Goal: Task Accomplishment & Management: Use online tool/utility

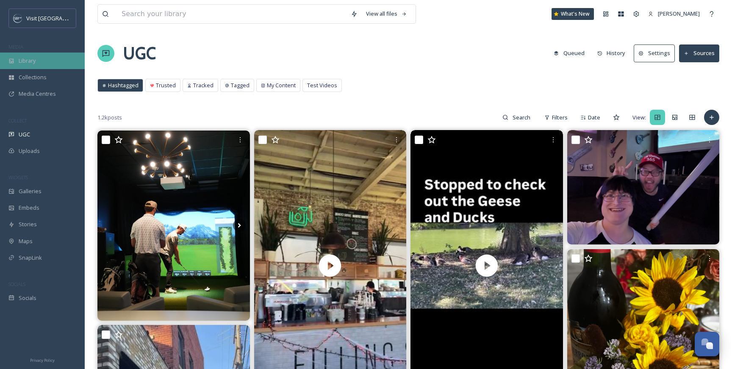
click at [38, 60] on div "Library" at bounding box center [42, 60] width 85 height 17
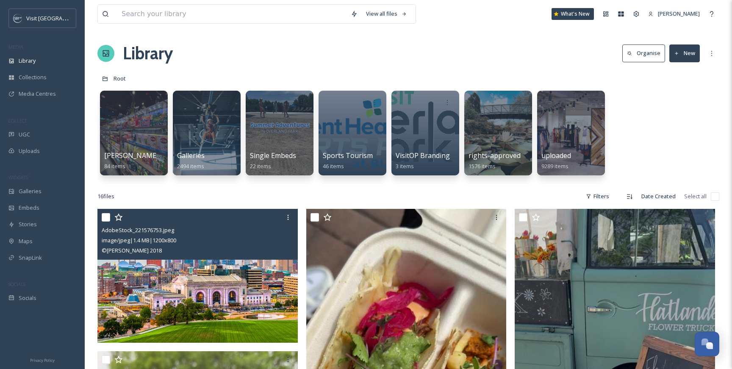
click at [188, 284] on img at bounding box center [197, 276] width 200 height 134
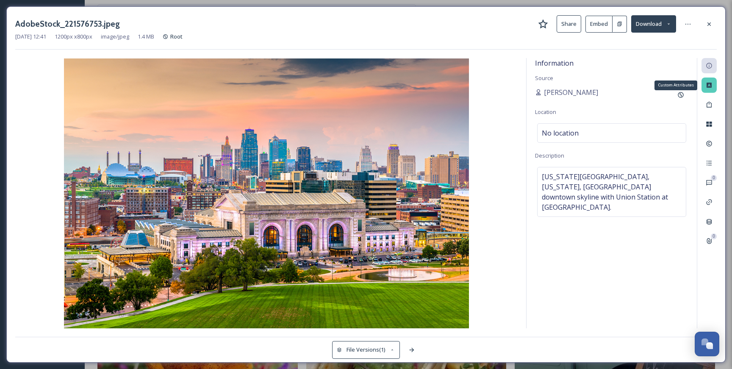
click at [713, 86] on div "Custom Attributes" at bounding box center [708, 84] width 15 height 15
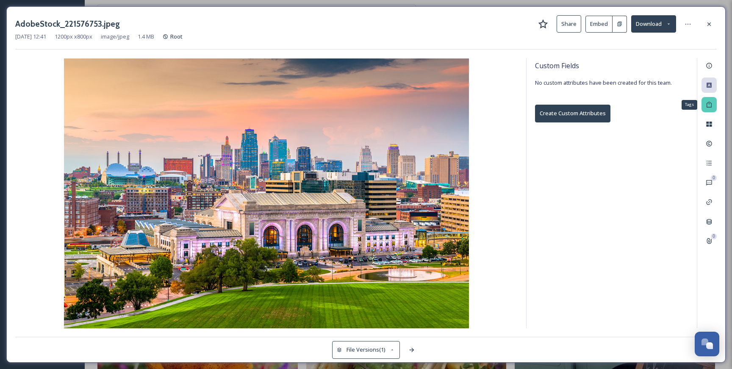
click at [709, 107] on icon at bounding box center [708, 105] width 5 height 6
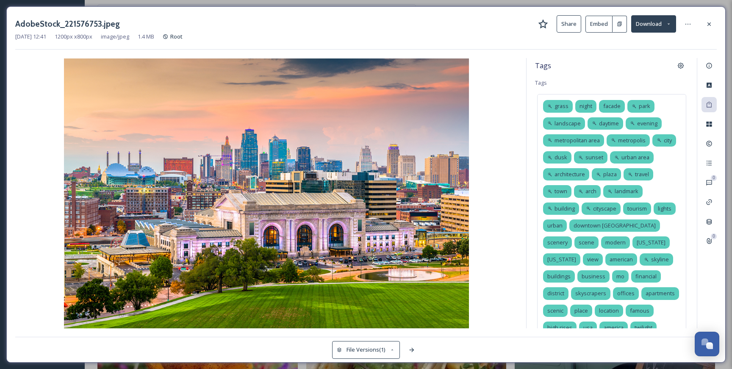
scroll to position [30, 0]
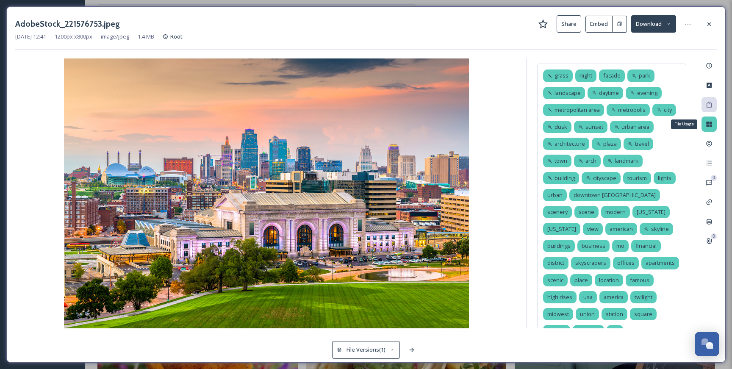
click at [708, 128] on div "File Usage" at bounding box center [708, 123] width 15 height 15
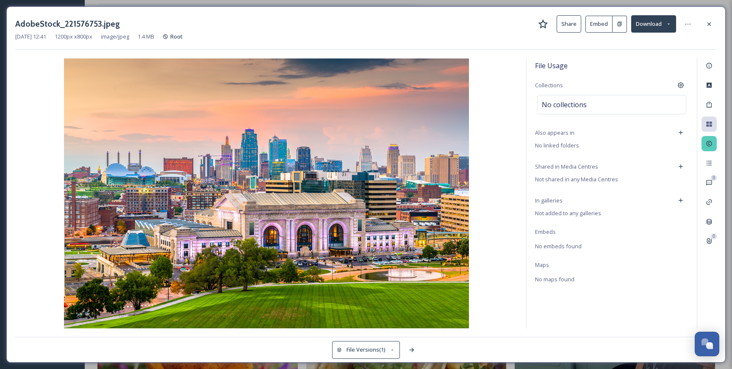
click at [713, 143] on div at bounding box center [708, 143] width 15 height 15
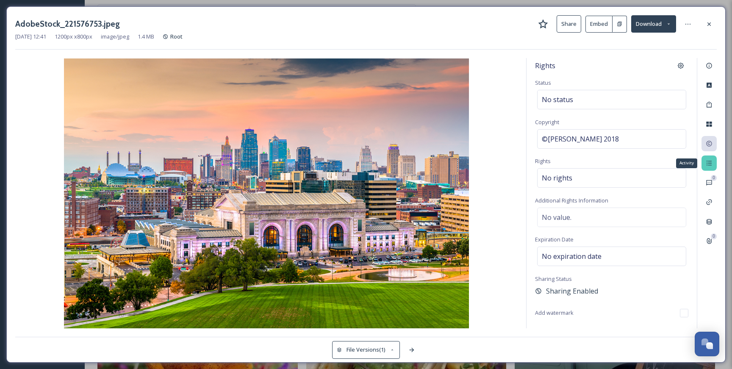
click at [704, 163] on div "Activity" at bounding box center [708, 162] width 15 height 15
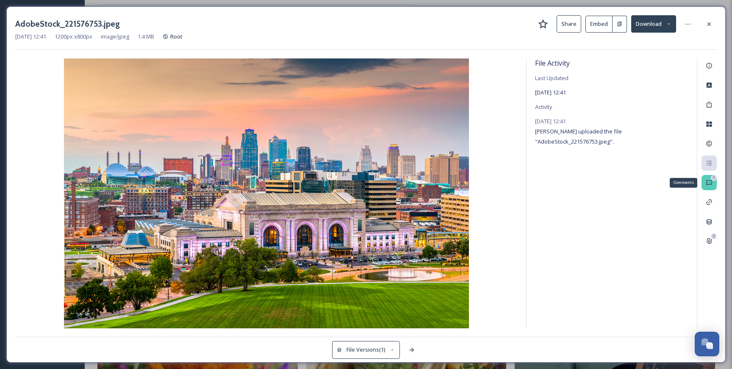
click at [712, 187] on div "0 Comments" at bounding box center [708, 182] width 15 height 15
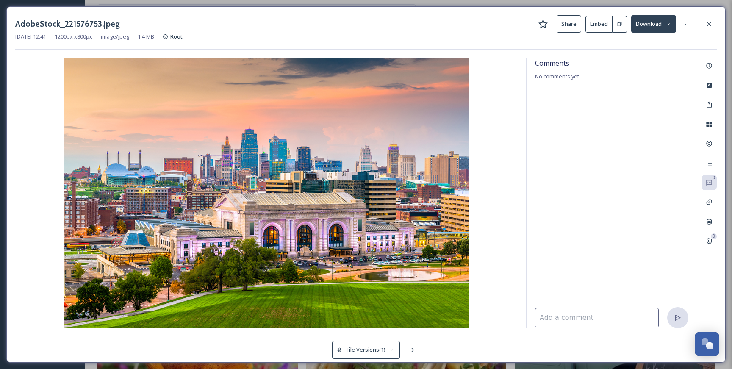
click at [717, 205] on div "AdobeStock_221576753.jpeg Share Embed Download [DATE] 12:41 1200 px x 800 px im…" at bounding box center [365, 184] width 719 height 356
click at [714, 205] on div "Linked Assets" at bounding box center [708, 201] width 15 height 15
click at [711, 219] on icon at bounding box center [708, 221] width 7 height 7
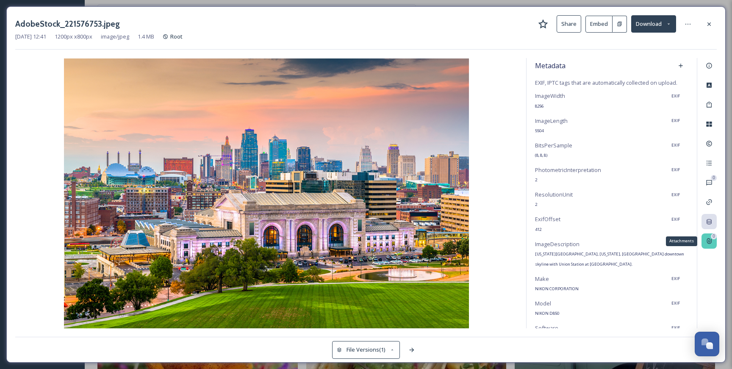
click at [710, 236] on div "0" at bounding box center [713, 236] width 6 height 6
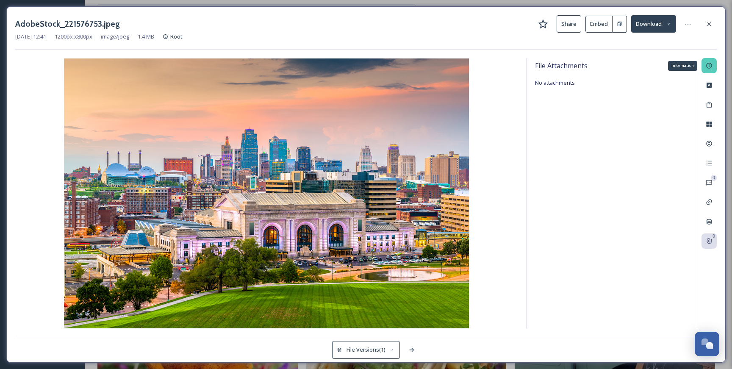
click at [705, 61] on div "Information" at bounding box center [708, 65] width 15 height 15
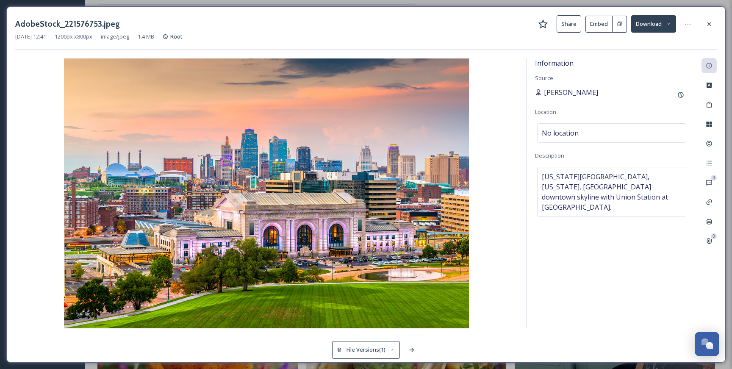
click at [573, 91] on span "[PERSON_NAME]" at bounding box center [571, 92] width 54 height 10
click at [574, 90] on span "[PERSON_NAME]" at bounding box center [571, 92] width 54 height 10
click at [681, 93] on icon at bounding box center [680, 94] width 7 height 7
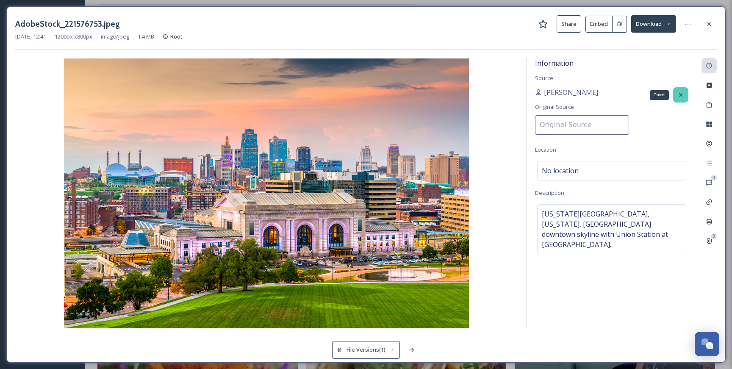
click at [685, 91] on div "Cancel" at bounding box center [680, 94] width 15 height 15
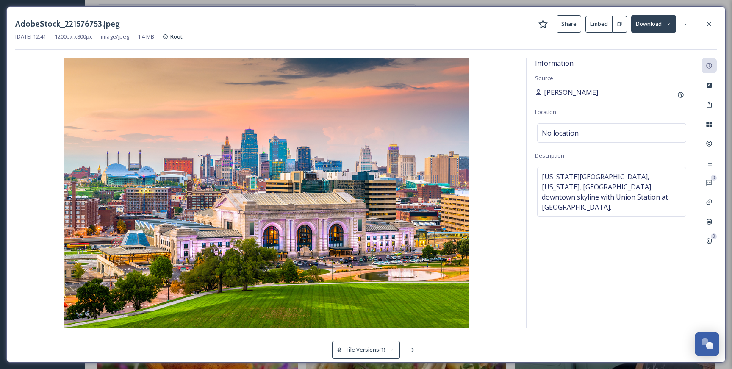
click at [569, 90] on span "[PERSON_NAME]" at bounding box center [571, 92] width 54 height 10
click at [672, 92] on div "[PERSON_NAME]" at bounding box center [611, 94] width 153 height 15
click at [678, 96] on icon at bounding box center [680, 94] width 7 height 7
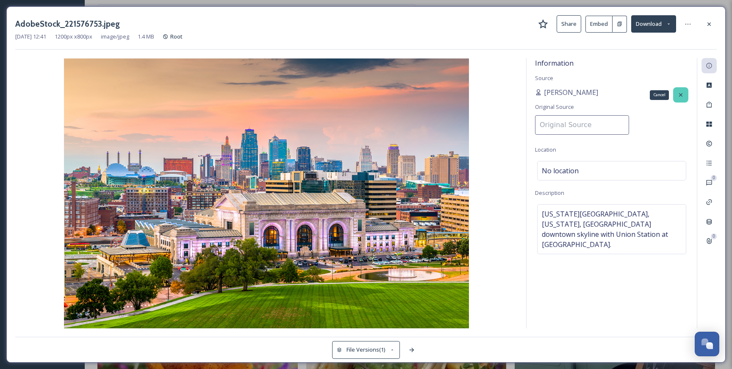
click at [681, 96] on icon at bounding box center [680, 94] width 7 height 7
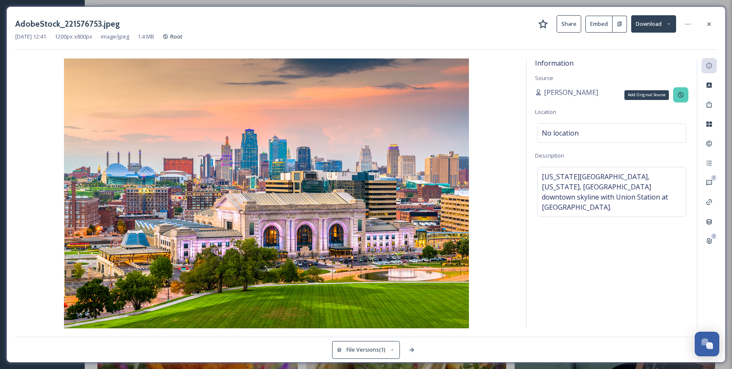
click at [678, 96] on icon at bounding box center [680, 95] width 6 height 6
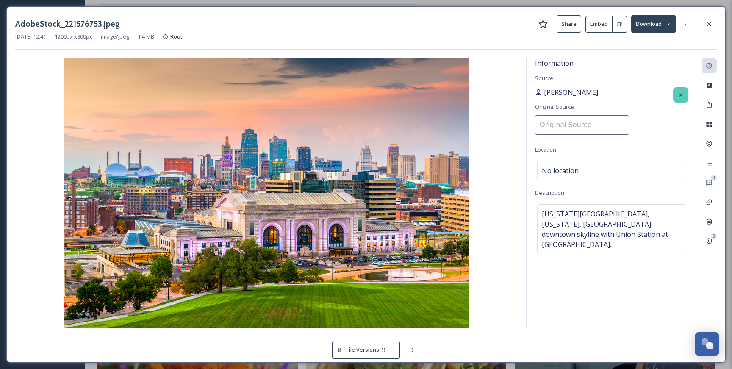
click at [576, 89] on span "[PERSON_NAME]" at bounding box center [571, 92] width 54 height 10
click at [587, 91] on div "[PERSON_NAME]" at bounding box center [582, 92] width 94 height 10
click at [712, 24] on icon at bounding box center [708, 24] width 7 height 7
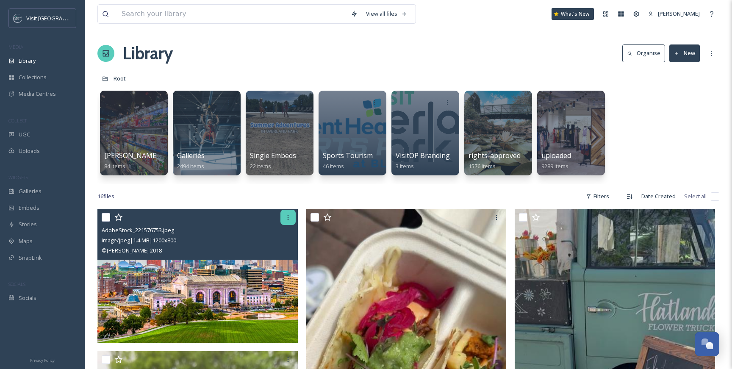
click at [285, 218] on icon at bounding box center [287, 217] width 7 height 7
click at [104, 218] on input "checkbox" at bounding box center [106, 217] width 8 height 8
checkbox input "true"
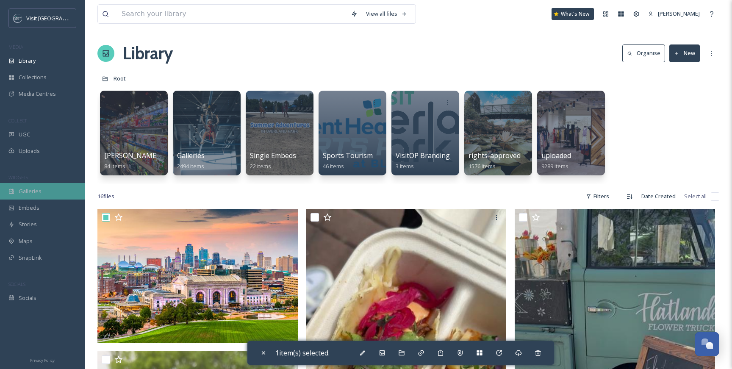
click at [35, 183] on div "Galleries" at bounding box center [42, 191] width 85 height 17
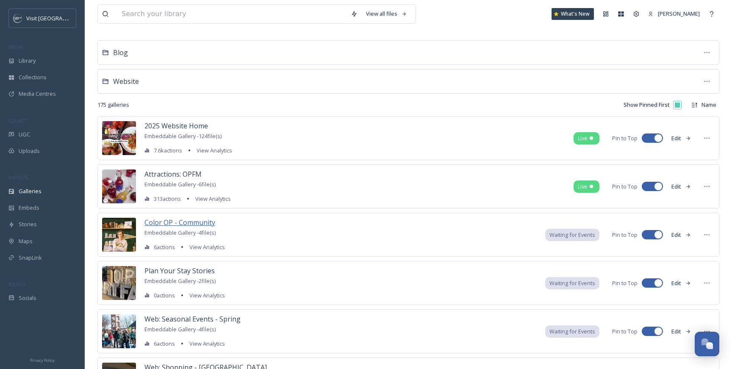
scroll to position [41, 0]
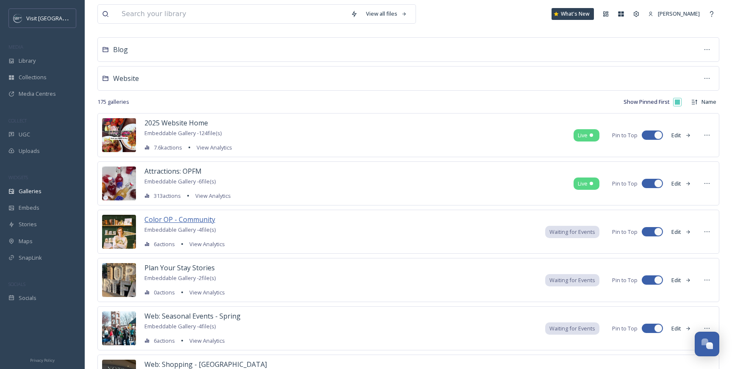
click at [184, 215] on span "Color OP - Community" at bounding box center [179, 219] width 71 height 9
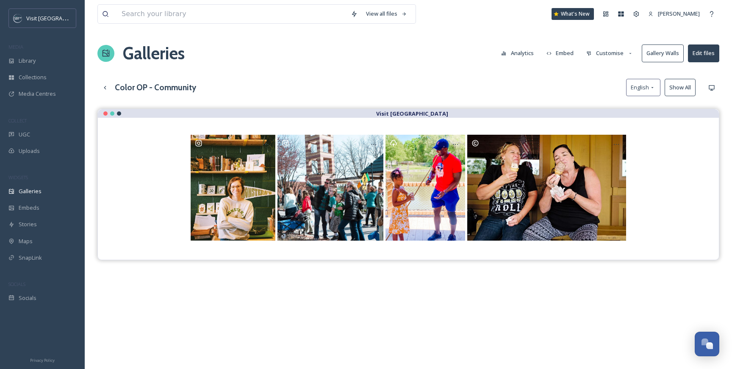
click at [696, 51] on button "Edit files" at bounding box center [703, 52] width 31 height 17
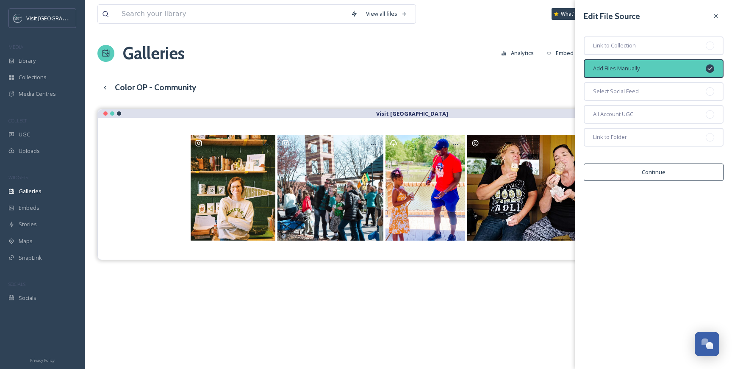
click at [636, 68] on span "Add Files Manually" at bounding box center [616, 68] width 47 height 8
click at [631, 169] on button "Continue" at bounding box center [653, 171] width 140 height 17
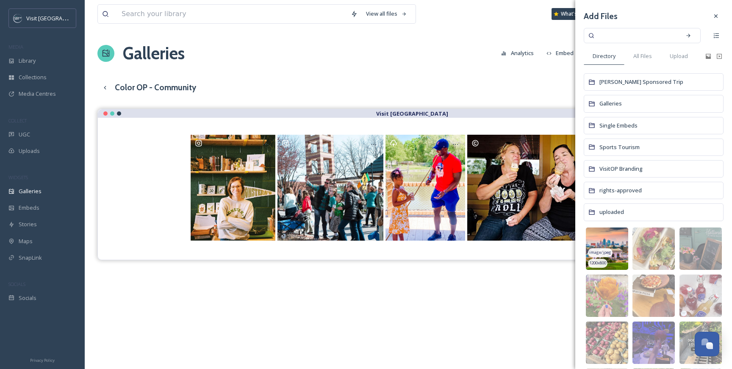
click at [600, 249] on div "image/jpeg" at bounding box center [600, 252] width 25 height 9
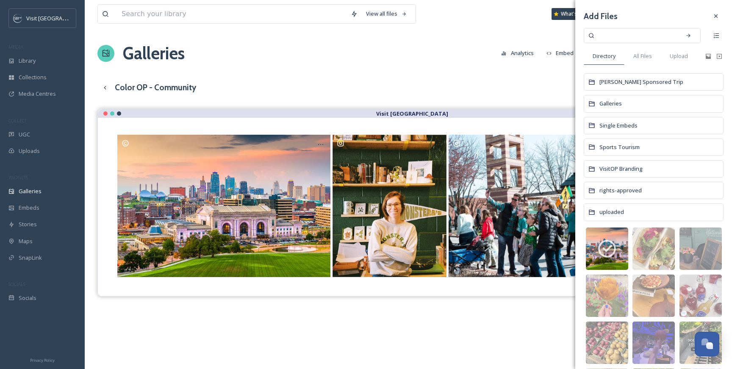
click at [470, 296] on div "Visit [GEOGRAPHIC_DATA]" at bounding box center [407, 203] width 621 height 188
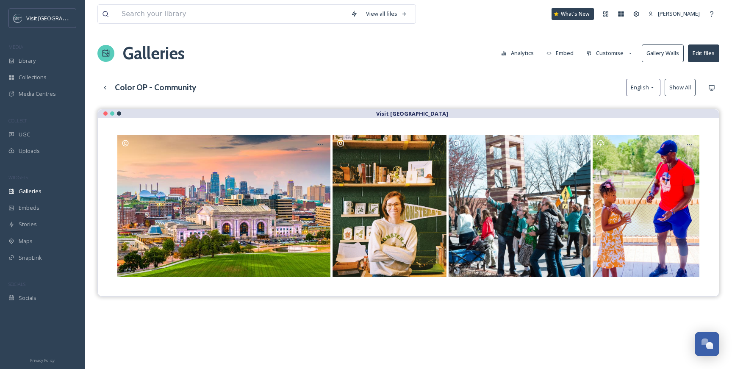
click at [707, 56] on button "Edit files" at bounding box center [703, 52] width 31 height 17
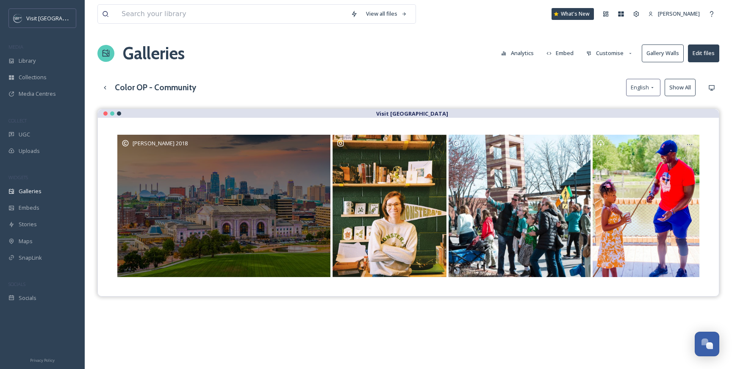
drag, startPoint x: 222, startPoint y: 172, endPoint x: 263, endPoint y: 169, distance: 41.1
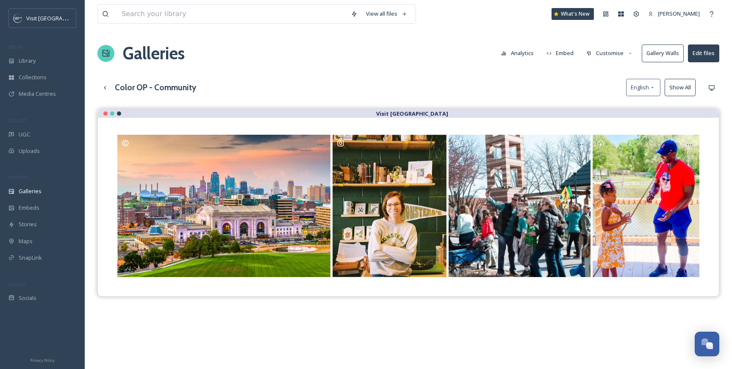
click at [629, 55] on icon at bounding box center [630, 54] width 6 height 6
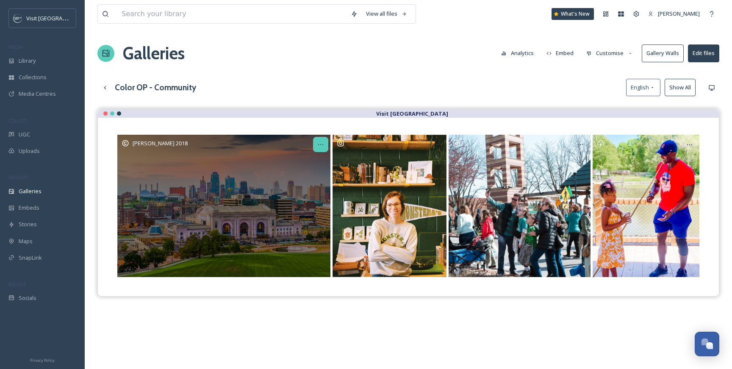
click at [321, 142] on icon "Opens media popup. Media description: Kansas City, Missouri, USA downtown skyli…" at bounding box center [320, 144] width 7 height 7
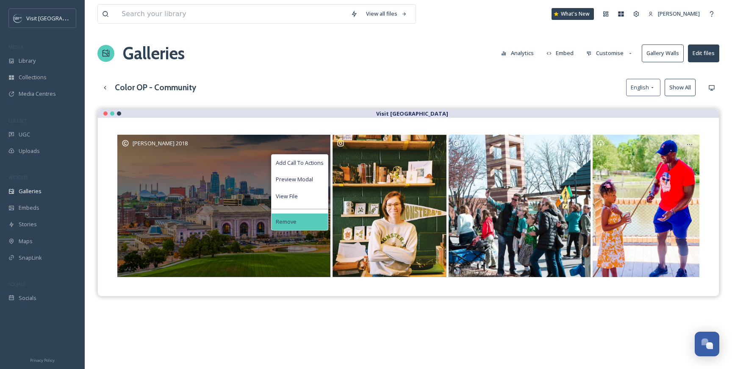
click at [299, 215] on div "Remove" at bounding box center [299, 221] width 56 height 17
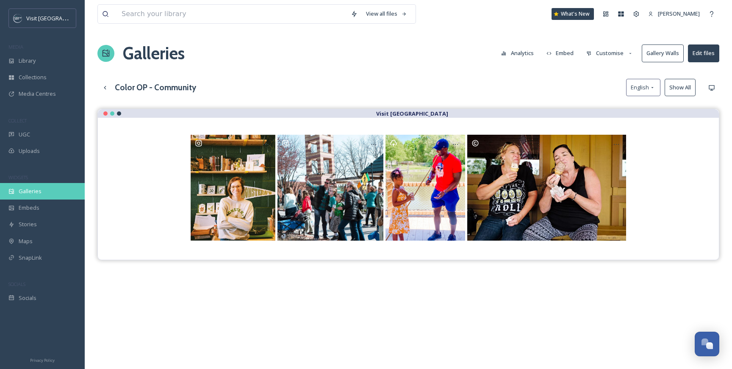
click at [37, 193] on span "Galleries" at bounding box center [30, 191] width 23 height 8
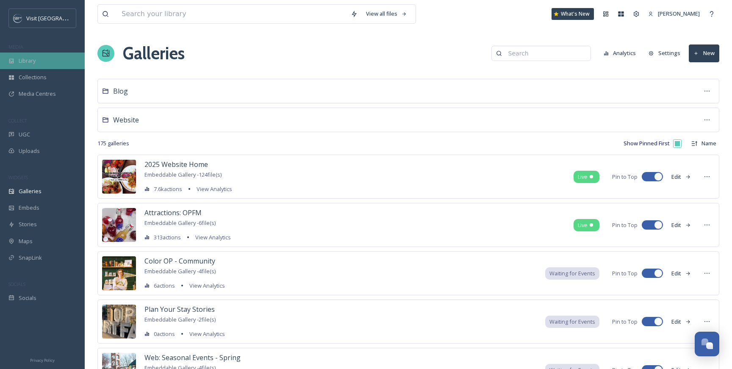
click at [35, 55] on div "Library" at bounding box center [42, 60] width 85 height 17
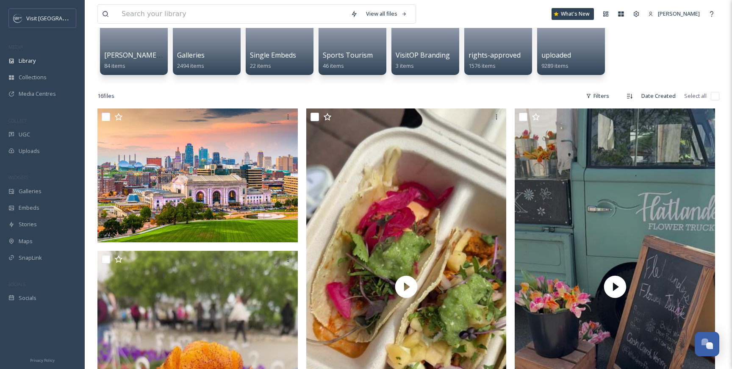
scroll to position [159, 0]
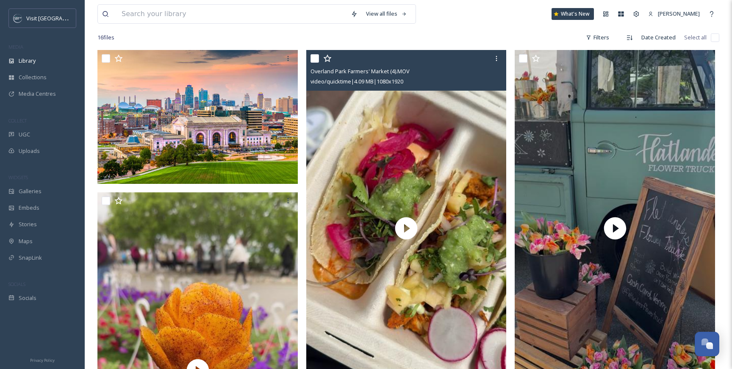
click at [311, 58] on input "checkbox" at bounding box center [314, 58] width 8 height 8
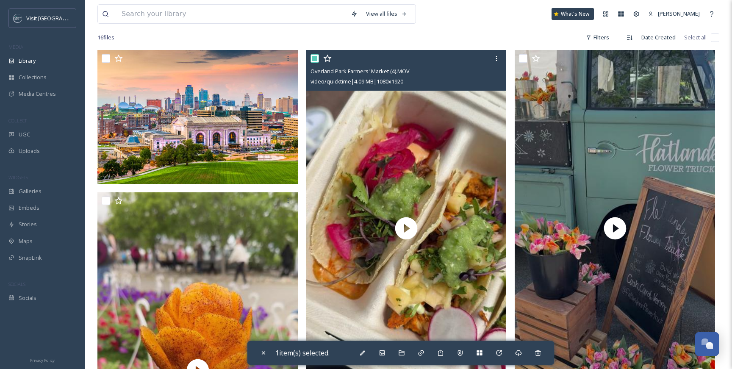
click at [311, 58] on input "checkbox" at bounding box center [314, 58] width 8 height 8
checkbox input "false"
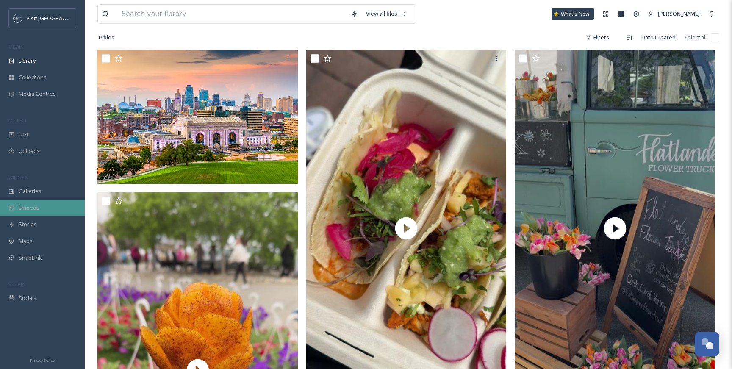
click at [31, 191] on span "Galleries" at bounding box center [30, 191] width 23 height 8
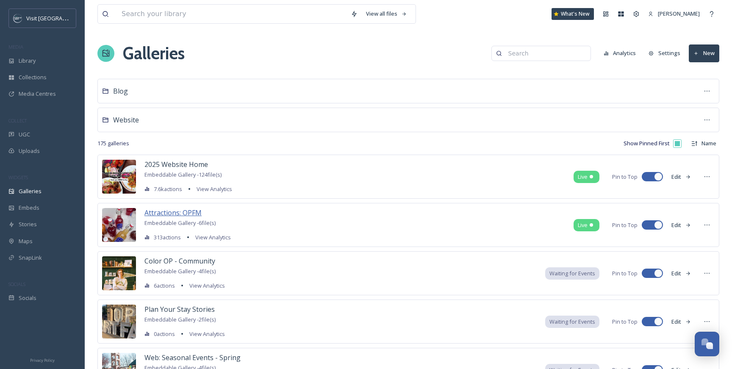
click at [169, 212] on span "Attractions: OPFM" at bounding box center [172, 212] width 57 height 9
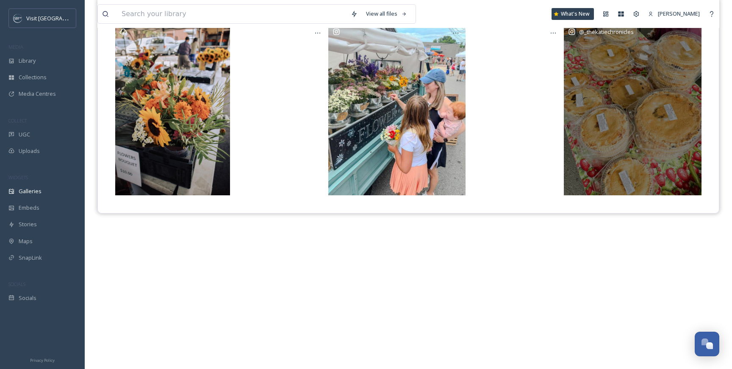
scroll to position [121, 0]
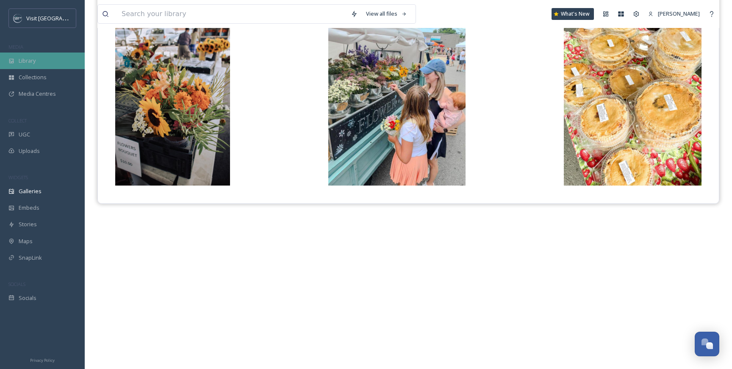
click at [40, 57] on div "Library" at bounding box center [42, 60] width 85 height 17
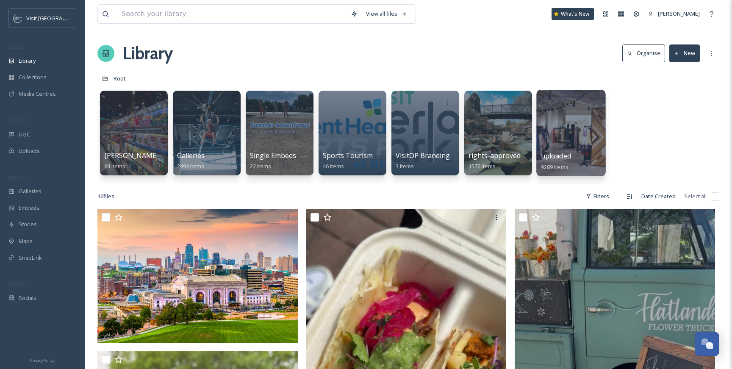
click at [556, 153] on span "uploaded" at bounding box center [556, 155] width 30 height 9
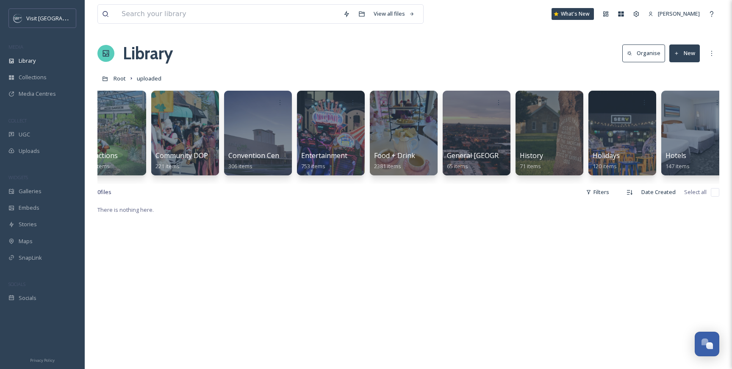
scroll to position [0, 182]
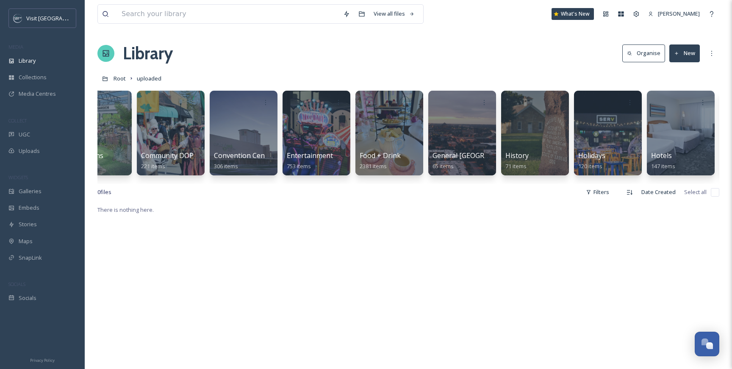
click at [384, 132] on div at bounding box center [389, 133] width 68 height 85
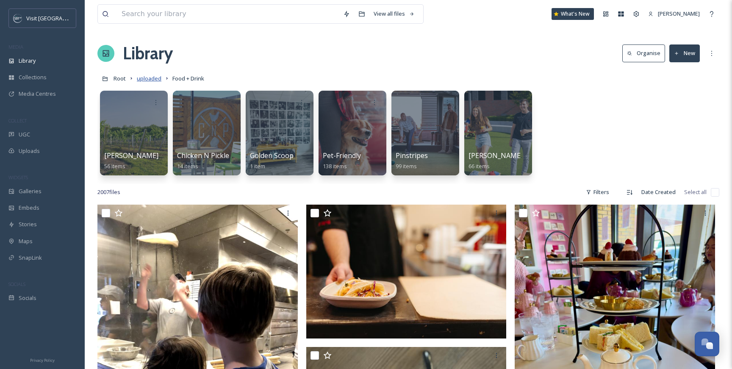
click at [155, 77] on span "uploaded" at bounding box center [149, 79] width 25 height 8
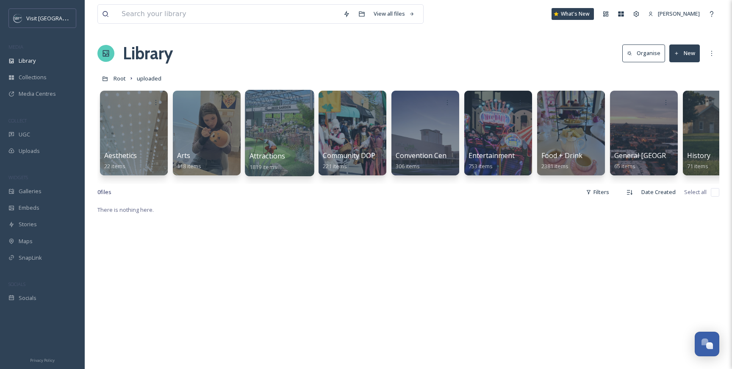
click at [276, 141] on div at bounding box center [279, 133] width 69 height 86
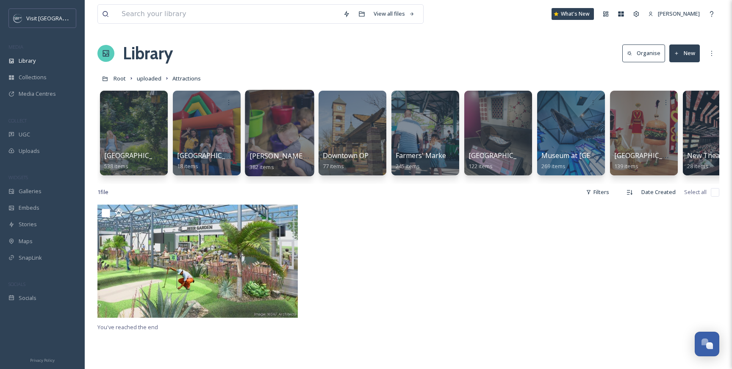
scroll to position [0, 34]
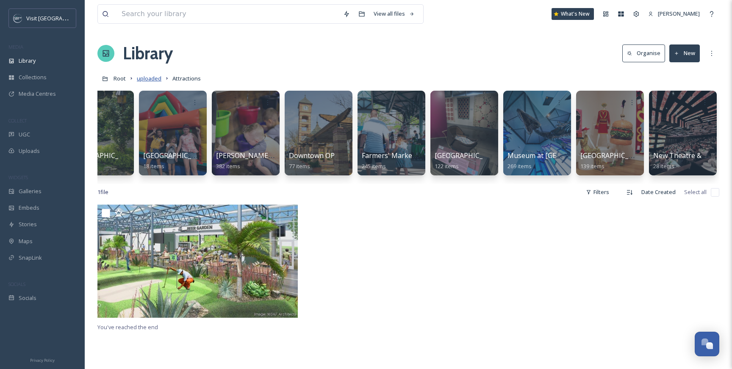
click at [149, 80] on span "uploaded" at bounding box center [149, 79] width 25 height 8
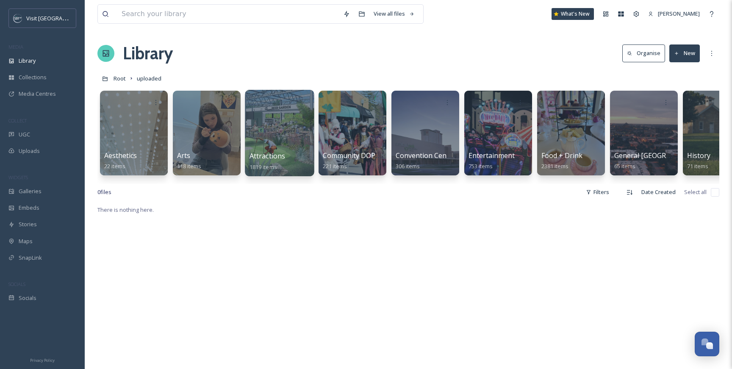
click at [301, 136] on div at bounding box center [279, 133] width 69 height 86
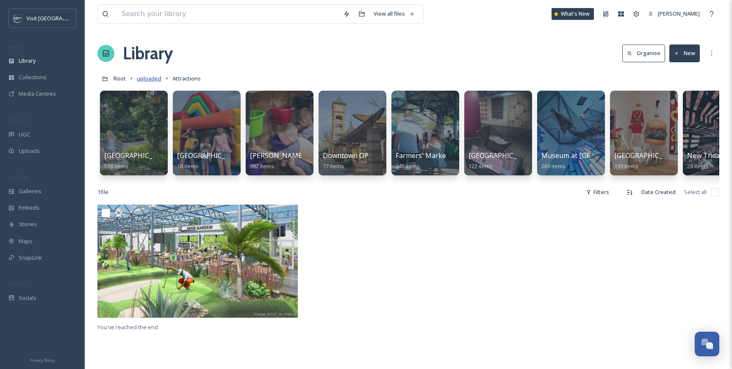
click at [156, 79] on span "uploaded" at bounding box center [149, 79] width 25 height 8
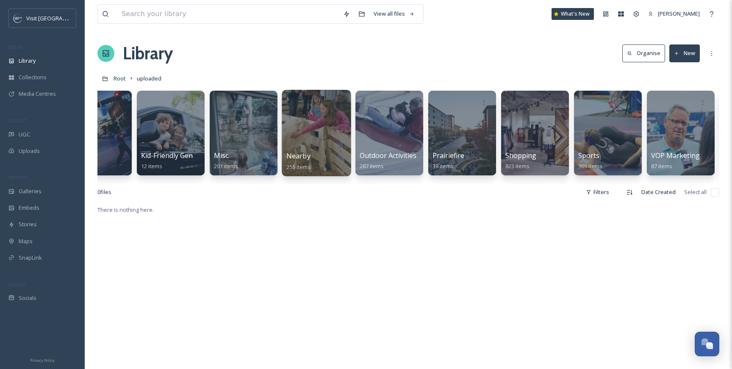
scroll to position [0, 980]
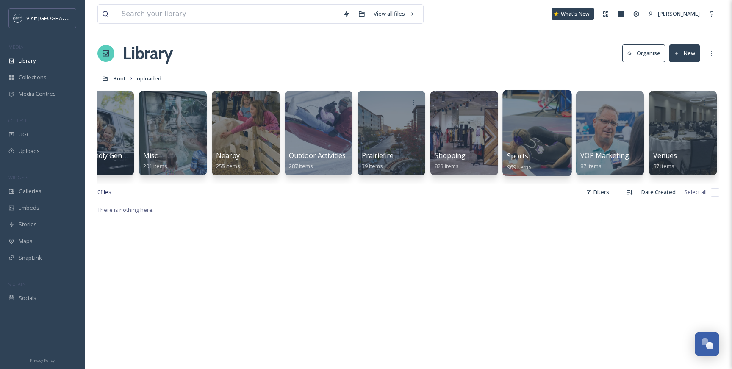
click at [519, 139] on div at bounding box center [536, 133] width 69 height 86
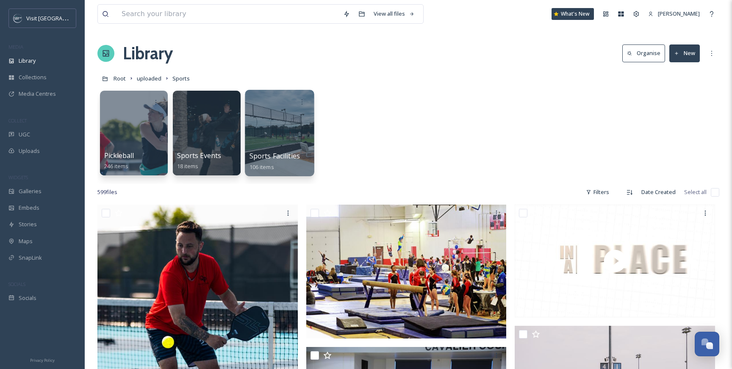
click at [267, 146] on div at bounding box center [279, 133] width 69 height 86
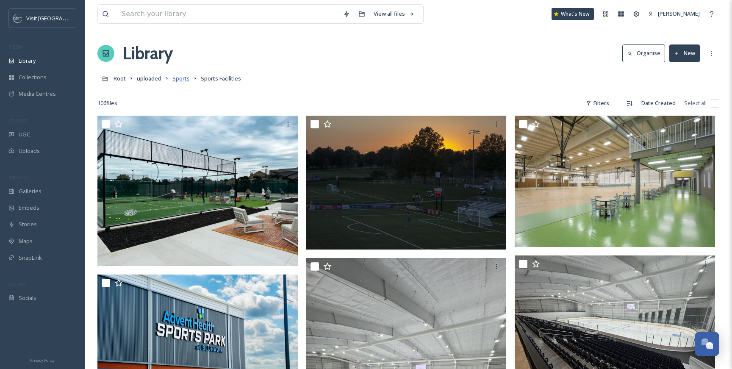
click at [182, 78] on span "Sports" at bounding box center [180, 79] width 17 height 8
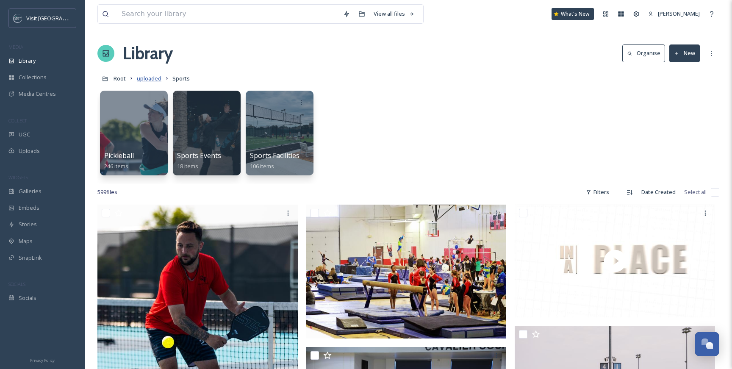
click at [149, 79] on span "uploaded" at bounding box center [149, 79] width 25 height 8
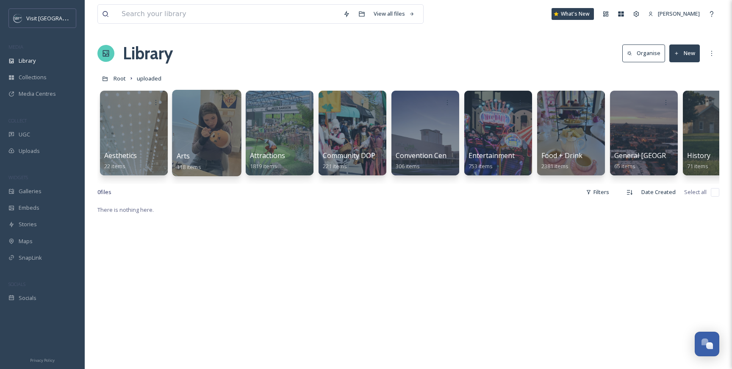
click at [196, 156] on div "Arts 118 items" at bounding box center [207, 161] width 61 height 21
click at [148, 81] on span "uploaded" at bounding box center [149, 79] width 25 height 8
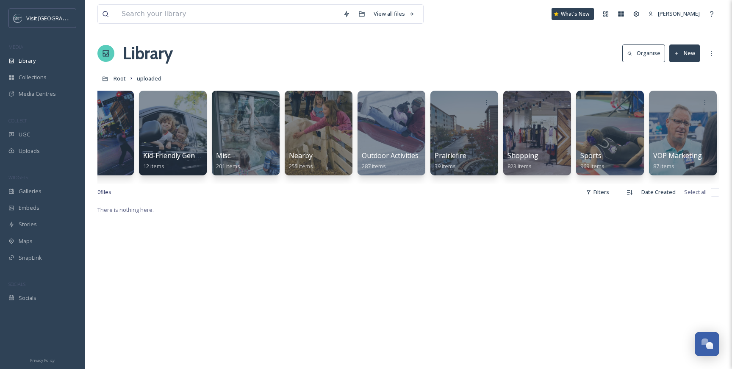
scroll to position [0, 942]
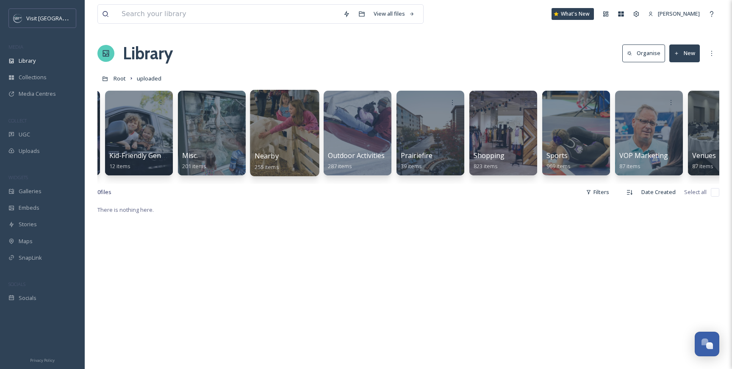
click at [270, 143] on div at bounding box center [284, 133] width 69 height 86
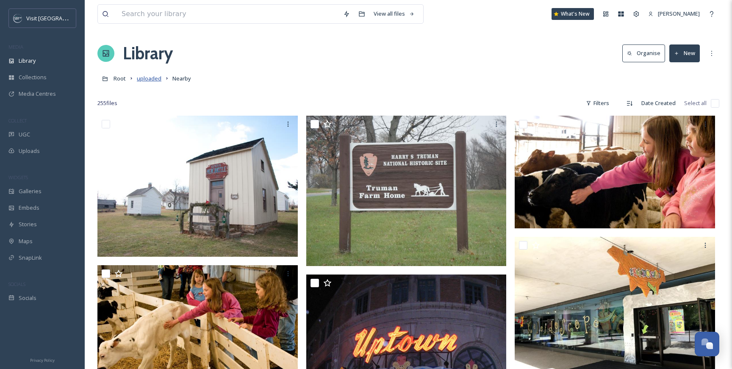
click at [148, 77] on span "uploaded" at bounding box center [149, 79] width 25 height 8
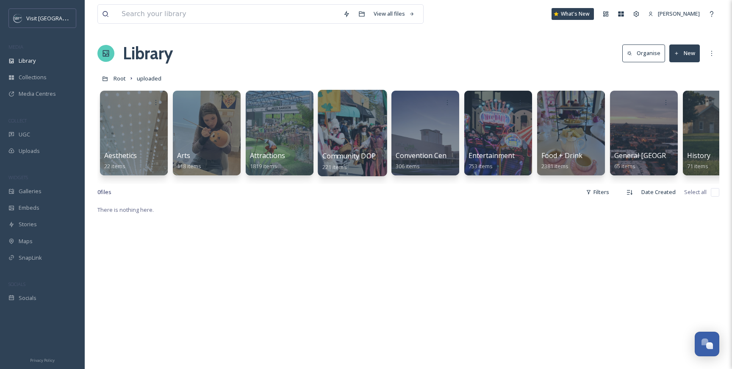
click at [362, 129] on div at bounding box center [352, 133] width 69 height 86
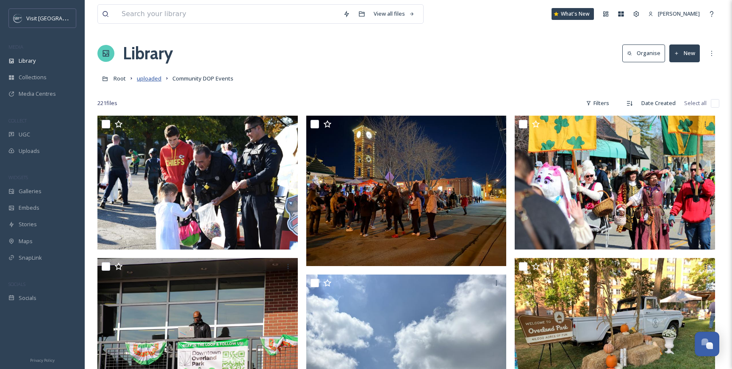
click at [149, 79] on span "uploaded" at bounding box center [149, 79] width 25 height 8
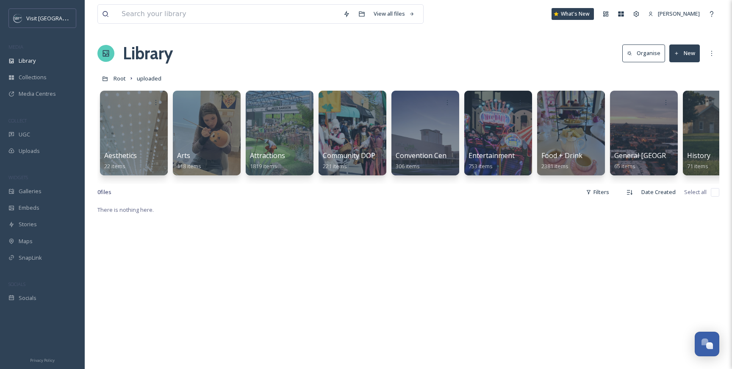
click at [694, 56] on button "New" at bounding box center [684, 52] width 30 height 17
click at [676, 78] on div "File Upload" at bounding box center [675, 73] width 48 height 17
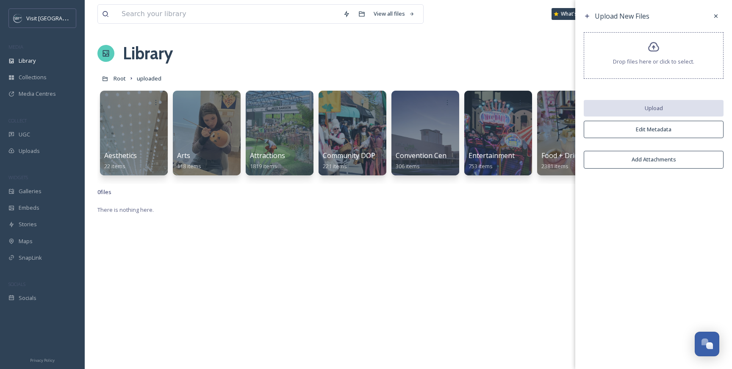
click at [668, 46] on div "Drop files here or click to select." at bounding box center [653, 55] width 140 height 47
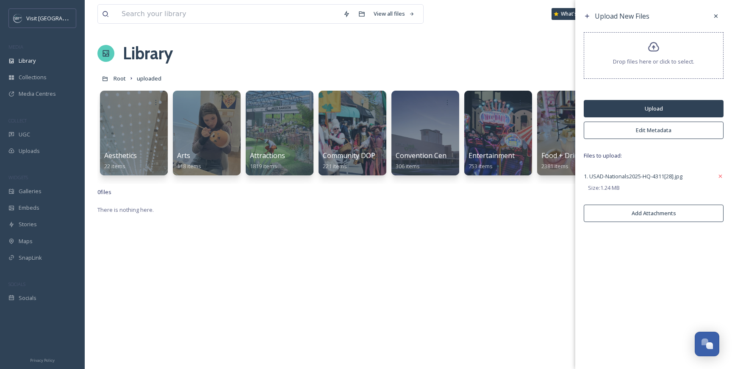
click at [664, 132] on button "Edit Metadata" at bounding box center [653, 130] width 140 height 17
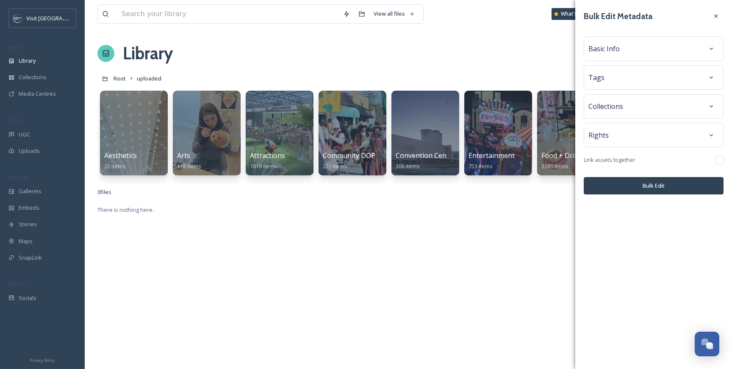
click at [626, 74] on div "Tags" at bounding box center [653, 77] width 130 height 15
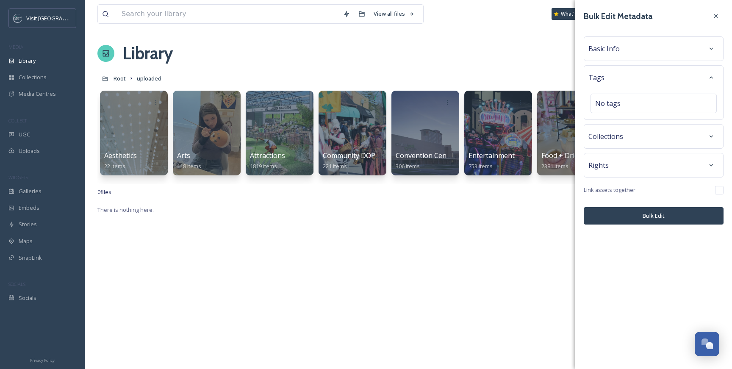
click at [644, 49] on div "Basic Info" at bounding box center [653, 48] width 130 height 15
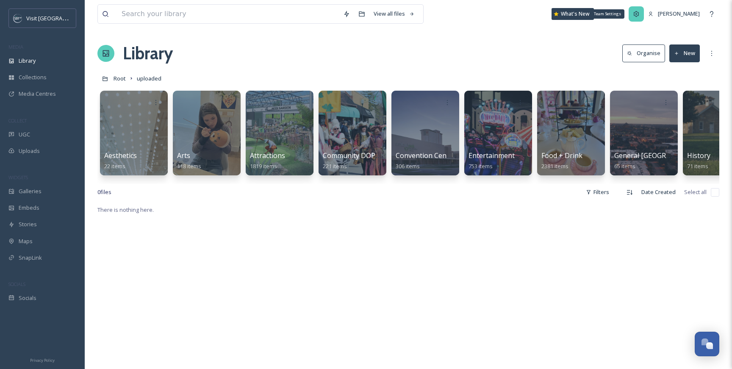
click at [632, 10] on div "Team Settings" at bounding box center [635, 13] width 15 height 15
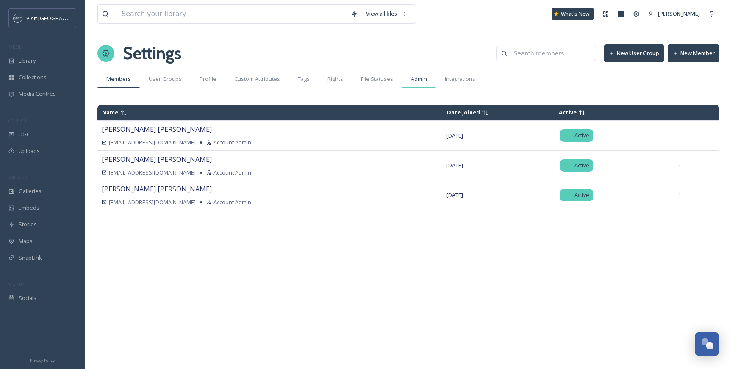
click at [412, 83] on div "Admin" at bounding box center [419, 78] width 34 height 17
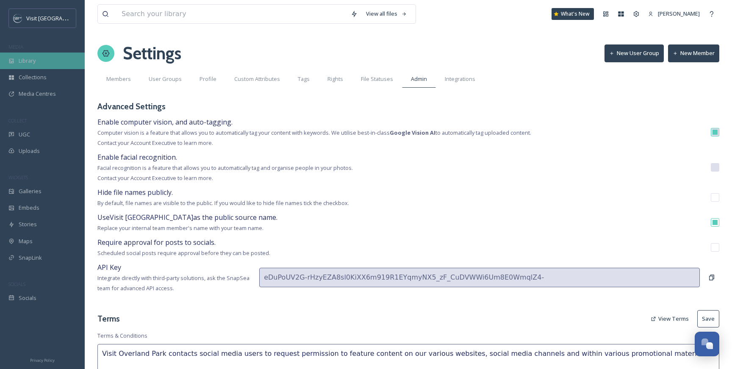
click at [44, 67] on div "Library" at bounding box center [42, 60] width 85 height 17
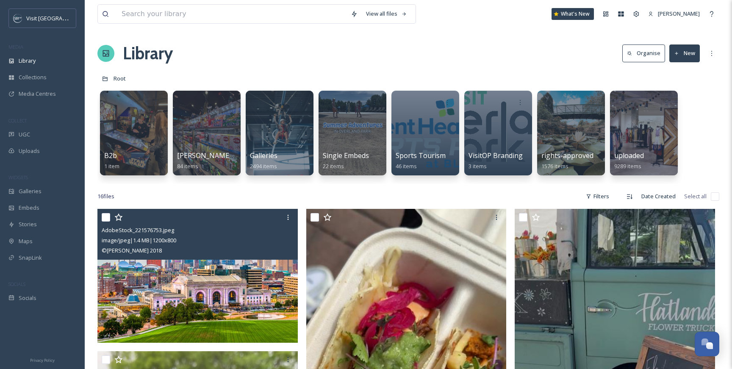
click at [152, 270] on img at bounding box center [197, 276] width 200 height 134
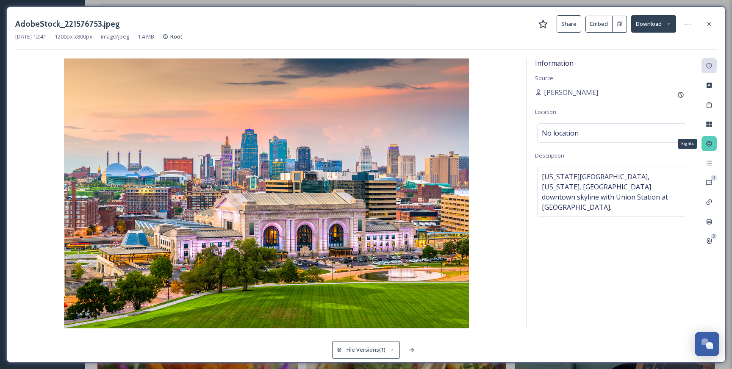
click at [708, 148] on div "Rights" at bounding box center [708, 143] width 15 height 15
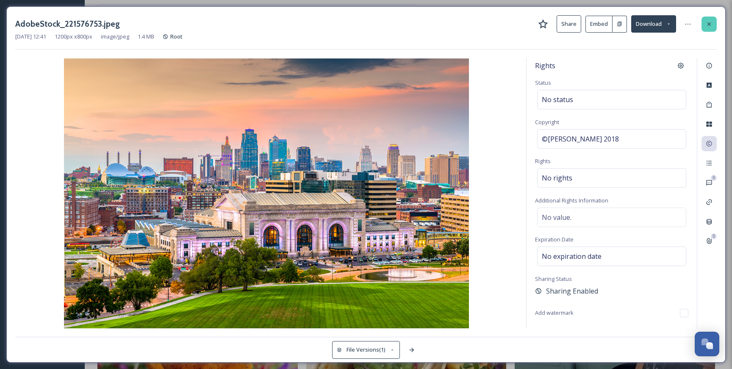
click at [711, 28] on div at bounding box center [708, 24] width 15 height 15
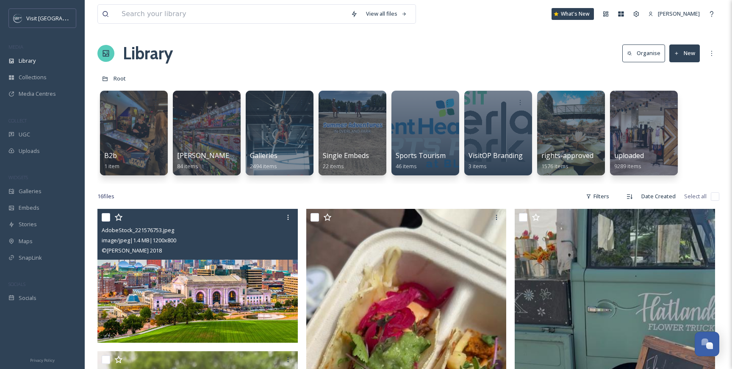
click at [210, 240] on div "image/jpeg | 1.4 MB | 1200 x 800" at bounding box center [199, 240] width 194 height 10
click at [197, 310] on img at bounding box center [197, 276] width 200 height 134
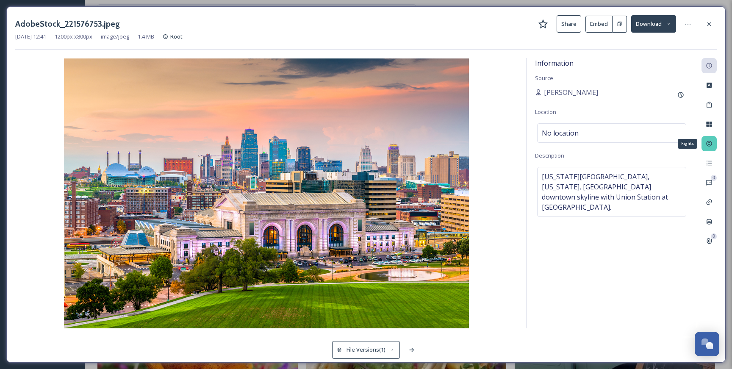
click at [712, 147] on div "Rights" at bounding box center [708, 143] width 15 height 15
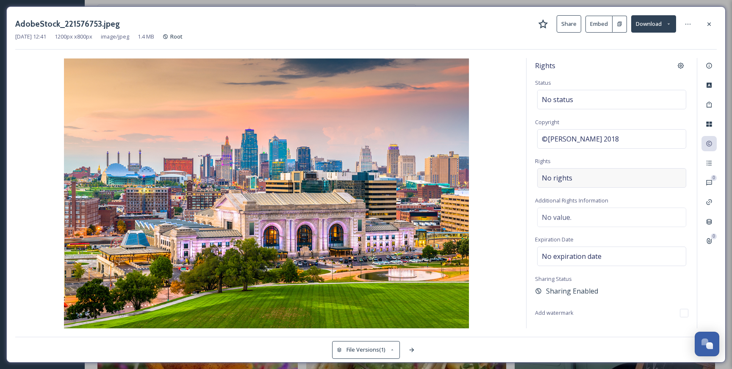
click at [580, 180] on div "No rights" at bounding box center [611, 177] width 149 height 19
click at [580, 180] on input at bounding box center [585, 180] width 93 height 19
type input "Fu"
click at [712, 27] on div at bounding box center [708, 24] width 15 height 15
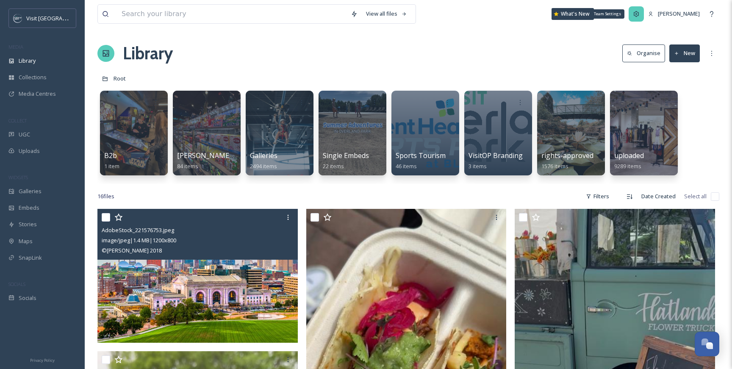
click at [636, 14] on icon at bounding box center [635, 14] width 7 height 7
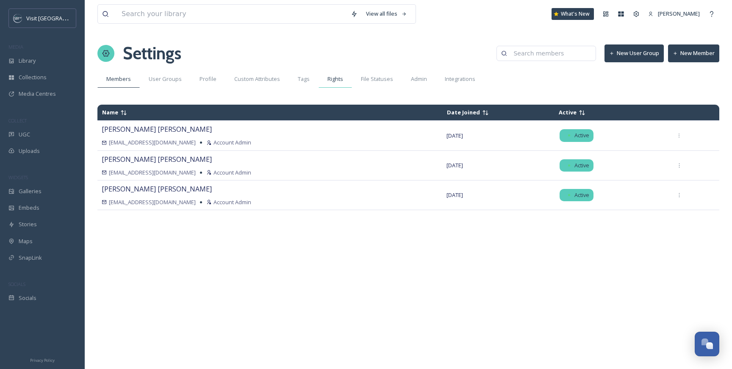
click at [331, 81] on span "Rights" at bounding box center [335, 79] width 16 height 8
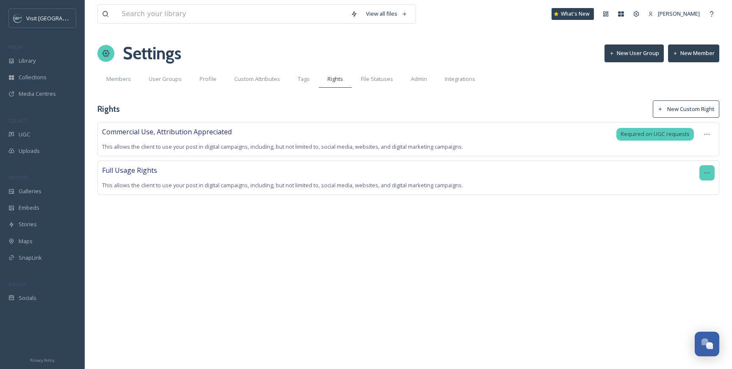
click at [705, 179] on div at bounding box center [706, 172] width 15 height 15
click at [542, 240] on div "View all files What's New [PERSON_NAME] Settings New User Group New Member Memb…" at bounding box center [408, 184] width 647 height 369
click at [678, 105] on button "New Custom Right" at bounding box center [685, 108] width 66 height 17
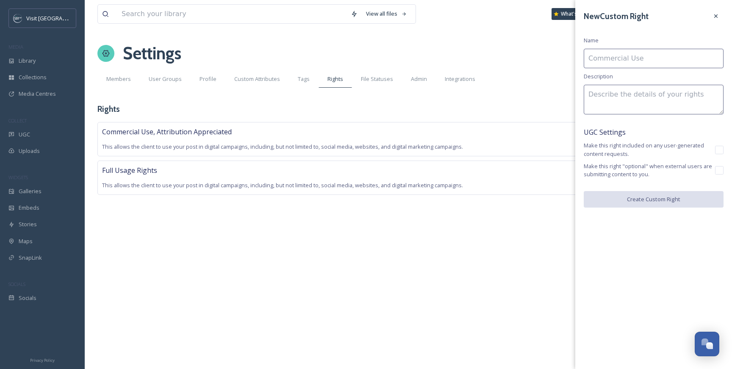
click at [640, 54] on input at bounding box center [653, 58] width 140 height 19
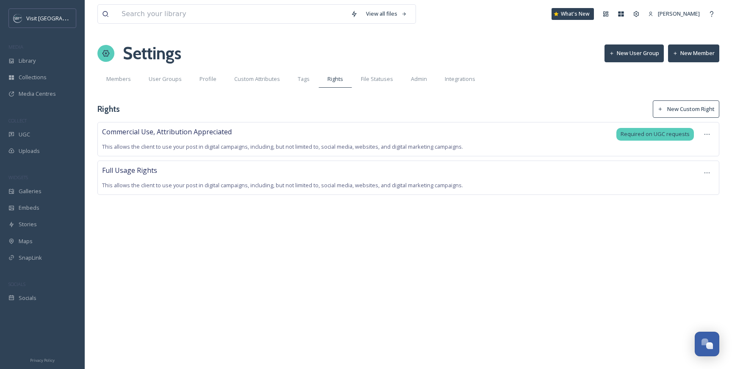
click at [510, 262] on div "View all files What's New [PERSON_NAME] Settings New User Group New Member Memb…" at bounding box center [408, 184] width 647 height 369
click at [587, 215] on div "Commercial Use, Attribution Appreciated This allows the client to use your post…" at bounding box center [407, 171] width 621 height 98
click at [34, 55] on div "Library" at bounding box center [42, 60] width 85 height 17
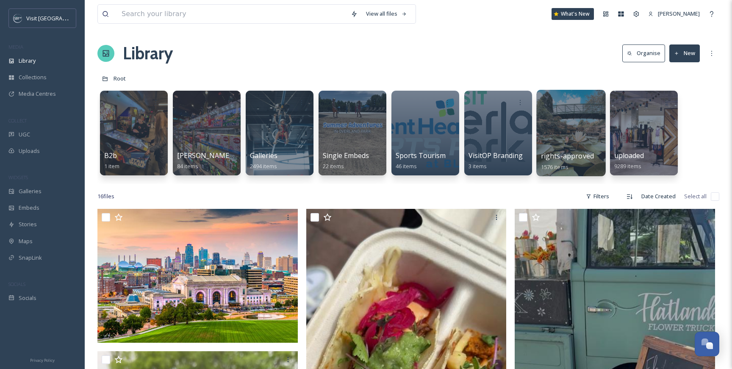
click at [565, 124] on div at bounding box center [570, 133] width 69 height 86
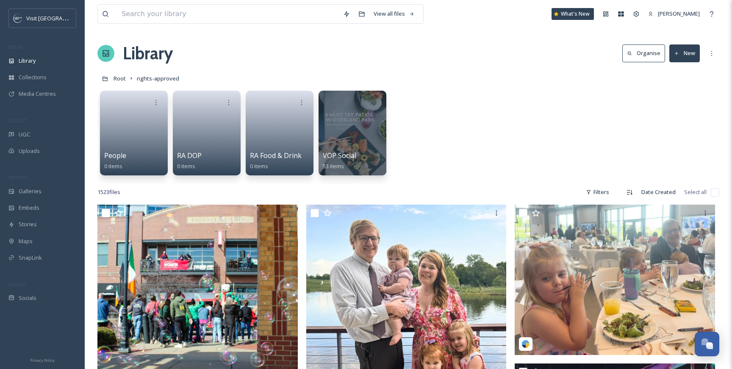
click at [410, 109] on div "People 0 items RA DOP 0 items RA Food & Drink 0 items VOP Social 53 items" at bounding box center [407, 134] width 621 height 97
click at [162, 78] on span "rights-approved" at bounding box center [158, 79] width 42 height 8
click at [122, 79] on span "Root" at bounding box center [119, 79] width 12 height 8
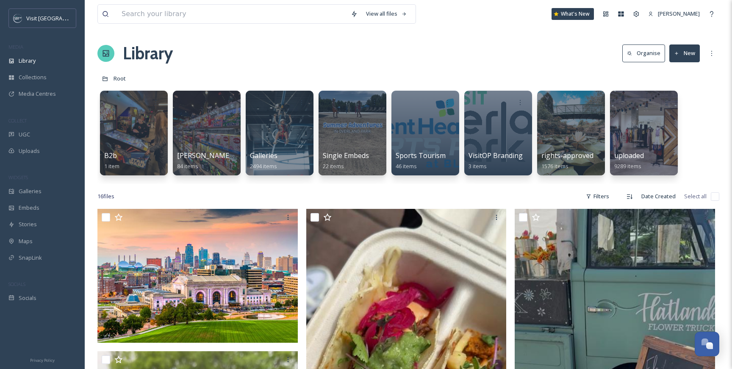
click at [263, 43] on div "Library Organise New" at bounding box center [407, 53] width 621 height 25
click at [558, 108] on div at bounding box center [571, 102] width 61 height 16
click at [563, 159] on span "rights-approved" at bounding box center [567, 155] width 53 height 9
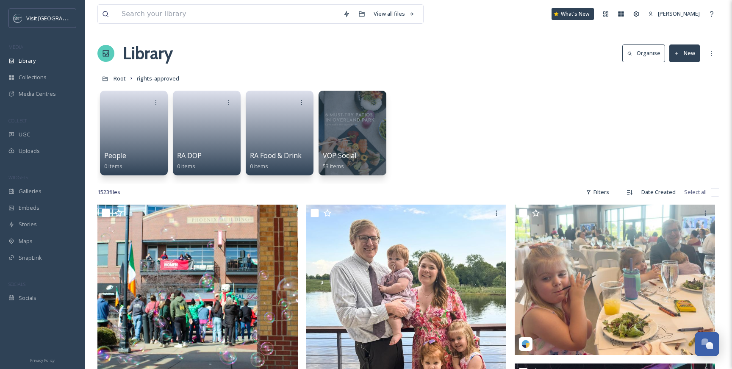
click at [427, 92] on div "People 0 items RA DOP 0 items RA Food & Drink 0 items VOP Social 53 items" at bounding box center [407, 134] width 621 height 97
click at [148, 78] on span "rights-approved" at bounding box center [158, 79] width 42 height 8
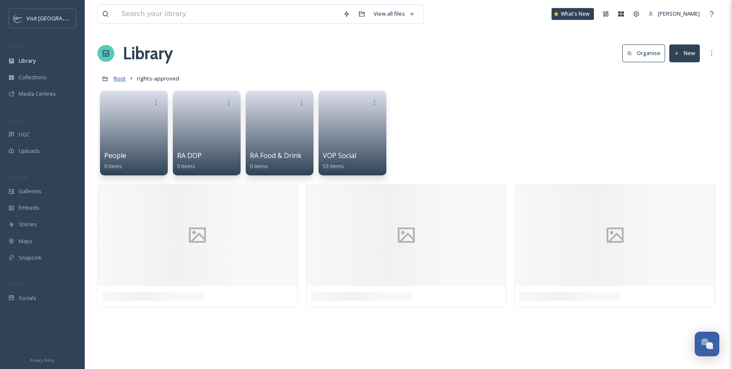
click at [115, 80] on span "Root" at bounding box center [119, 79] width 12 height 8
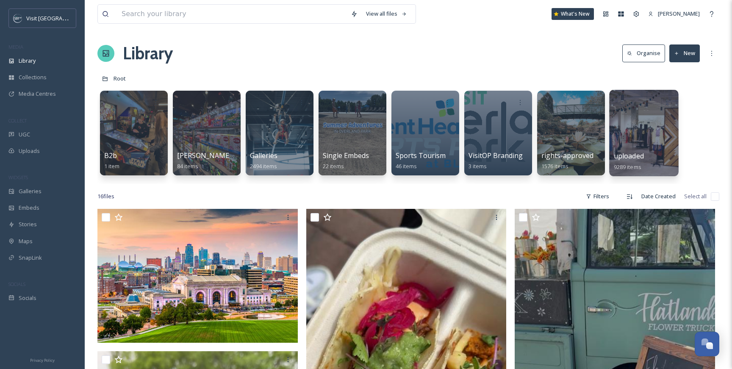
click at [633, 121] on div at bounding box center [643, 133] width 69 height 86
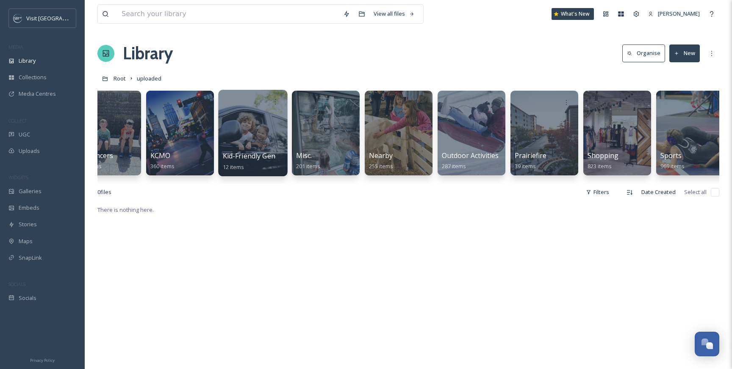
scroll to position [0, 980]
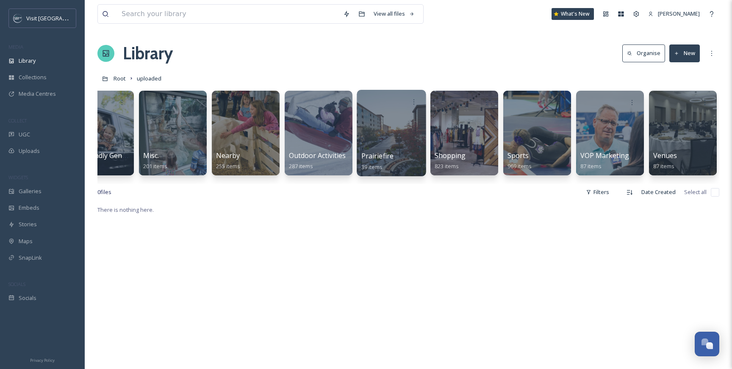
click at [401, 138] on div at bounding box center [390, 133] width 69 height 86
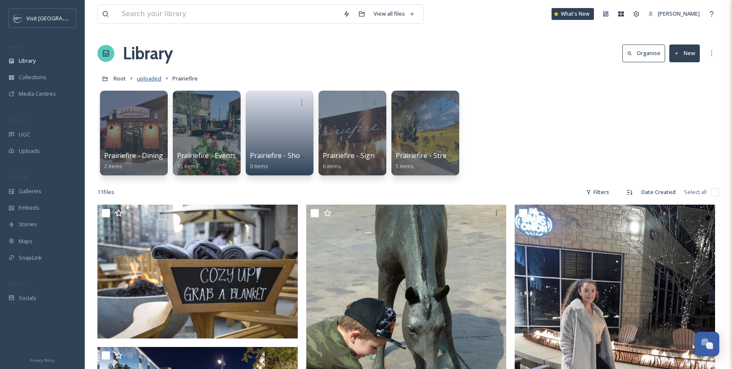
click at [146, 81] on span "uploaded" at bounding box center [149, 79] width 25 height 8
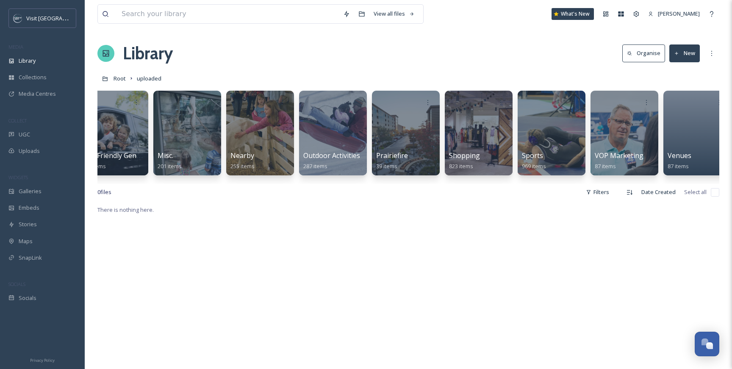
scroll to position [0, 980]
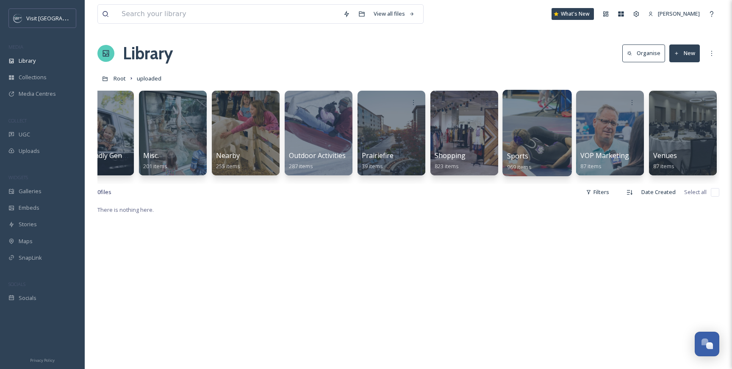
click at [527, 145] on div at bounding box center [536, 133] width 69 height 86
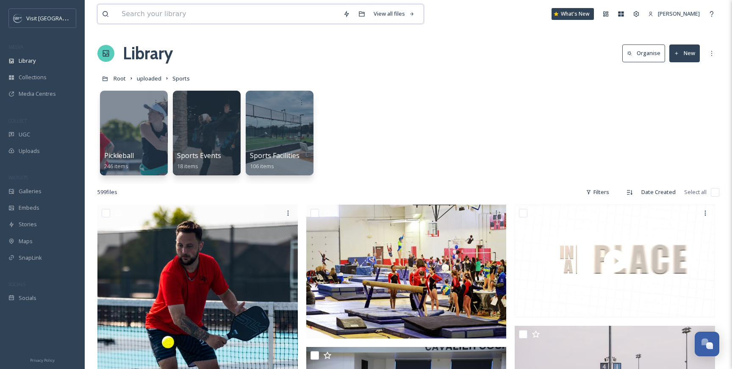
click at [210, 23] on input at bounding box center [227, 14] width 221 height 19
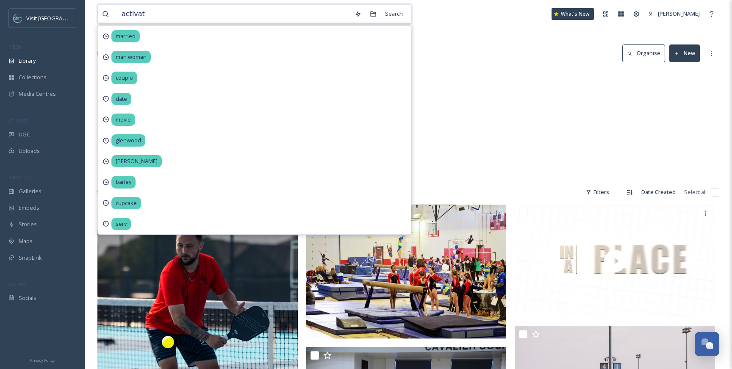
type input "activate"
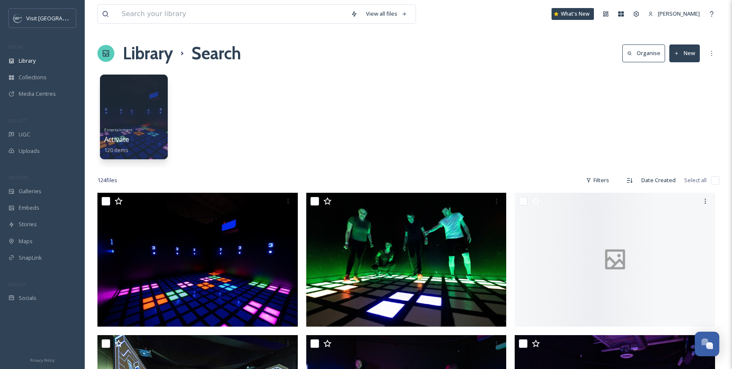
click at [354, 106] on div "Entertainment Activate 120 items" at bounding box center [407, 118] width 621 height 97
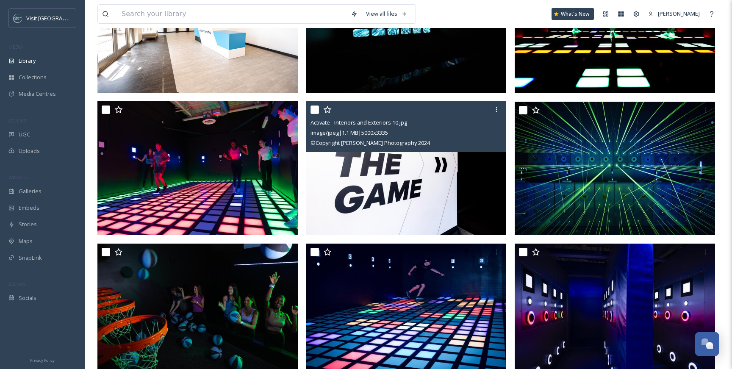
scroll to position [661, 0]
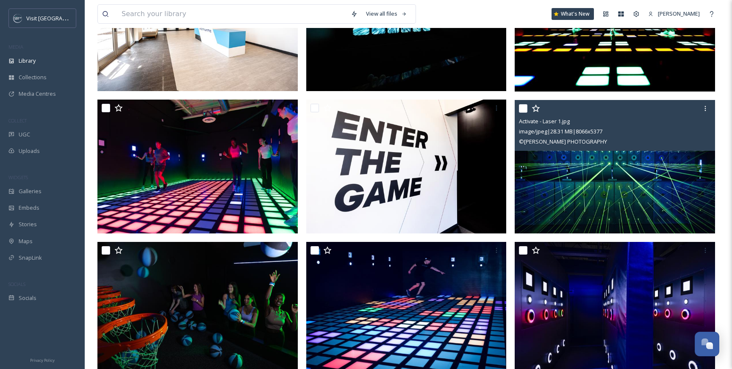
click at [605, 141] on span "© [PERSON_NAME] PHOTOGRAPHY" at bounding box center [563, 142] width 88 height 8
click at [619, 180] on img at bounding box center [614, 167] width 200 height 134
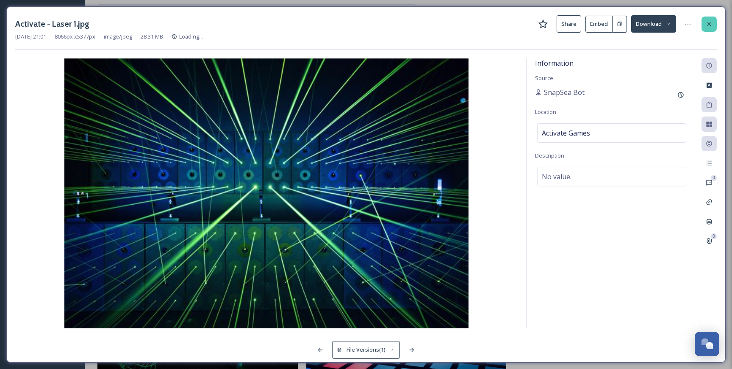
click at [711, 27] on icon at bounding box center [708, 24] width 7 height 7
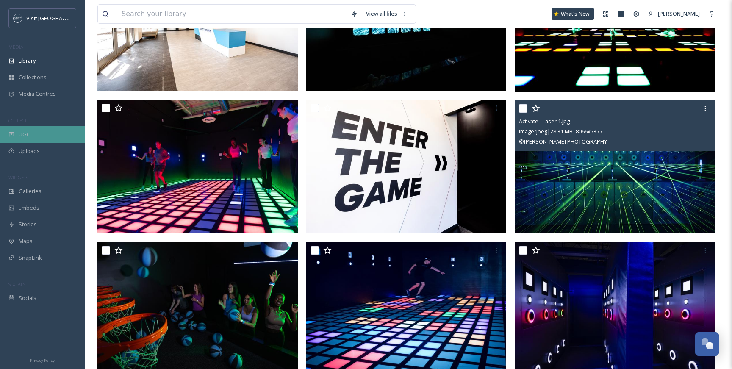
click at [34, 137] on div "UGC" at bounding box center [42, 134] width 85 height 17
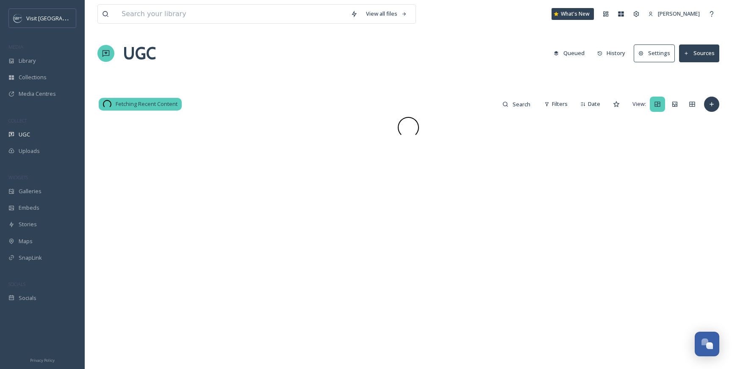
click at [33, 152] on span "Uploads" at bounding box center [29, 151] width 21 height 8
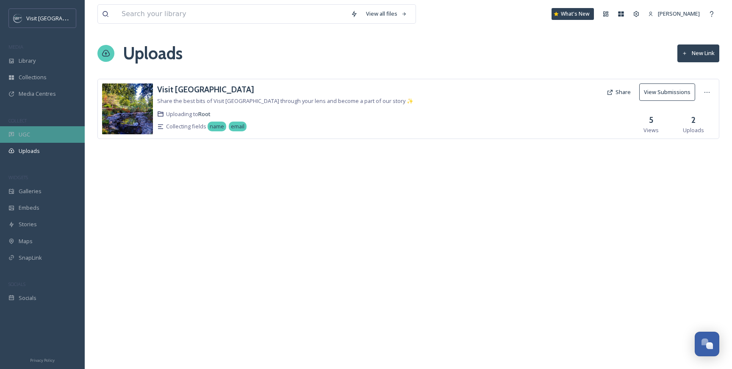
click at [33, 131] on div "UGC" at bounding box center [42, 134] width 85 height 17
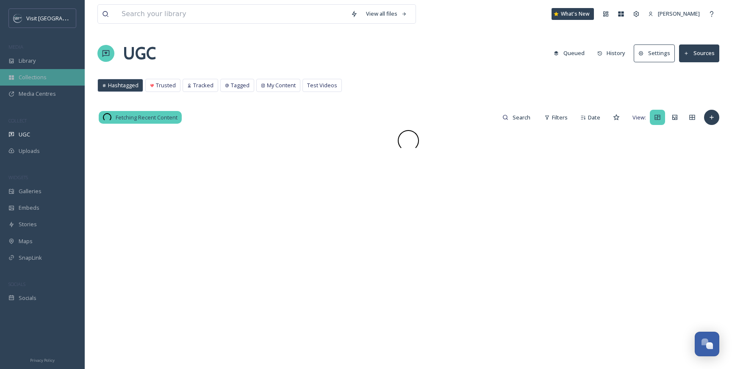
click at [39, 72] on div "Collections" at bounding box center [42, 77] width 85 height 17
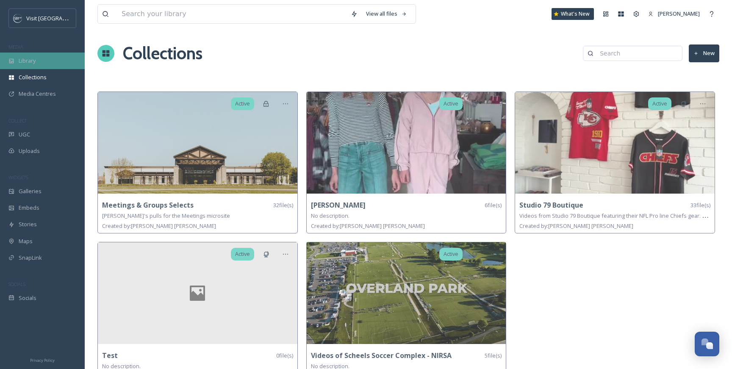
click at [32, 64] on span "Library" at bounding box center [27, 61] width 17 height 8
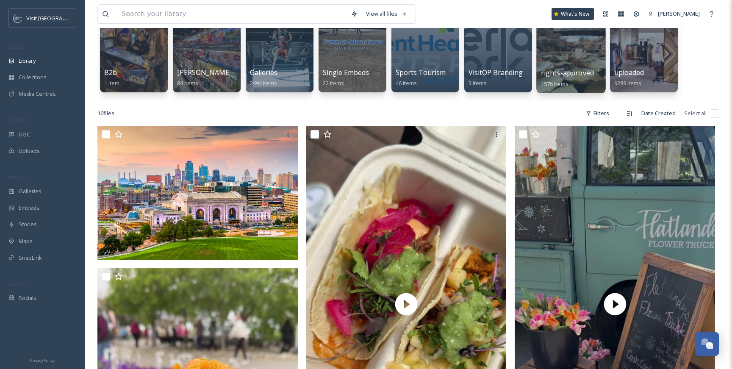
scroll to position [90, 0]
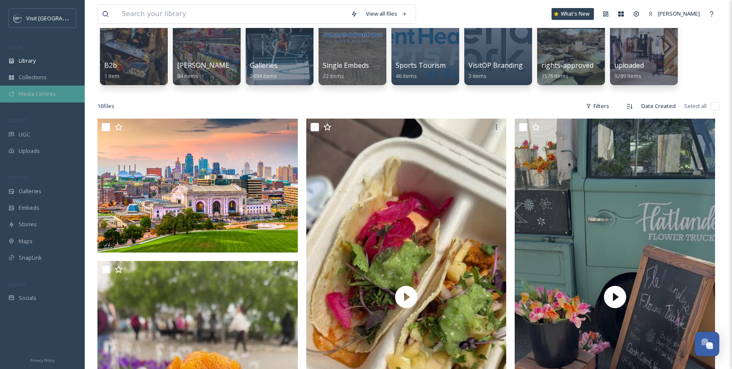
click at [49, 91] on span "Media Centres" at bounding box center [37, 94] width 37 height 8
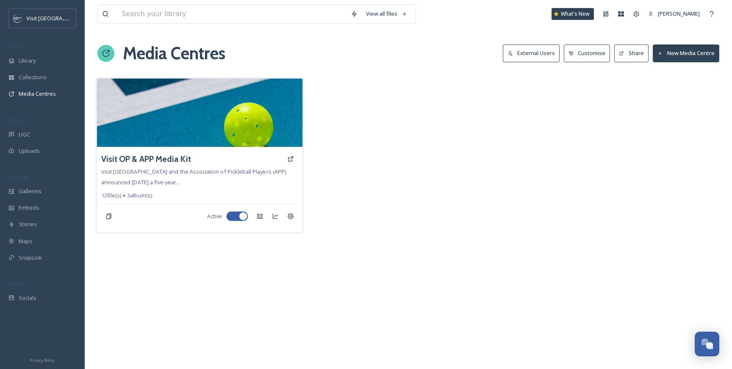
click at [186, 116] on img at bounding box center [199, 112] width 205 height 69
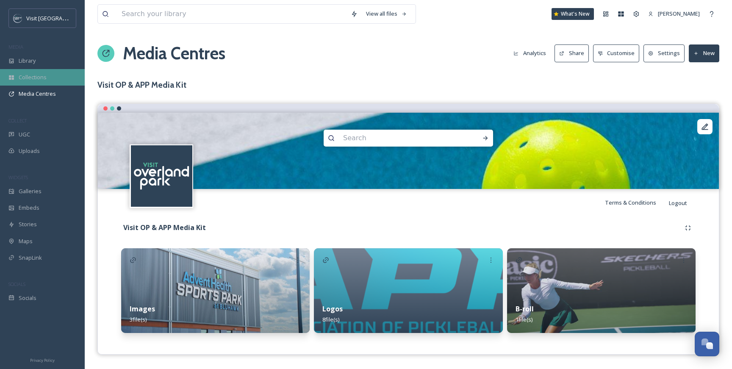
click at [55, 73] on div "Collections" at bounding box center [42, 77] width 85 height 17
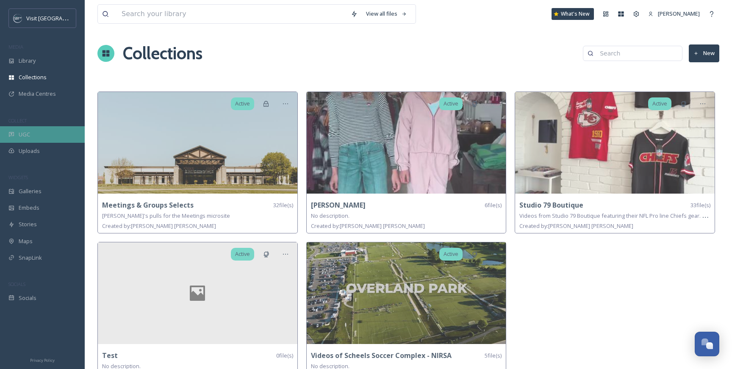
click at [25, 138] on span "UGC" at bounding box center [24, 134] width 11 height 8
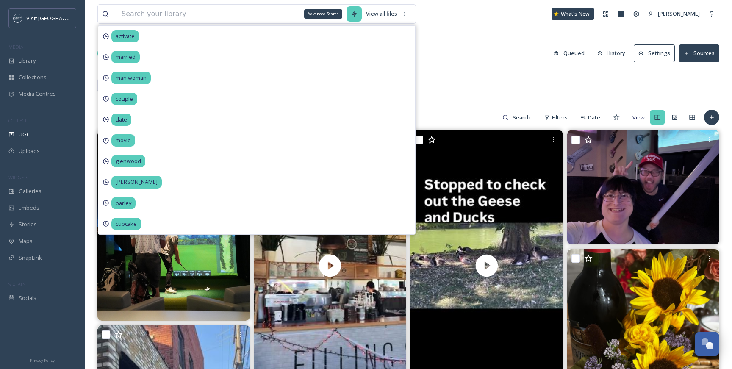
click at [351, 16] on icon at bounding box center [353, 14] width 5 height 7
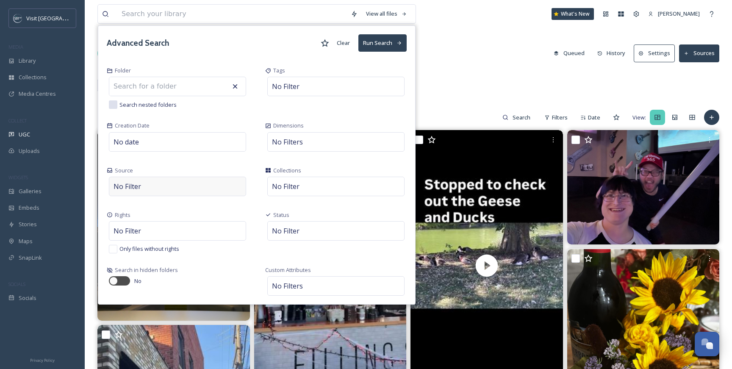
scroll to position [5, 0]
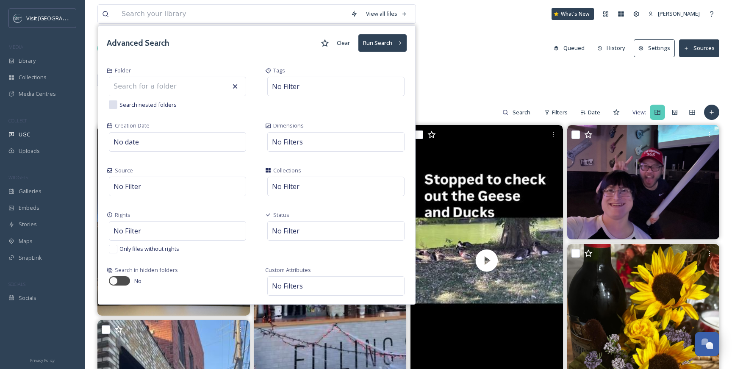
click at [192, 87] on div at bounding box center [177, 86] width 137 height 19
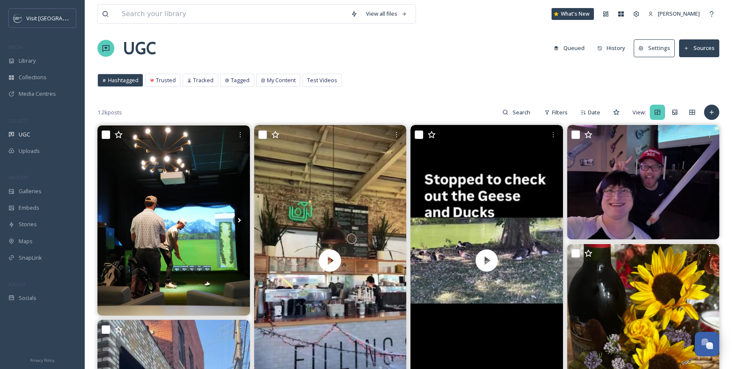
click at [444, 80] on div "Hashtagged Trusted Tracked Tagged My Content Test Videos Hashtagged Trusted Tra…" at bounding box center [407, 82] width 621 height 17
click at [530, 112] on input at bounding box center [522, 112] width 28 height 17
type input "flower"
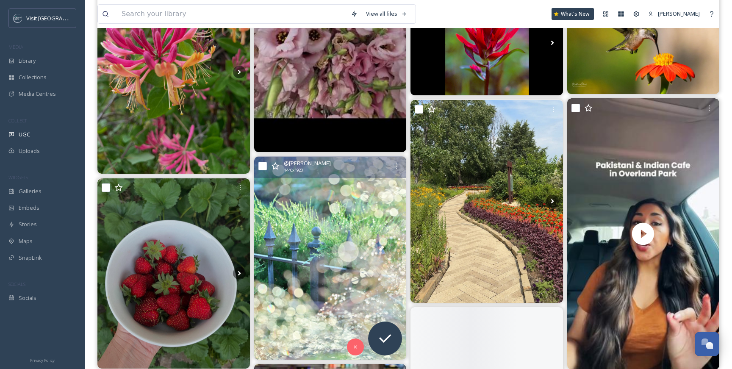
scroll to position [596, 0]
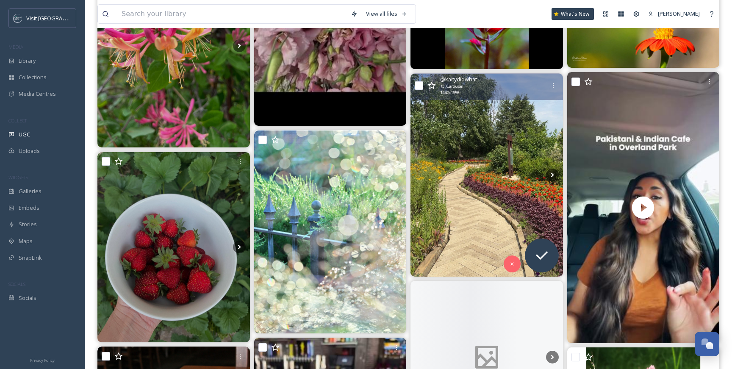
click at [474, 162] on img at bounding box center [486, 175] width 152 height 203
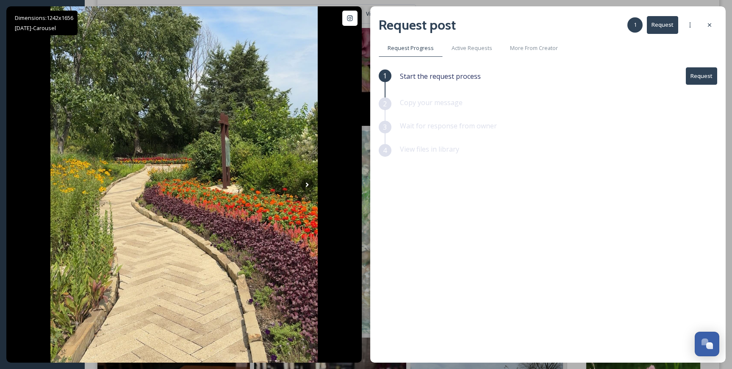
click at [704, 71] on button "Request" at bounding box center [700, 75] width 31 height 17
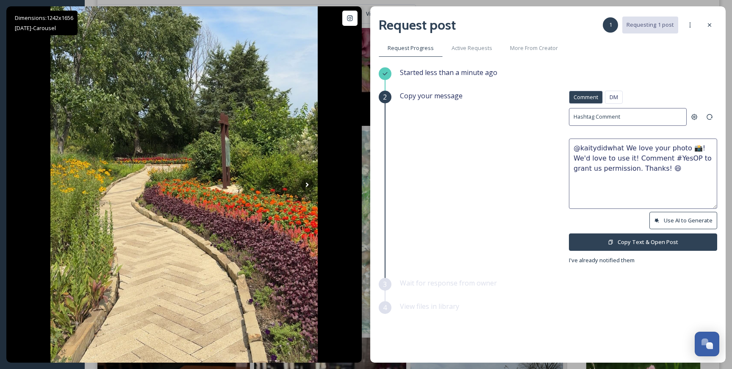
click at [678, 217] on button "Use AI to Generate" at bounding box center [683, 220] width 68 height 17
type textarea "@kaitydidwhat Wow, what a gorgeous garden path! Those colorful blooms are givin…"
click at [642, 235] on button "Copy Text & Open Post" at bounding box center [643, 241] width 148 height 17
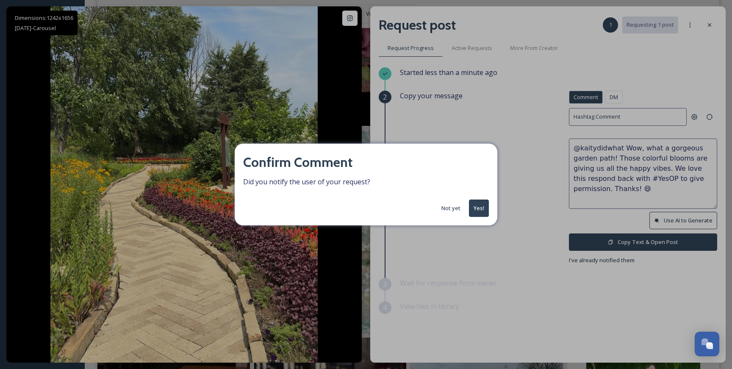
click at [480, 208] on button "Yes!" at bounding box center [479, 207] width 20 height 17
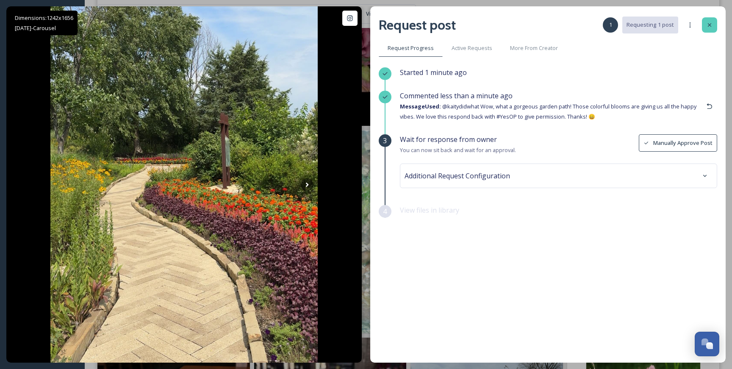
click at [707, 27] on icon at bounding box center [709, 25] width 7 height 7
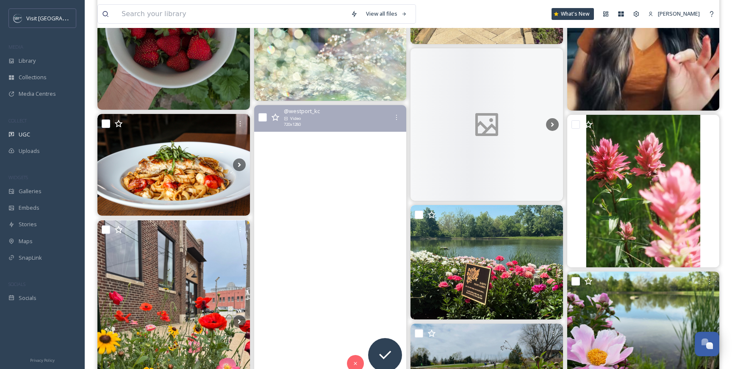
scroll to position [829, 0]
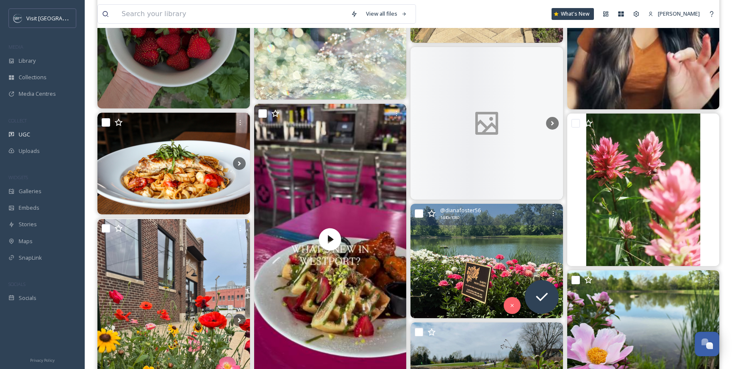
click at [453, 244] on img at bounding box center [486, 261] width 152 height 114
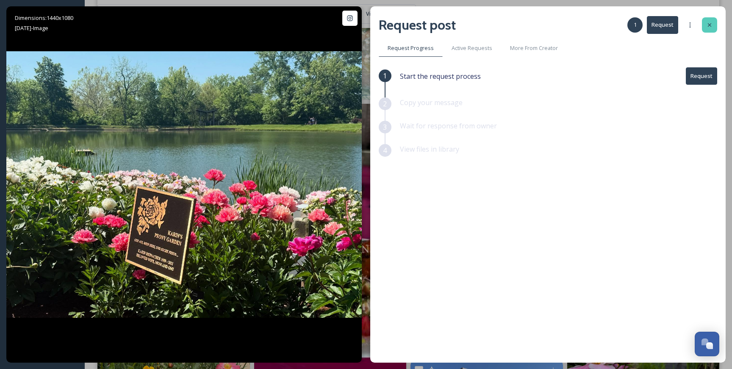
click at [709, 26] on icon at bounding box center [709, 25] width 7 height 7
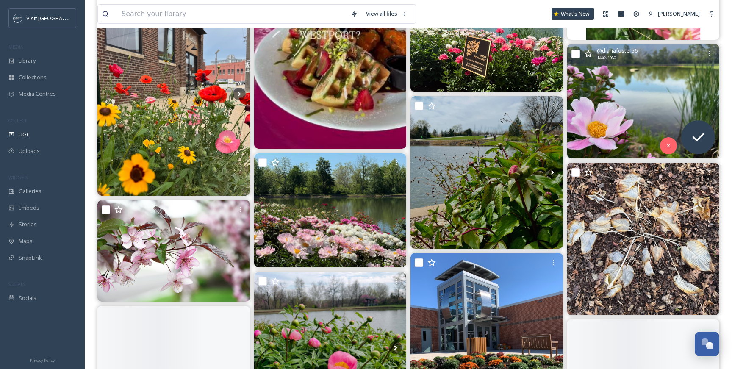
scroll to position [1113, 0]
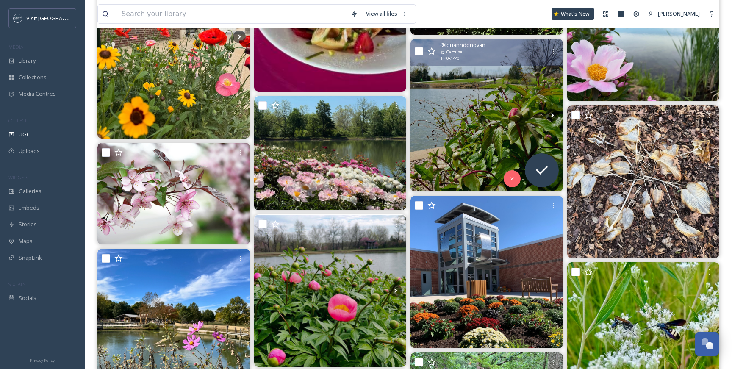
click at [505, 95] on img at bounding box center [486, 115] width 152 height 152
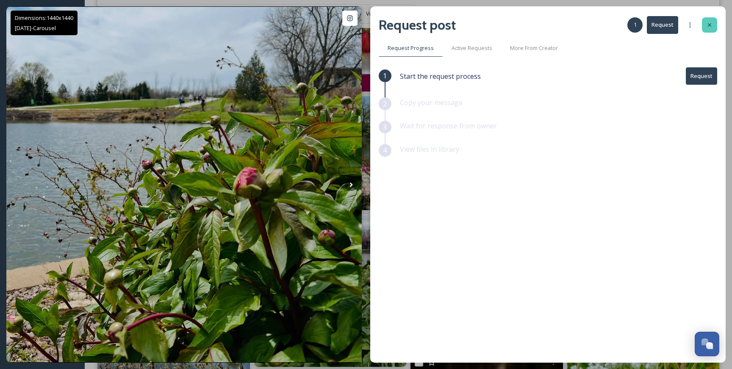
click at [706, 27] on icon at bounding box center [709, 25] width 7 height 7
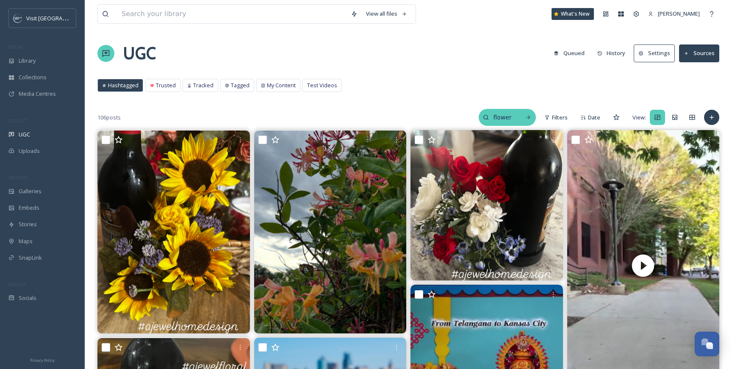
click at [498, 118] on input "flower" at bounding box center [503, 117] width 28 height 17
click at [488, 117] on input "flower" at bounding box center [485, 117] width 64 height 17
type input "couple"
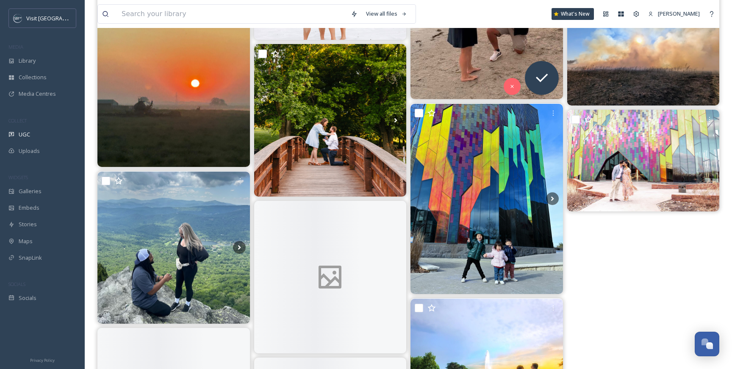
scroll to position [625, 0]
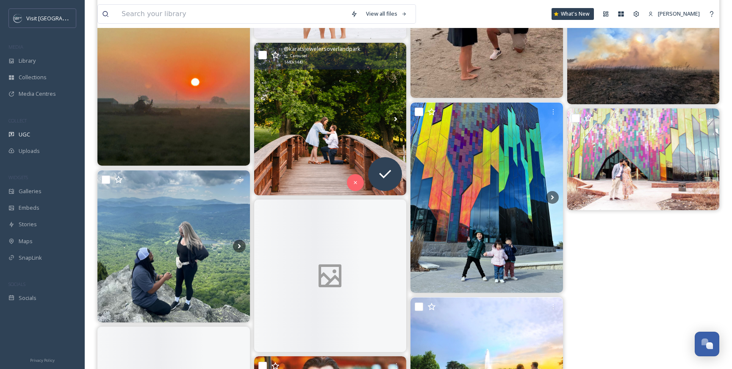
click at [359, 111] on img at bounding box center [330, 119] width 152 height 152
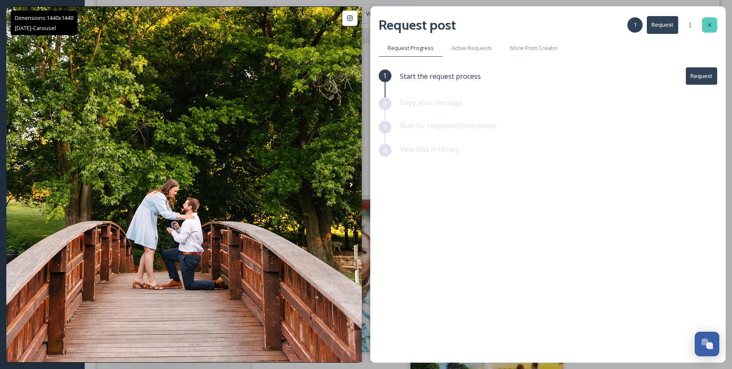
click at [711, 25] on icon at bounding box center [709, 25] width 7 height 7
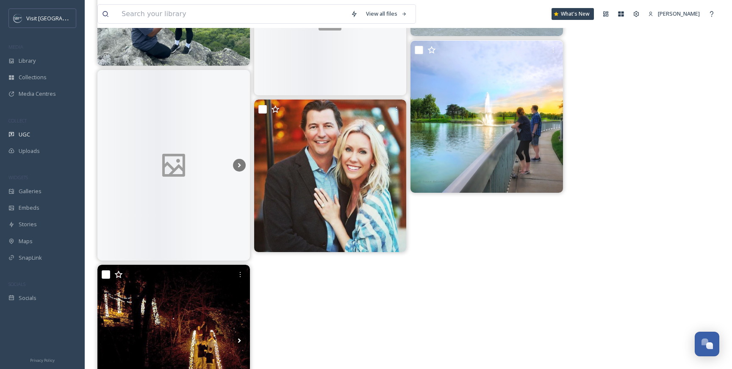
scroll to position [879, 0]
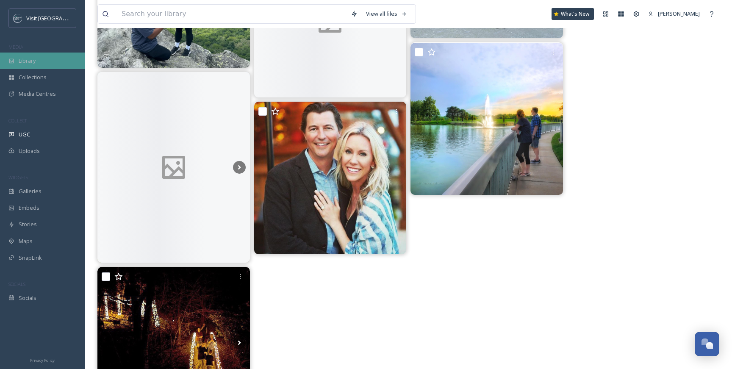
click at [21, 58] on span "Library" at bounding box center [27, 61] width 17 height 8
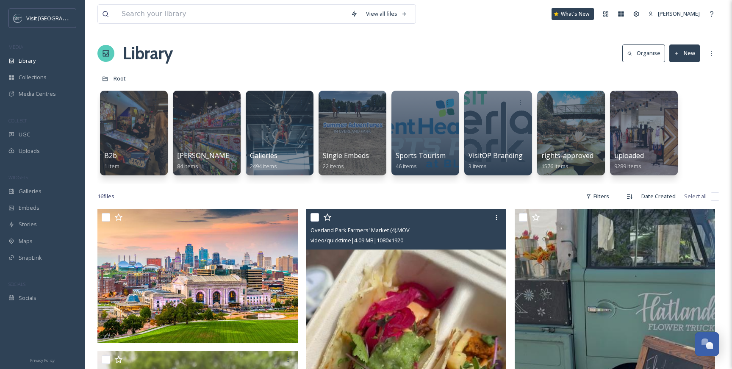
click at [311, 218] on input "checkbox" at bounding box center [314, 217] width 8 height 8
checkbox input "true"
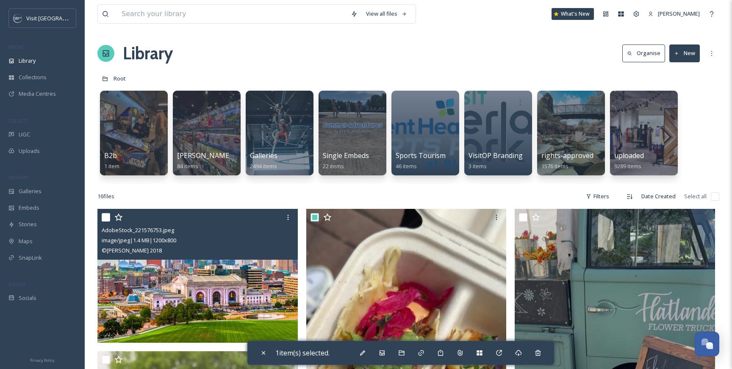
click at [107, 215] on input "checkbox" at bounding box center [106, 217] width 8 height 8
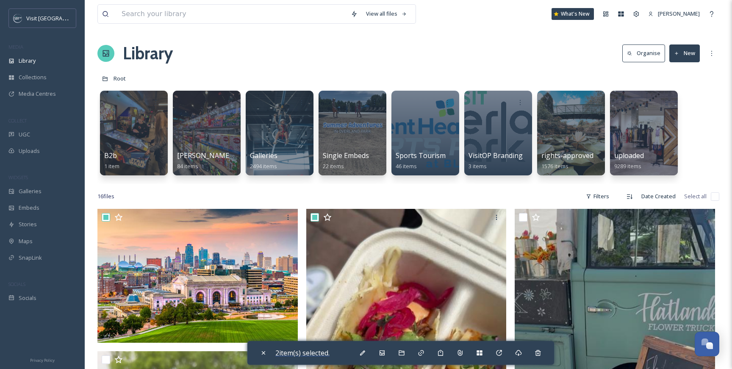
click at [287, 352] on span "2 item(s) selected." at bounding box center [302, 352] width 54 height 9
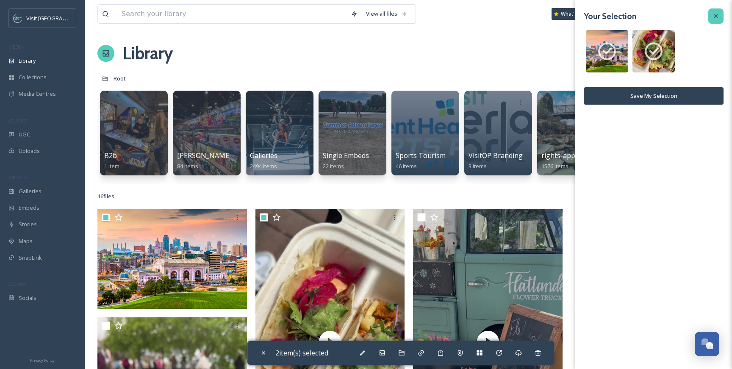
click at [710, 18] on div at bounding box center [715, 15] width 15 height 15
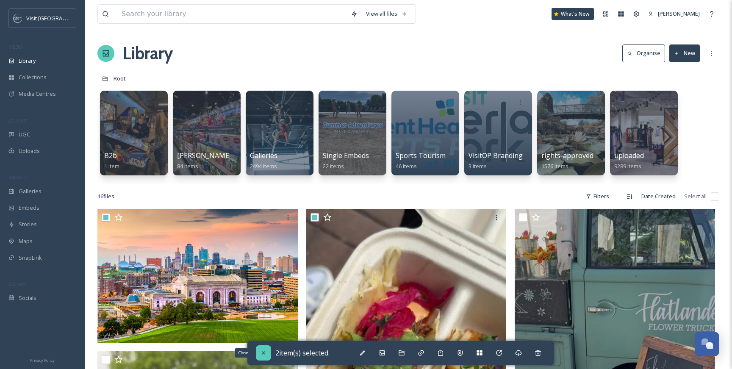
click at [265, 349] on icon at bounding box center [263, 352] width 7 height 7
checkbox input "false"
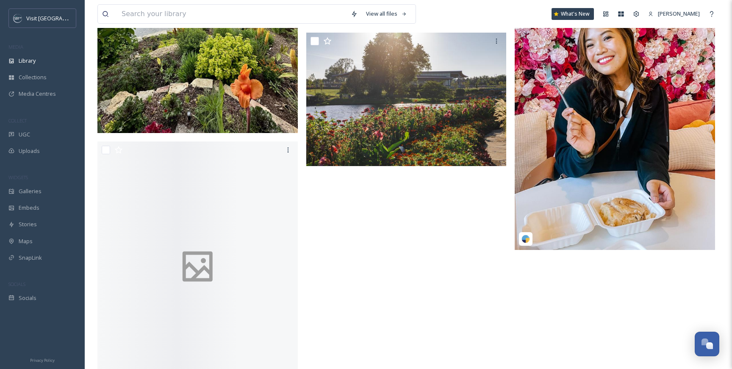
scroll to position [1606, 0]
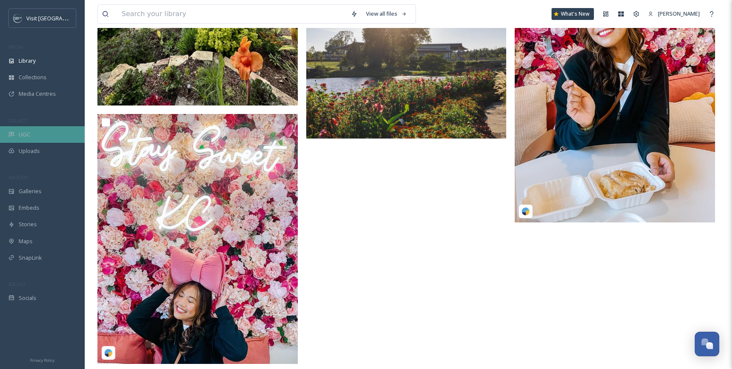
click at [29, 132] on span "UGC" at bounding box center [24, 134] width 11 height 8
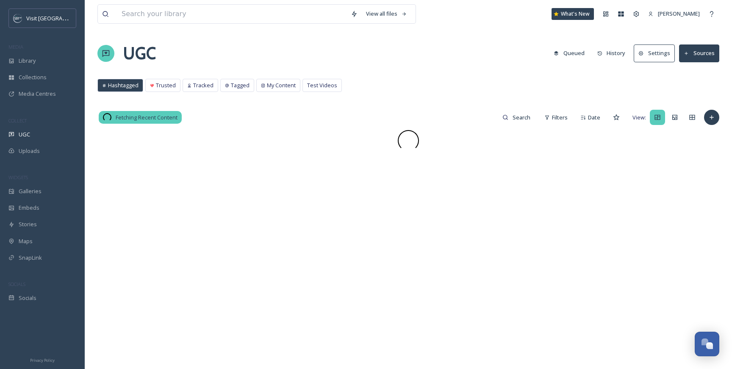
click at [381, 49] on div "UGC Queued History Settings Sources" at bounding box center [407, 53] width 621 height 25
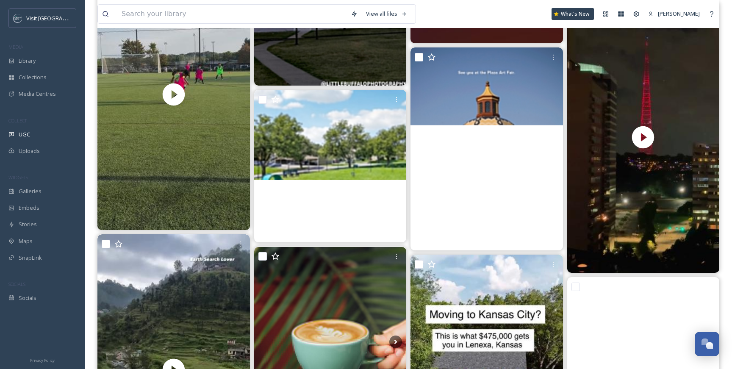
scroll to position [5403, 0]
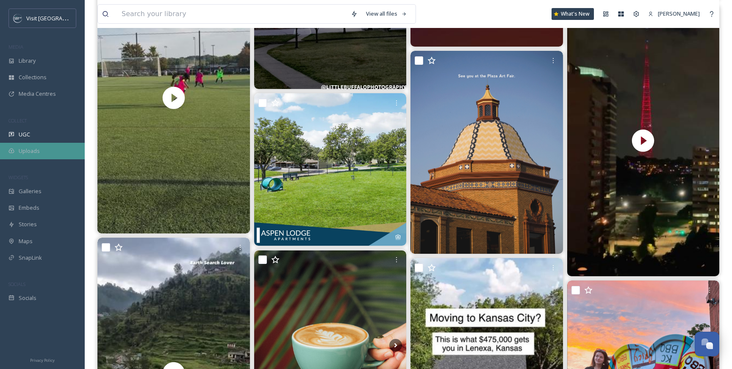
click at [45, 144] on div "Uploads" at bounding box center [42, 151] width 85 height 17
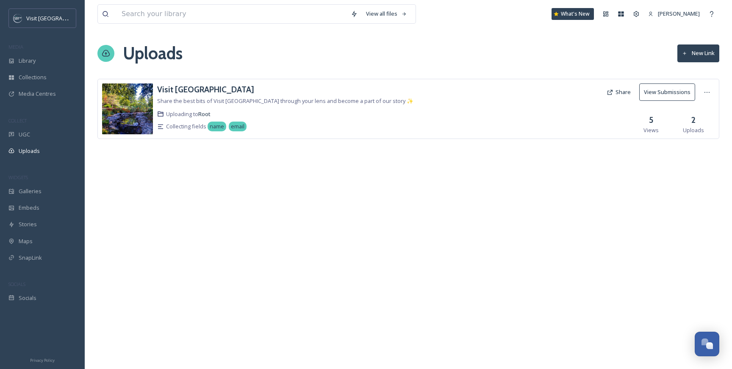
click at [247, 59] on div "Uploads New Link" at bounding box center [407, 53] width 621 height 25
click at [254, 210] on div "View all files What's New [PERSON_NAME] Uploads New Link Visit [GEOGRAPHIC_DATA…" at bounding box center [408, 184] width 647 height 369
click at [44, 153] on div "Uploads" at bounding box center [42, 151] width 85 height 17
click at [203, 179] on div "View all files What's New [PERSON_NAME] Uploads New Link Visit [GEOGRAPHIC_DATA…" at bounding box center [408, 184] width 647 height 369
click at [28, 66] on div "Library" at bounding box center [42, 60] width 85 height 17
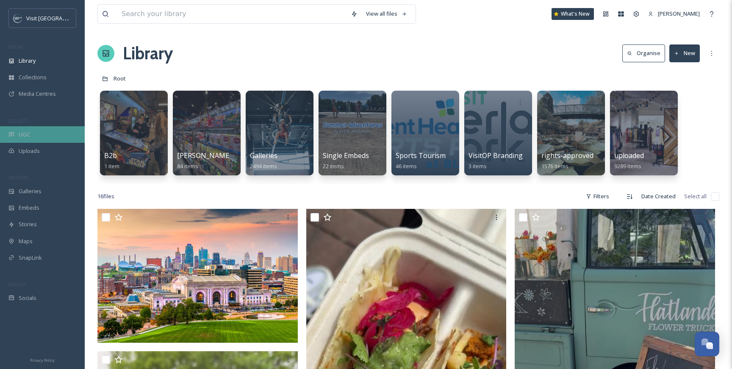
click at [42, 132] on div "UGC" at bounding box center [42, 134] width 85 height 17
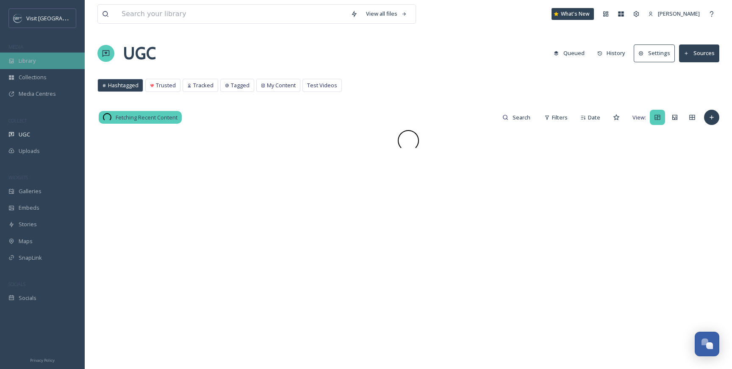
click at [46, 54] on div "Library" at bounding box center [42, 60] width 85 height 17
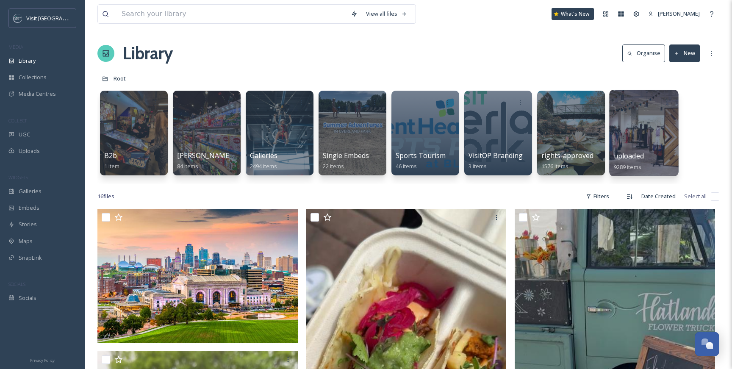
click at [658, 119] on div at bounding box center [643, 133] width 69 height 86
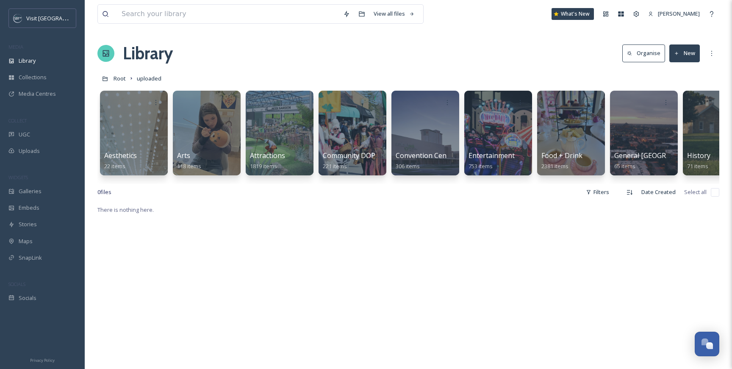
click at [150, 130] on div at bounding box center [133, 133] width 69 height 86
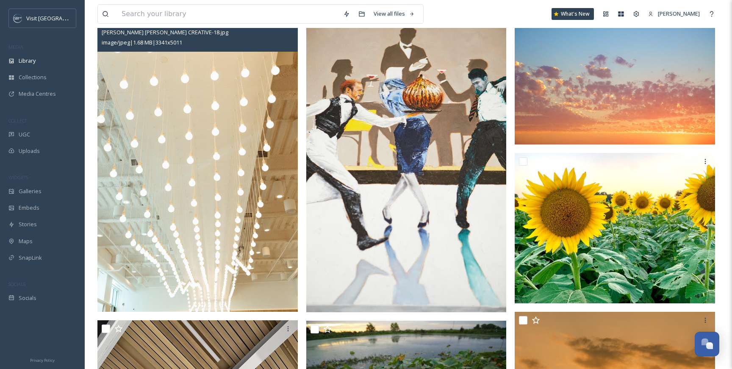
scroll to position [104, 0]
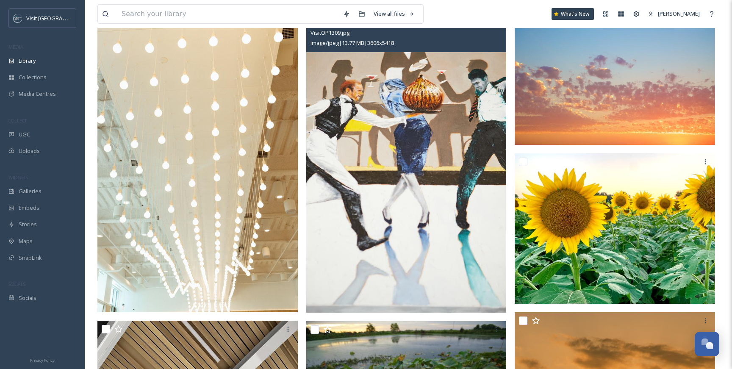
click at [412, 147] on img at bounding box center [406, 161] width 200 height 301
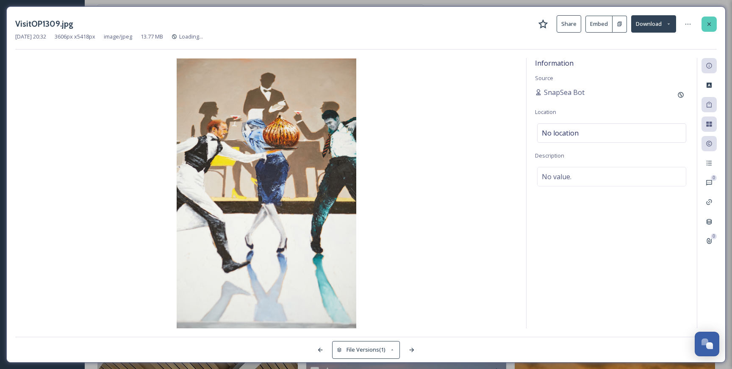
click at [714, 21] on div at bounding box center [708, 24] width 15 height 15
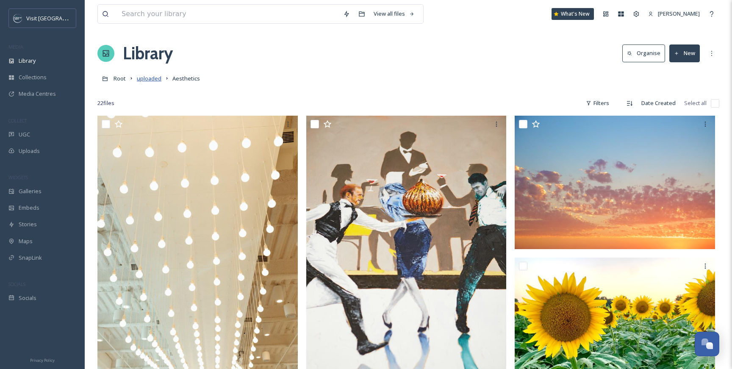
click at [150, 78] on span "uploaded" at bounding box center [149, 79] width 25 height 8
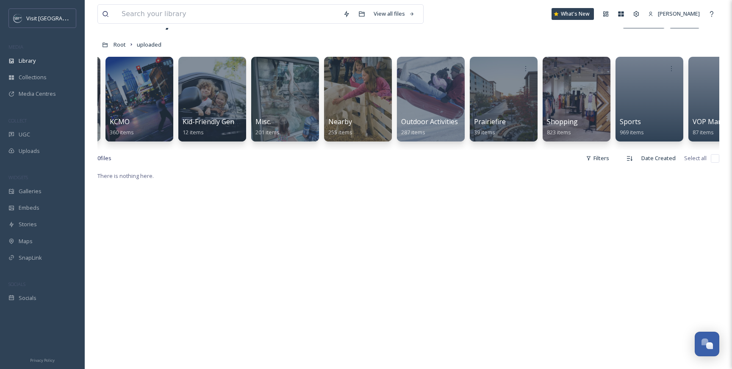
scroll to position [0, 980]
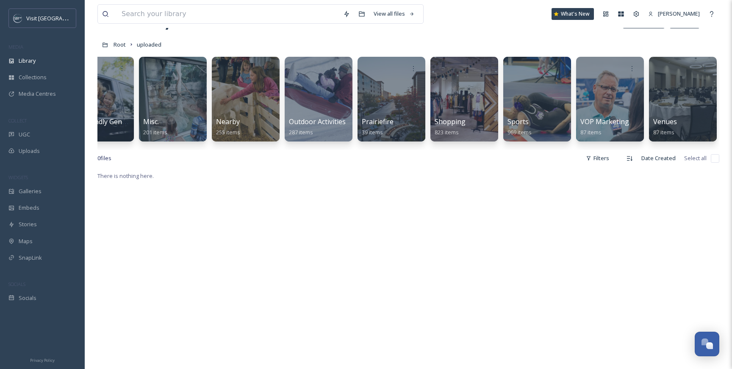
click at [434, 222] on div "There is nothing here." at bounding box center [407, 355] width 621 height 369
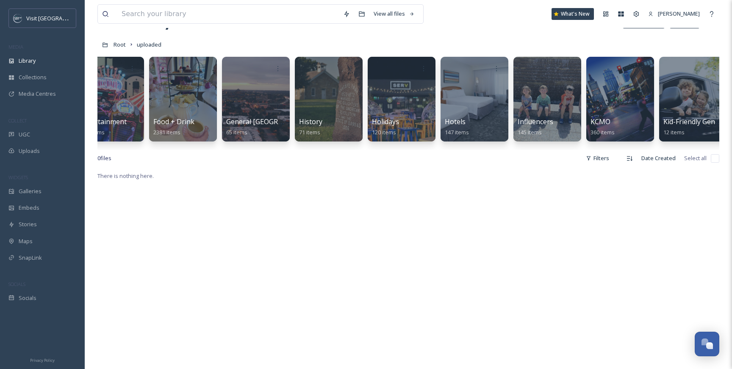
scroll to position [0, 369]
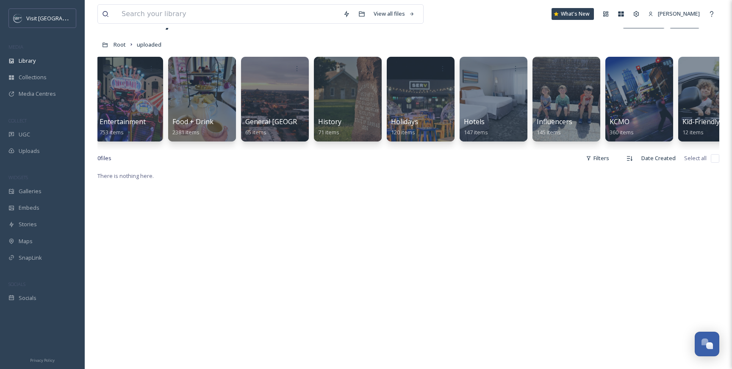
click at [253, 84] on div at bounding box center [275, 99] width 68 height 85
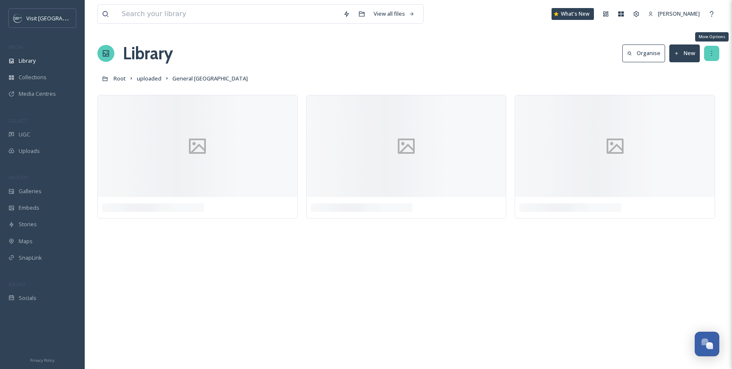
click at [704, 51] on div "More Options" at bounding box center [711, 53] width 15 height 15
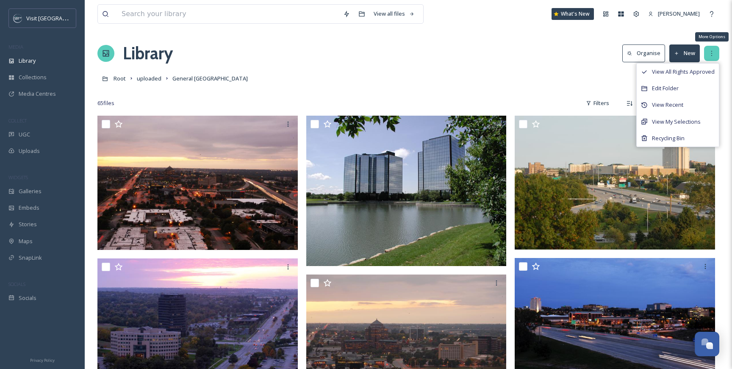
click at [704, 51] on div "More Options" at bounding box center [711, 53] width 15 height 15
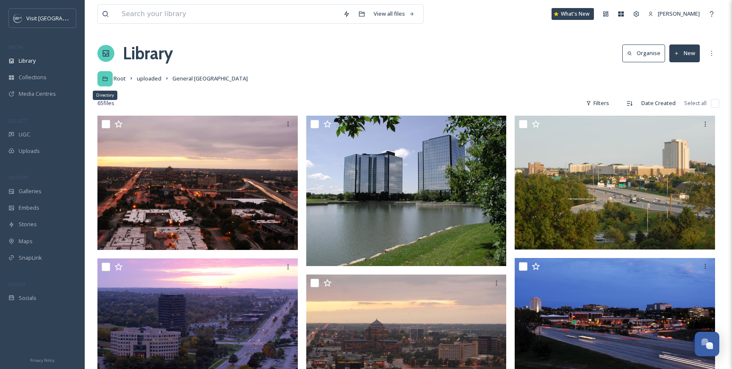
click at [109, 79] on div "Directory" at bounding box center [104, 78] width 15 height 15
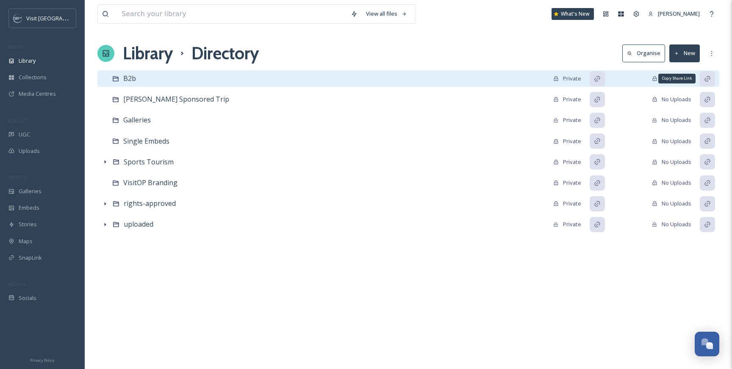
click at [705, 79] on icon at bounding box center [707, 78] width 7 height 7
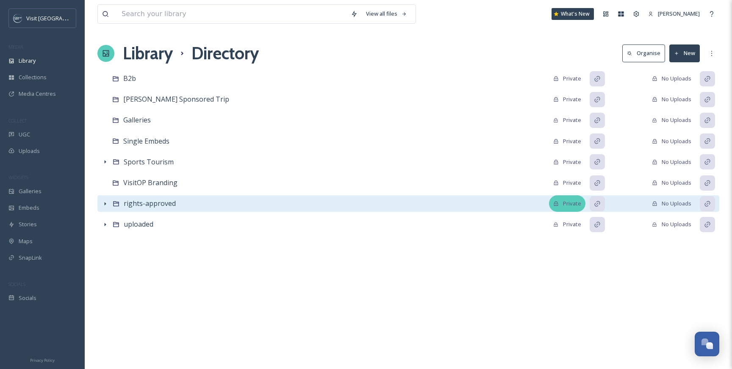
click at [560, 202] on div "Private" at bounding box center [567, 203] width 28 height 8
click at [669, 204] on div "No Uploads" at bounding box center [671, 203] width 39 height 8
click at [708, 202] on icon at bounding box center [707, 203] width 7 height 7
click at [562, 201] on div "Public" at bounding box center [568, 203] width 33 height 17
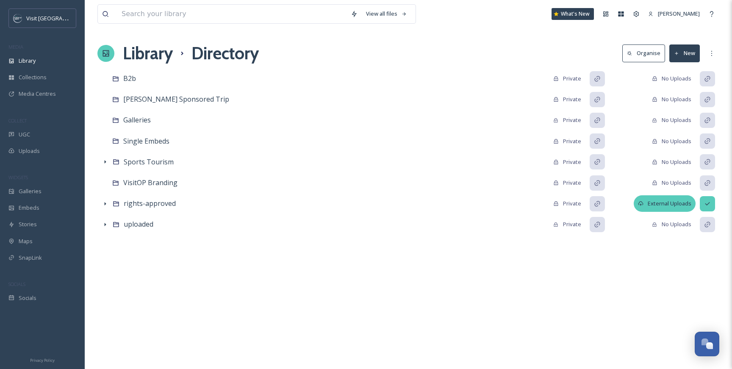
click at [673, 200] on div "External Uploads" at bounding box center [664, 203] width 62 height 17
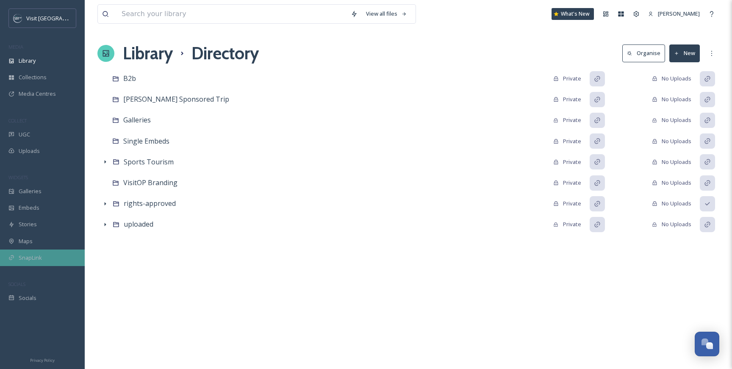
click at [61, 259] on div "SnapLink" at bounding box center [42, 257] width 85 height 17
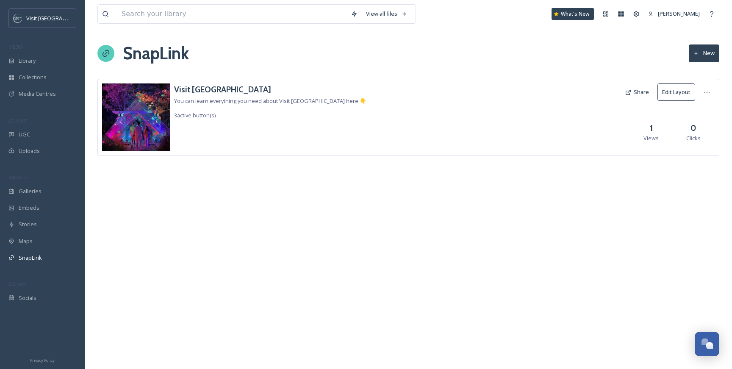
click at [211, 94] on h3 "Visit [GEOGRAPHIC_DATA]" at bounding box center [270, 89] width 192 height 12
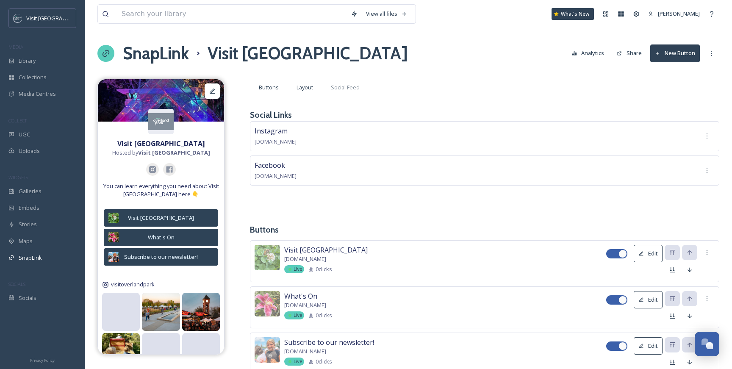
click at [301, 87] on span "Layout" at bounding box center [304, 87] width 17 height 8
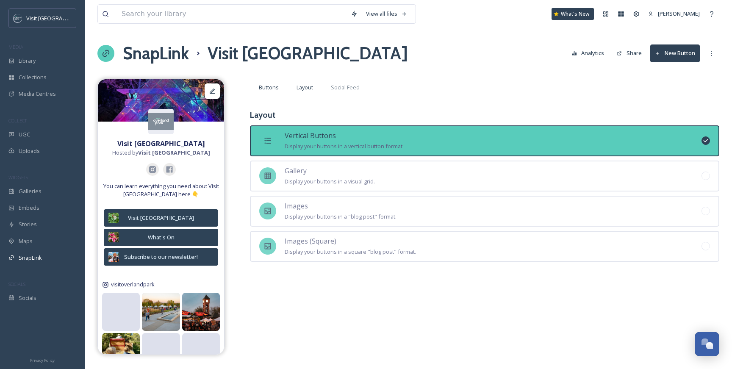
click at [272, 90] on span "Buttons" at bounding box center [269, 87] width 20 height 8
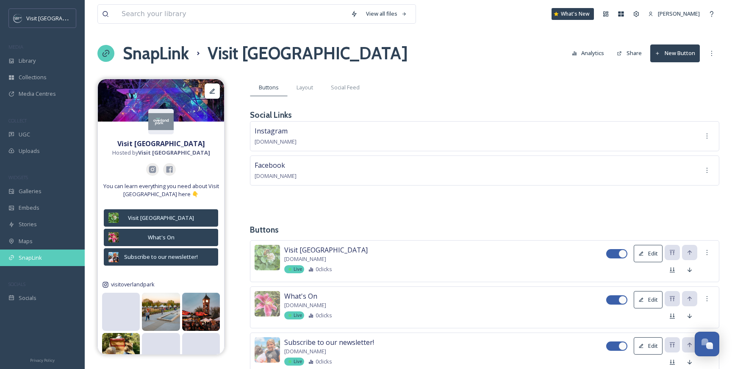
click at [29, 252] on div "SnapLink" at bounding box center [42, 257] width 85 height 17
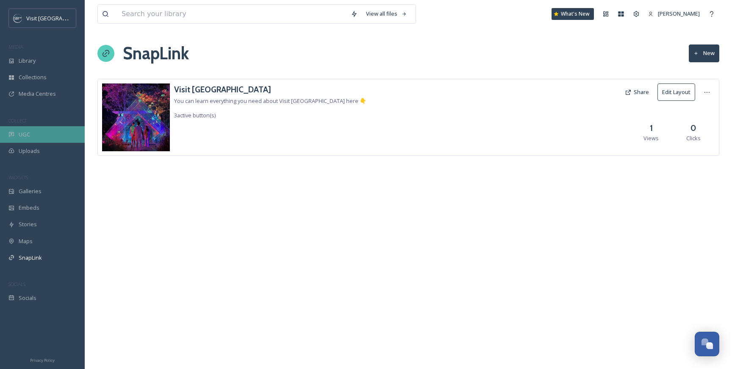
click at [21, 138] on div "UGC" at bounding box center [42, 134] width 85 height 17
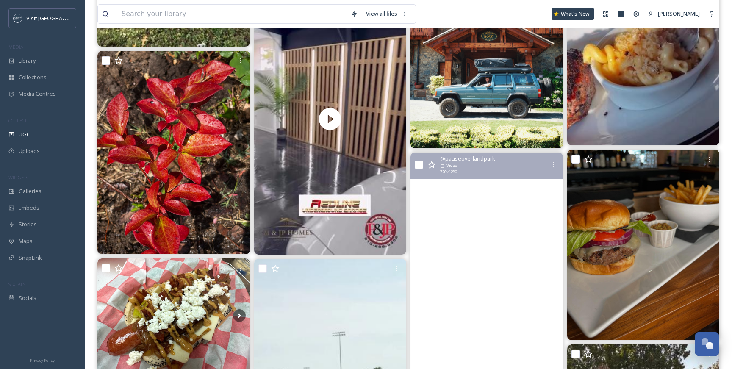
scroll to position [2903, 0]
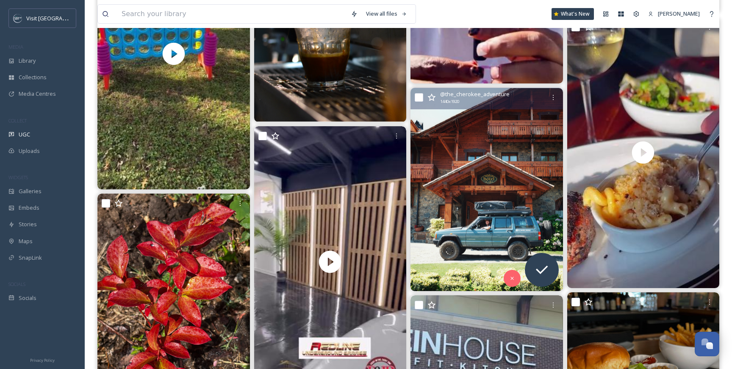
click at [452, 157] on img at bounding box center [486, 189] width 152 height 203
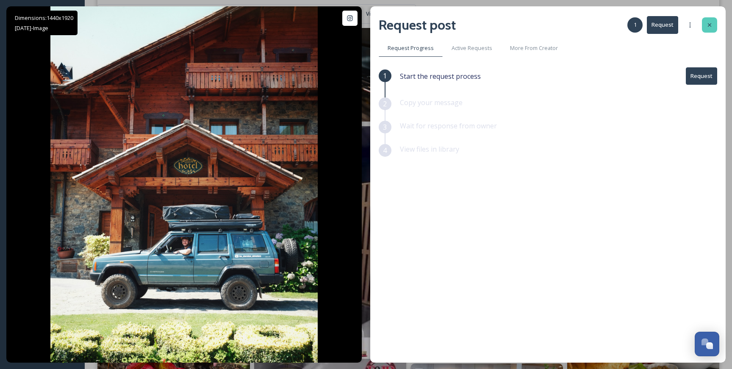
click at [708, 20] on div at bounding box center [709, 24] width 15 height 15
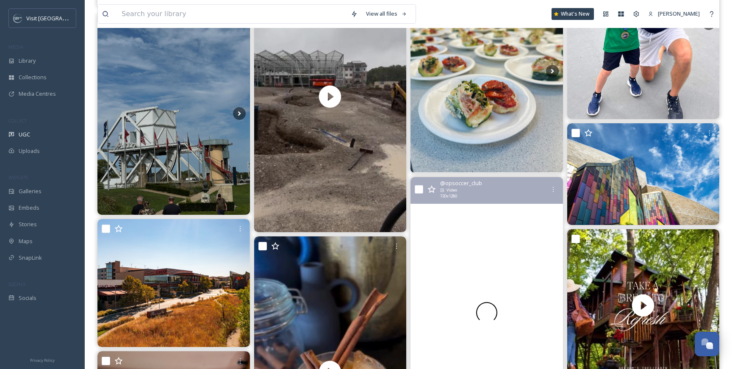
scroll to position [4306, 0]
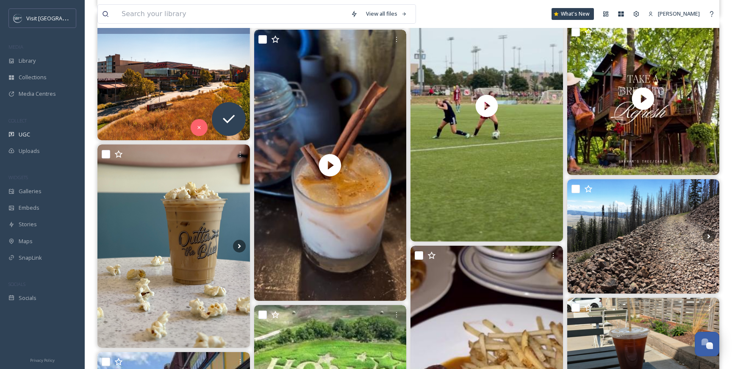
click at [196, 63] on img at bounding box center [173, 75] width 152 height 127
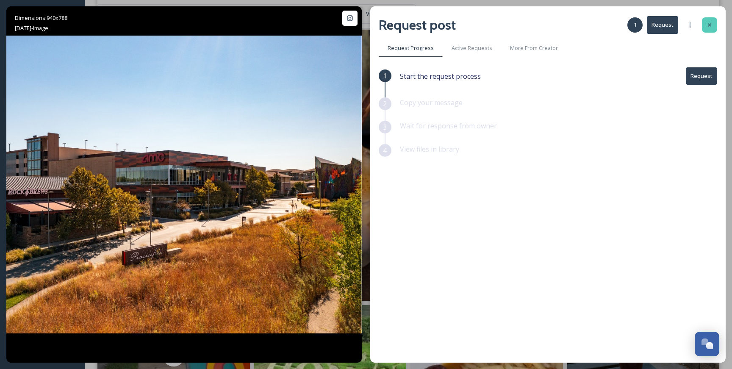
click at [708, 30] on div at bounding box center [709, 24] width 15 height 15
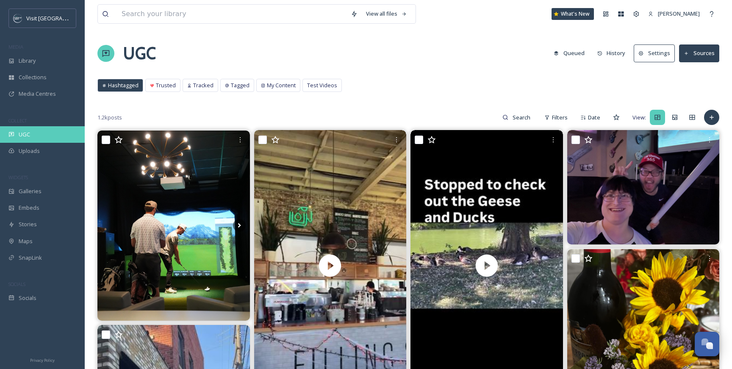
click at [35, 141] on div "UGC" at bounding box center [42, 134] width 85 height 17
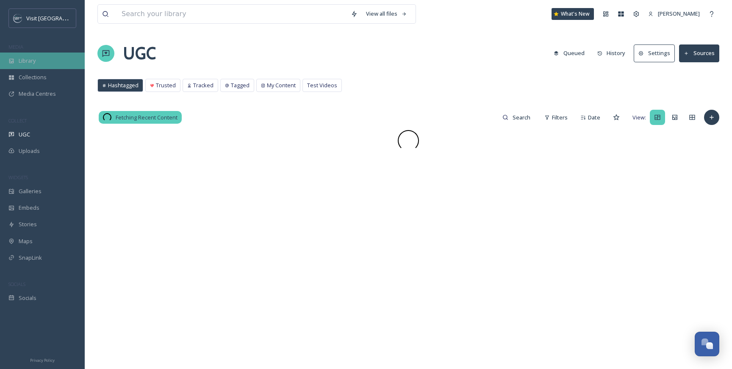
click at [39, 64] on div "Library" at bounding box center [42, 60] width 85 height 17
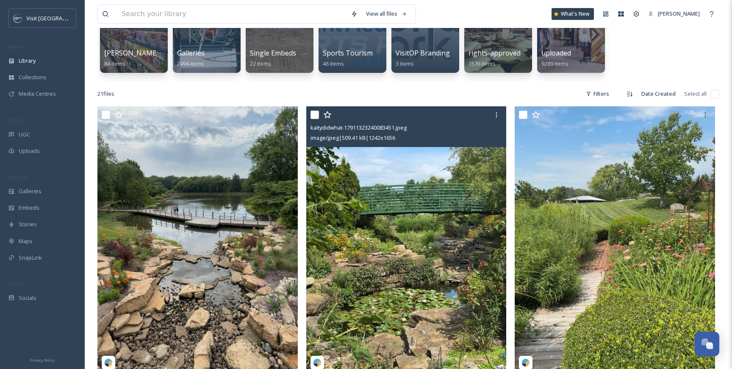
scroll to position [16, 0]
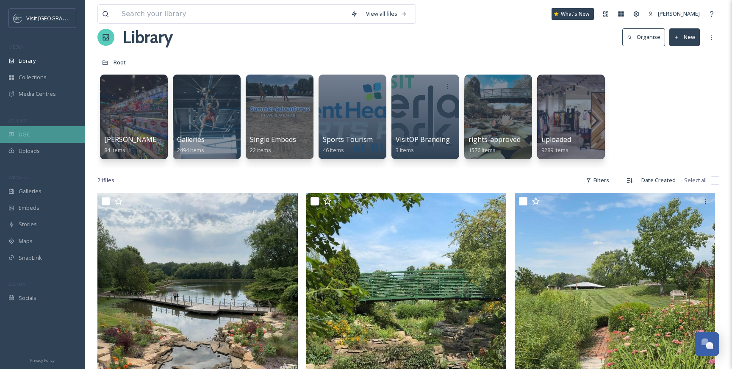
click at [58, 129] on div "UGC" at bounding box center [42, 134] width 85 height 17
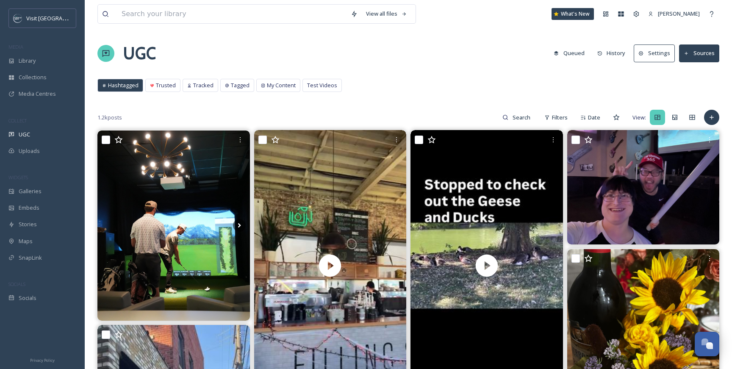
click at [608, 54] on button "History" at bounding box center [611, 53] width 37 height 17
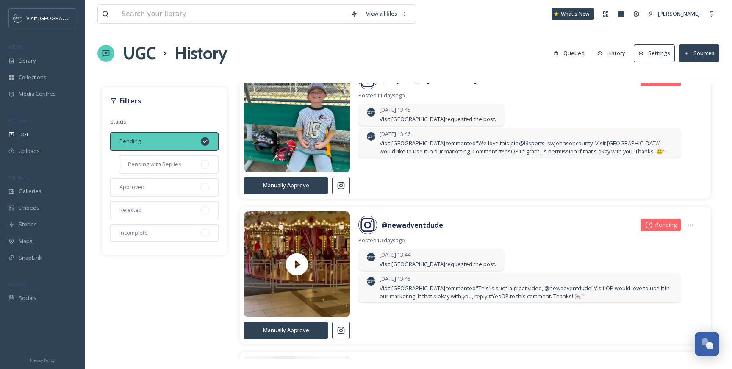
scroll to position [36, 0]
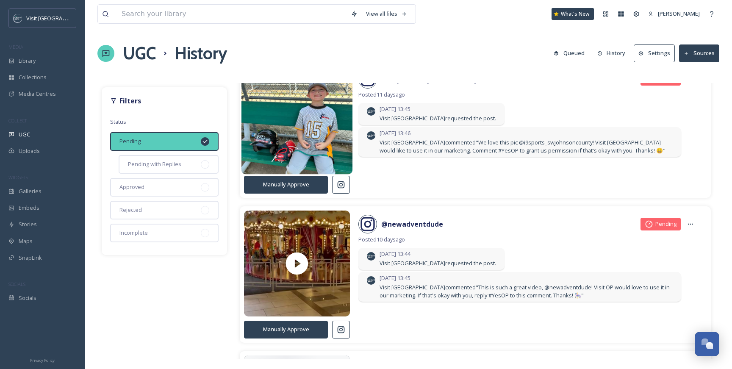
click at [325, 129] on img at bounding box center [296, 118] width 111 height 133
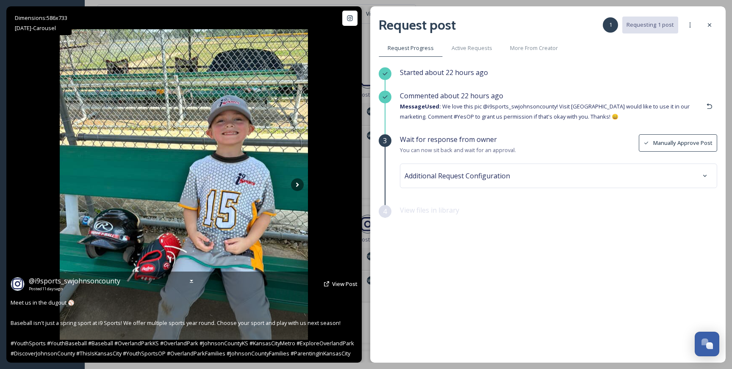
click at [18, 287] on icon at bounding box center [17, 283] width 13 height 17
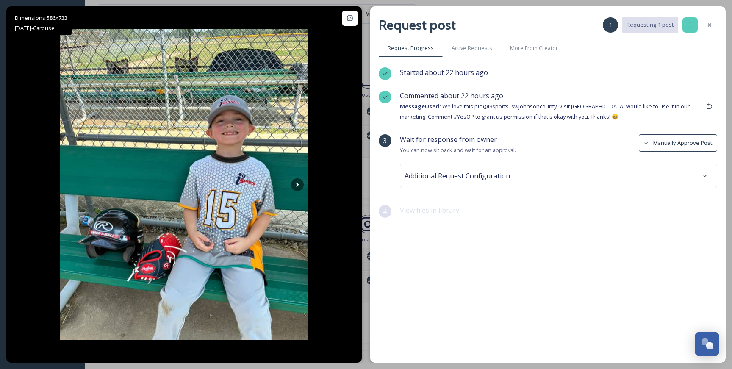
click at [682, 26] on div at bounding box center [689, 24] width 15 height 15
click at [704, 25] on div at bounding box center [709, 24] width 15 height 15
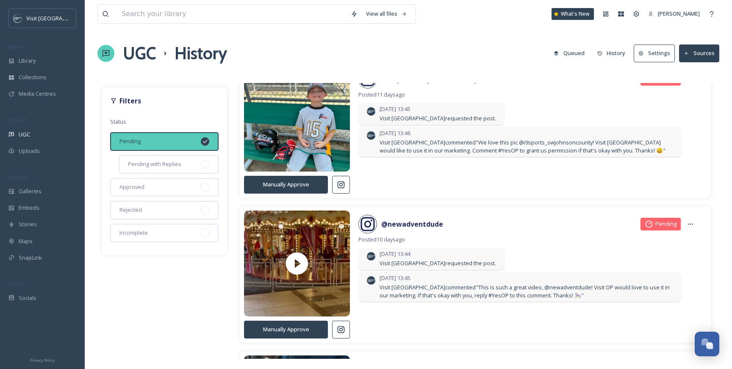
click at [340, 191] on button at bounding box center [341, 185] width 18 height 18
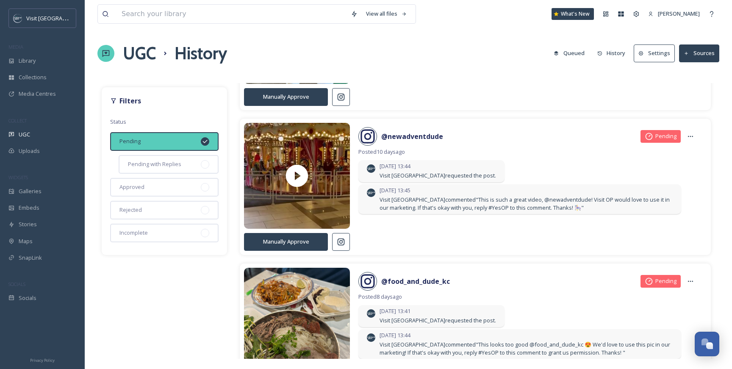
scroll to position [156, 0]
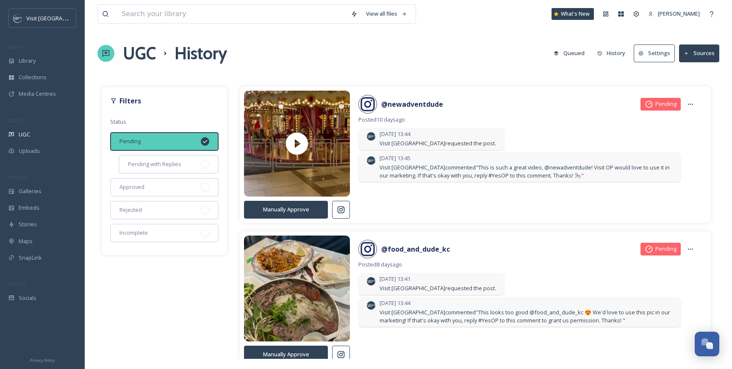
click at [346, 210] on button at bounding box center [341, 210] width 18 height 18
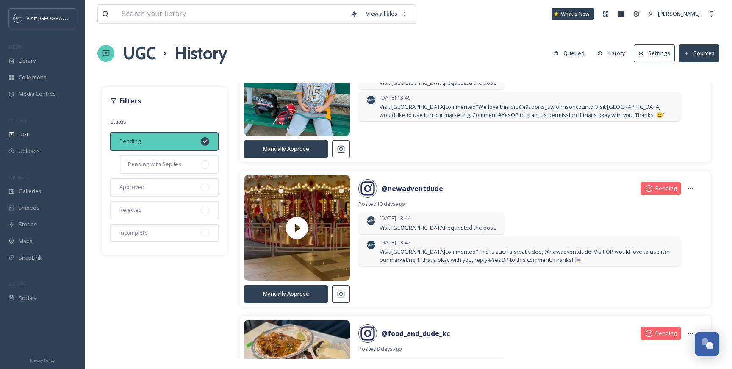
scroll to position [0, 0]
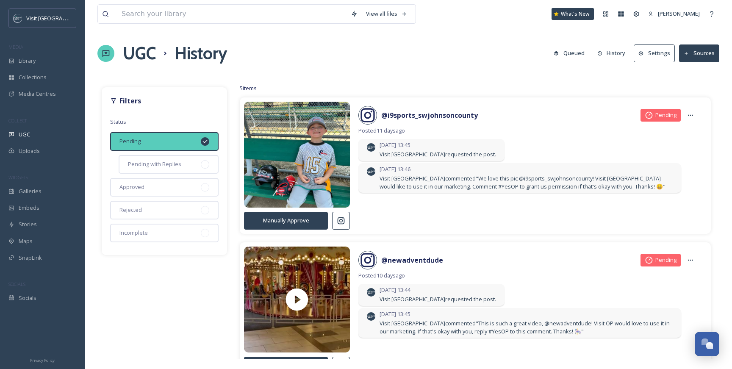
click at [171, 279] on div "Filters Status Pending Pending with Replies Approved Rejected Incomplete 5 item…" at bounding box center [407, 219] width 621 height 280
click at [149, 213] on div "Rejected" at bounding box center [164, 210] width 108 height 19
click at [156, 146] on div "Pending" at bounding box center [164, 141] width 108 height 19
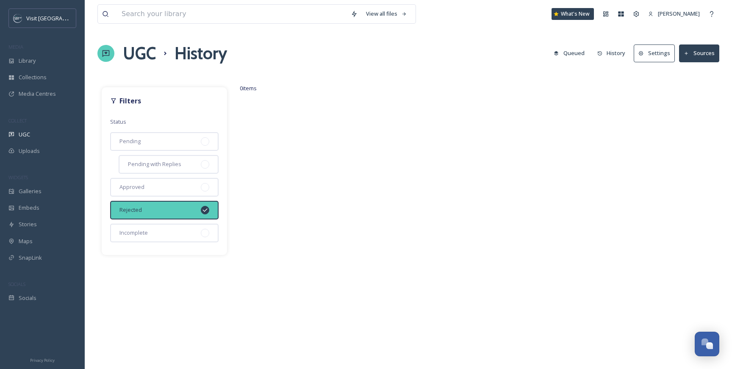
click at [150, 206] on div "Rejected" at bounding box center [164, 210] width 108 height 19
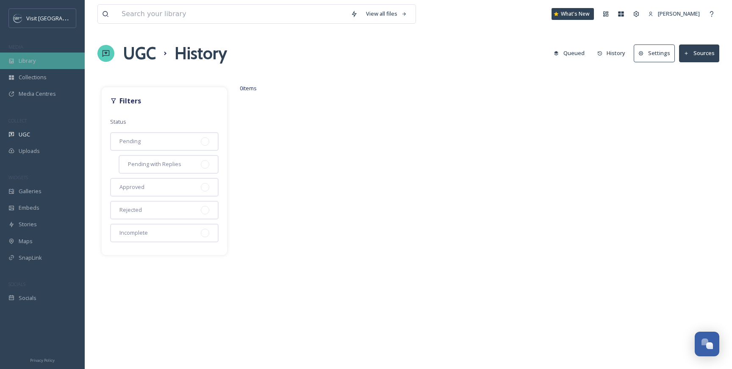
click at [31, 57] on span "Library" at bounding box center [27, 61] width 17 height 8
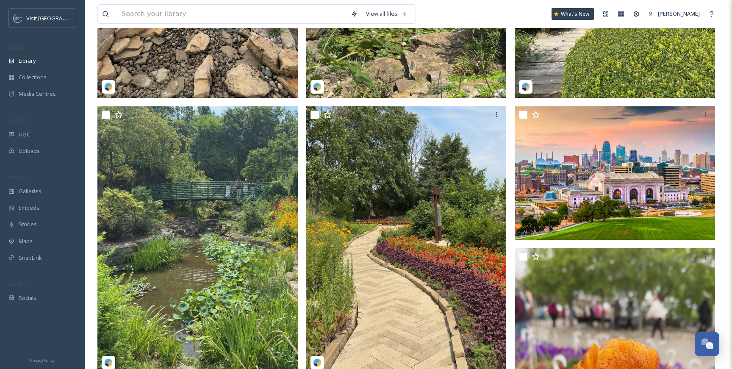
scroll to position [422, 0]
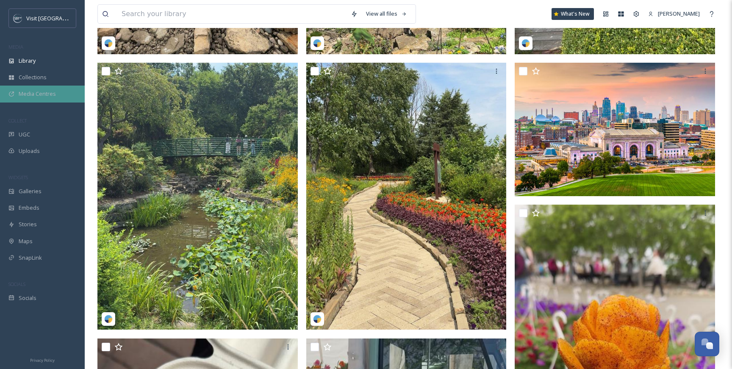
click at [50, 92] on span "Media Centres" at bounding box center [37, 94] width 37 height 8
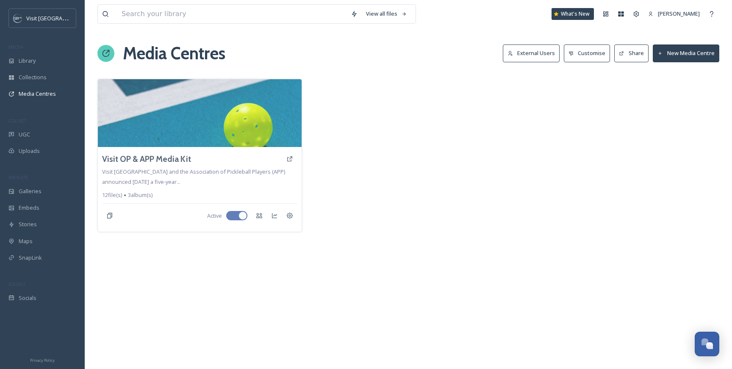
click at [396, 291] on div "View all files What's New [PERSON_NAME] Media Centres External Users Customise …" at bounding box center [408, 184] width 647 height 369
click at [39, 61] on div "Library" at bounding box center [42, 60] width 85 height 17
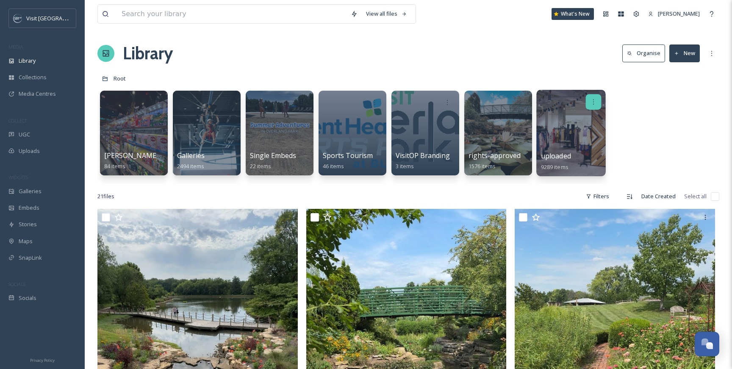
click at [597, 108] on div at bounding box center [594, 102] width 16 height 16
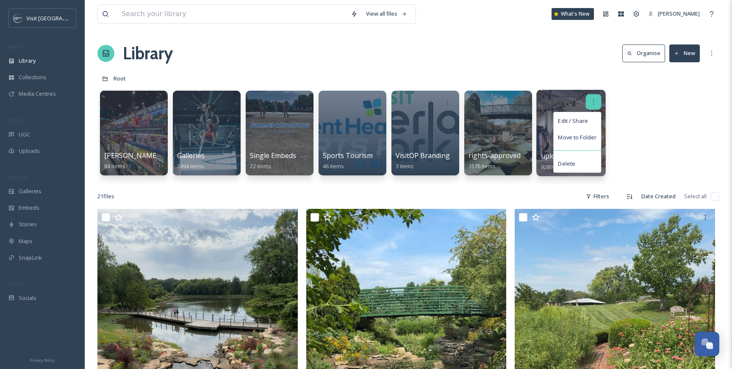
click at [597, 108] on div at bounding box center [594, 102] width 16 height 16
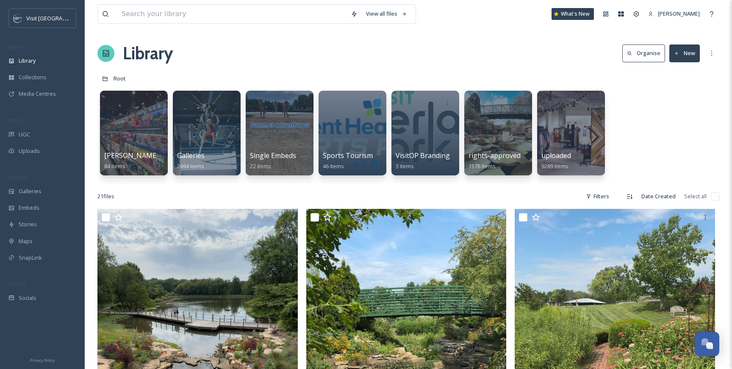
click at [643, 113] on div "[PERSON_NAME] Sponsored Trip 84 items Galleries 2494 items Single Embeds 22 ite…" at bounding box center [407, 134] width 621 height 97
click at [570, 141] on div at bounding box center [570, 133] width 69 height 86
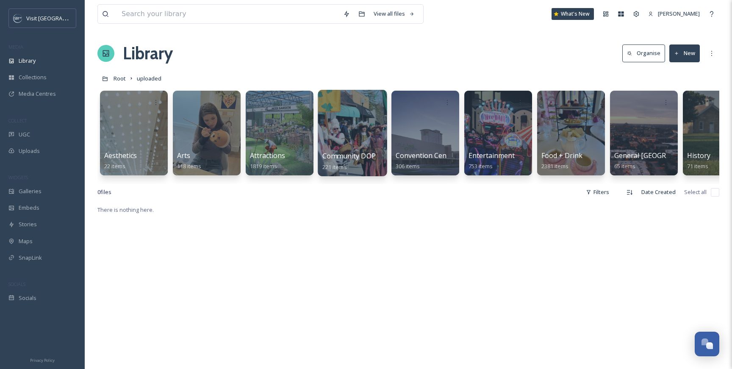
click at [339, 135] on div at bounding box center [352, 133] width 69 height 86
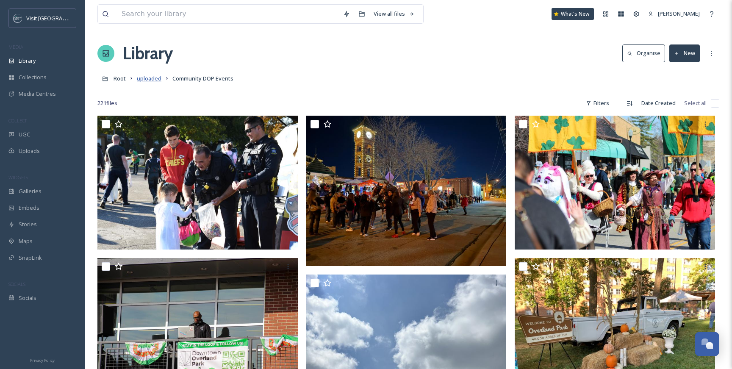
click at [145, 81] on span "uploaded" at bounding box center [149, 79] width 25 height 8
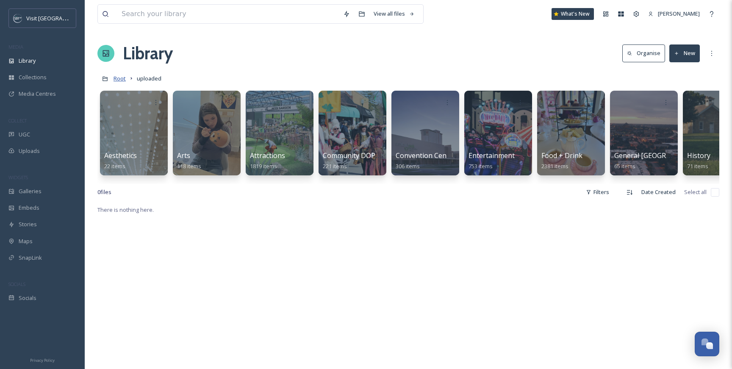
click at [124, 77] on span "Root" at bounding box center [119, 79] width 12 height 8
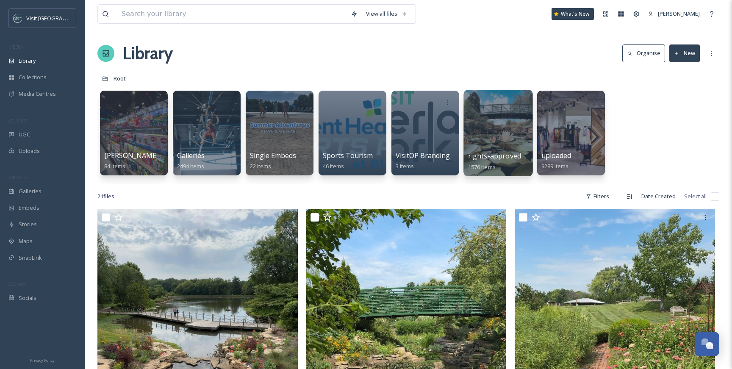
click at [499, 133] on div at bounding box center [497, 133] width 69 height 86
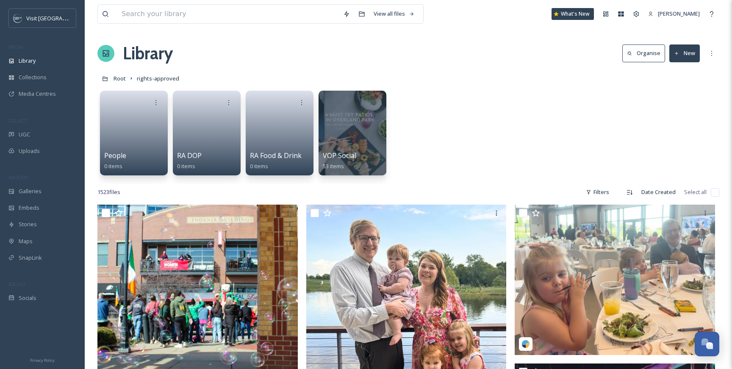
click at [430, 116] on div "People 0 items RA DOP 0 items RA Food & Drink 0 items VOP Social 53 items" at bounding box center [407, 134] width 621 height 97
click at [117, 80] on span "Root" at bounding box center [119, 79] width 12 height 8
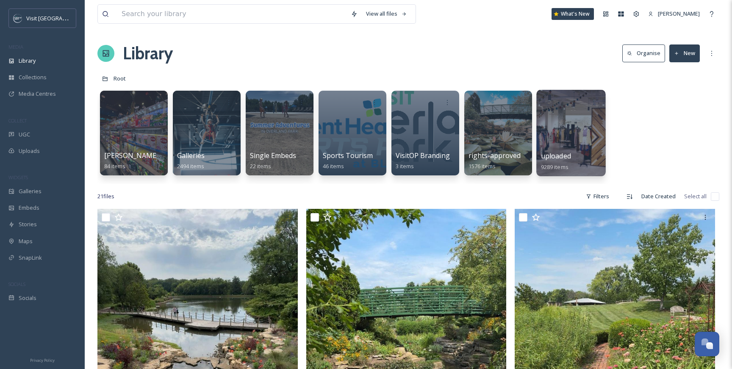
click at [580, 135] on div at bounding box center [570, 133] width 69 height 86
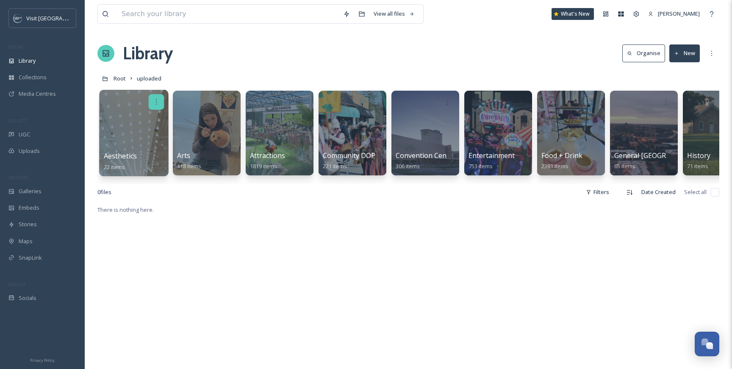
click at [155, 101] on icon at bounding box center [156, 101] width 7 height 7
click at [151, 134] on span "Move to Folder" at bounding box center [140, 137] width 39 height 8
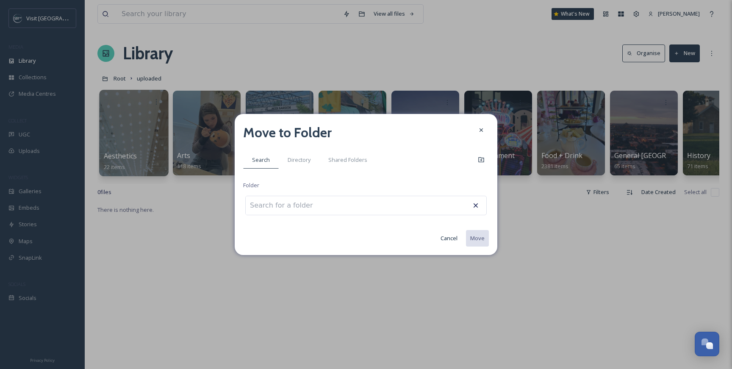
click at [295, 215] on div at bounding box center [365, 205] width 241 height 19
click at [295, 201] on input at bounding box center [292, 205] width 93 height 19
type input "root"
click at [484, 129] on icon at bounding box center [481, 130] width 7 height 7
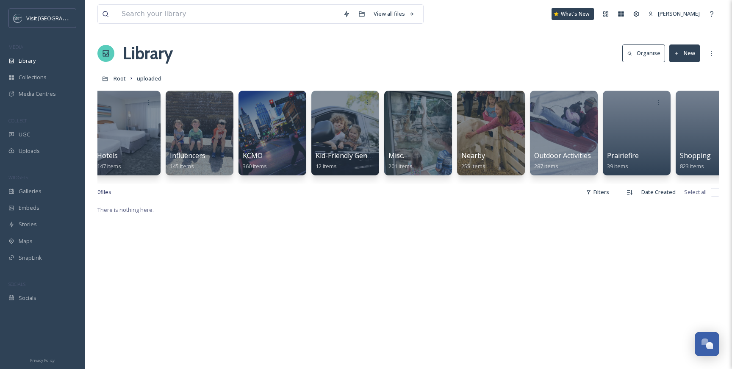
scroll to position [0, 980]
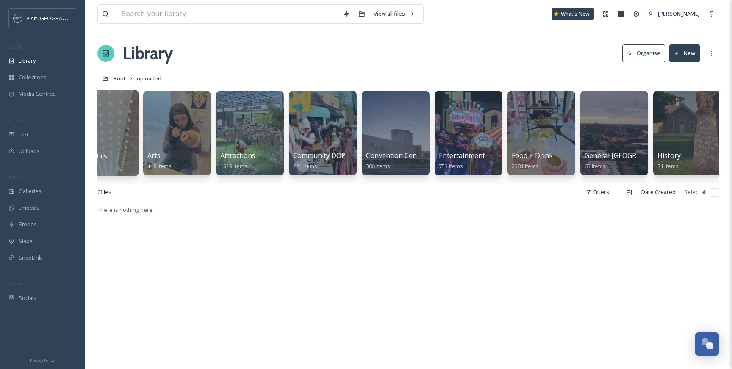
scroll to position [0, 0]
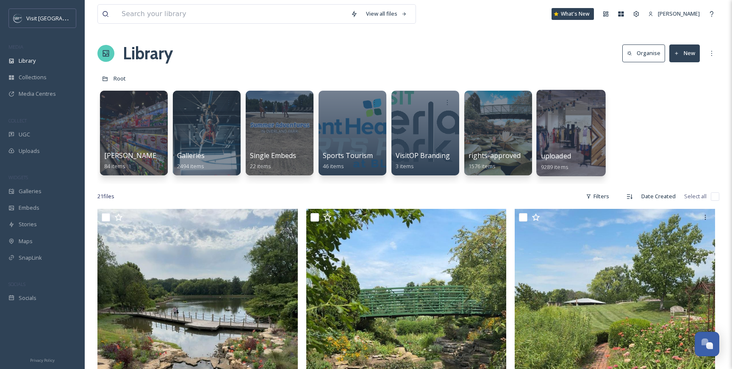
click at [556, 124] on div at bounding box center [570, 133] width 69 height 86
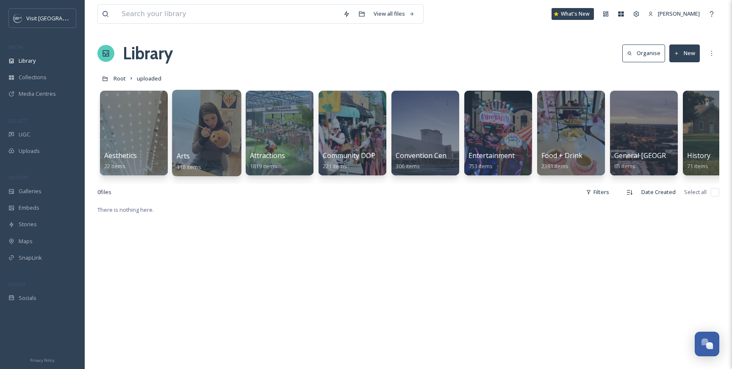
click at [207, 122] on div at bounding box center [206, 133] width 69 height 86
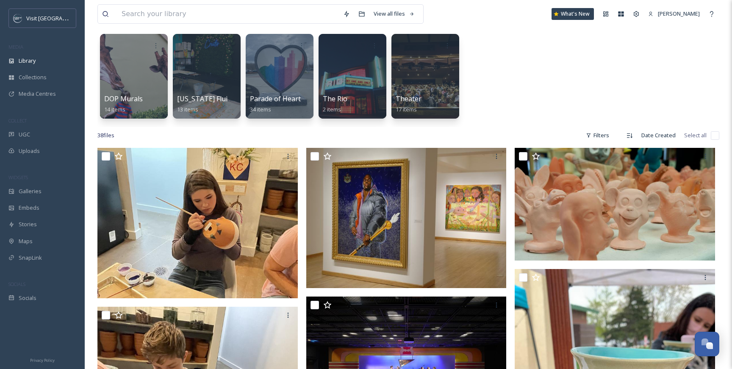
scroll to position [58, 0]
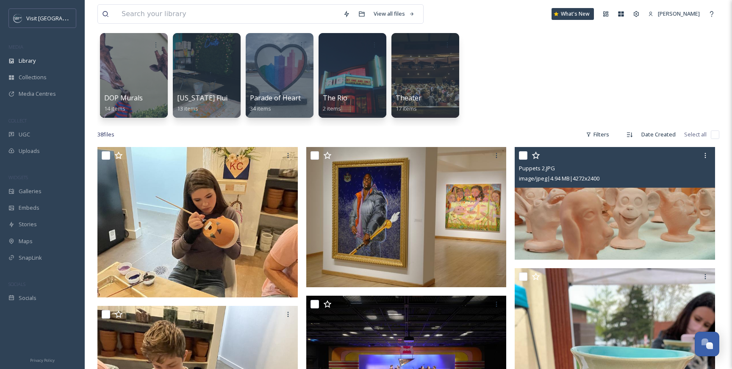
click at [562, 204] on img at bounding box center [614, 203] width 200 height 113
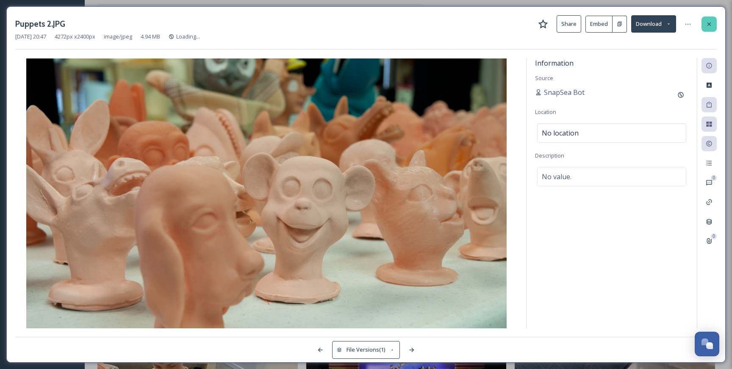
click at [707, 22] on icon at bounding box center [708, 24] width 7 height 7
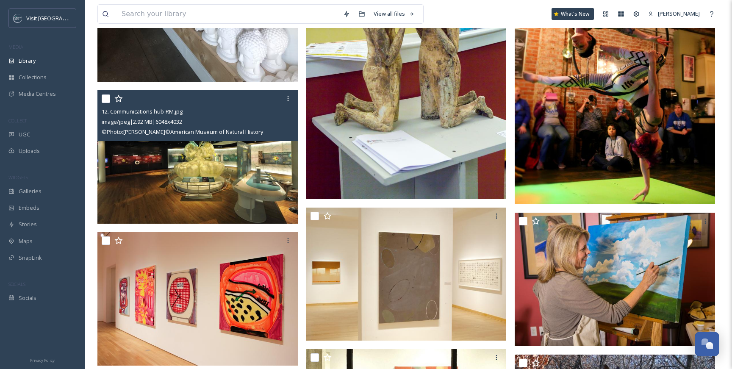
scroll to position [956, 0]
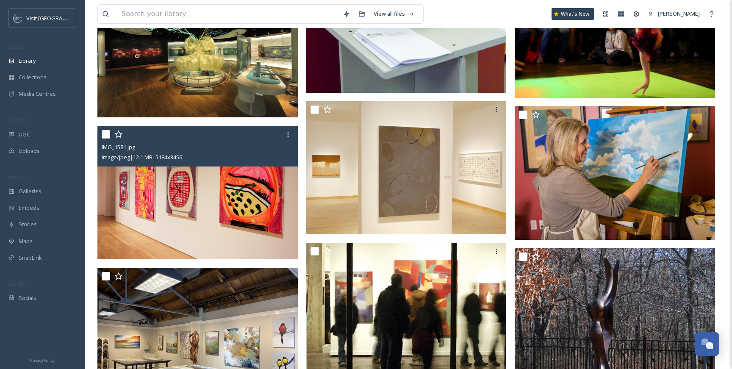
click at [220, 235] on img at bounding box center [197, 193] width 200 height 134
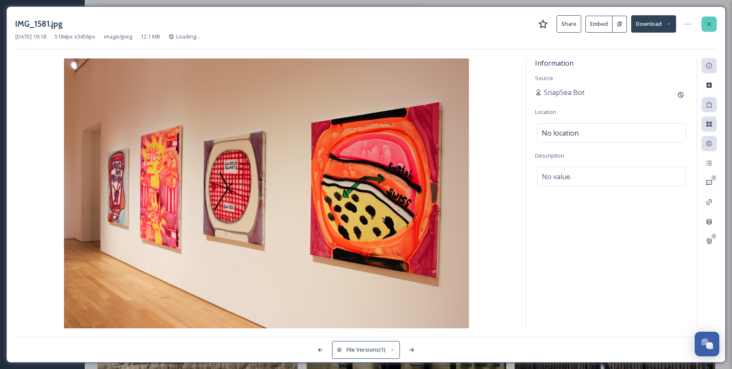
click at [714, 23] on div at bounding box center [708, 24] width 15 height 15
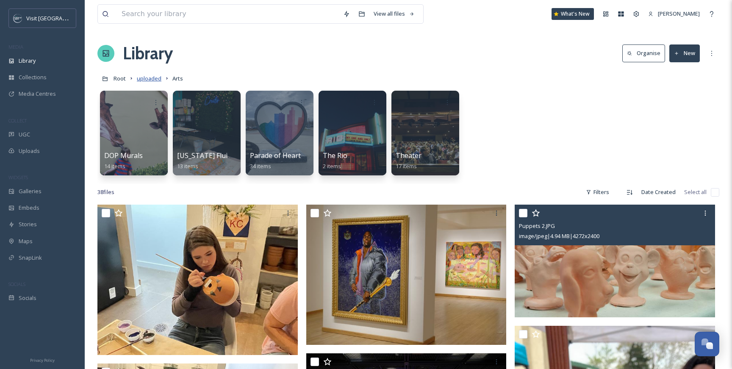
click at [155, 81] on span "uploaded" at bounding box center [149, 79] width 25 height 8
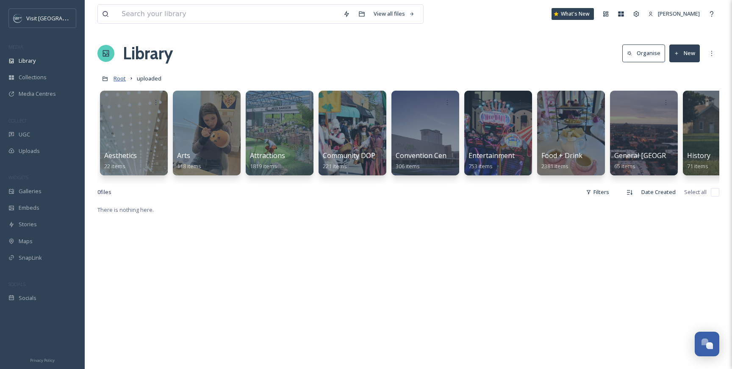
click at [115, 78] on span "Root" at bounding box center [119, 79] width 12 height 8
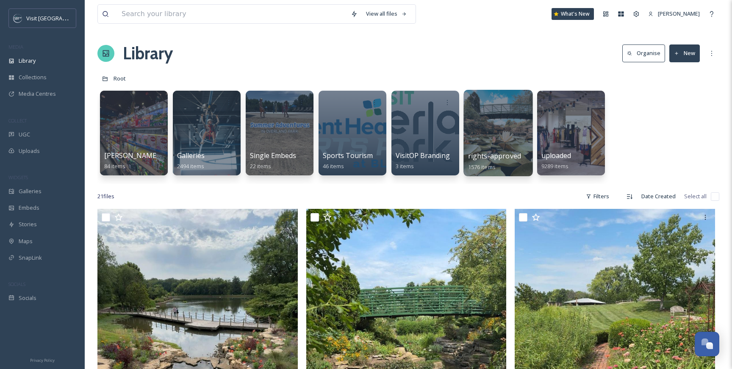
click at [493, 129] on div at bounding box center [497, 133] width 69 height 86
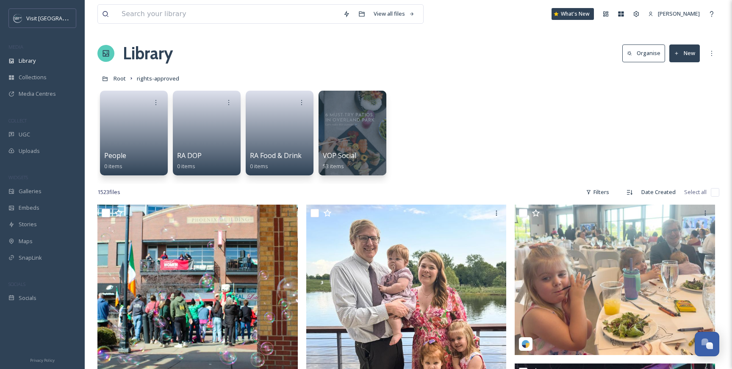
click at [459, 98] on div "People 0 items RA DOP 0 items RA Food & Drink 0 items VOP Social 53 items" at bounding box center [407, 134] width 621 height 97
click at [124, 81] on span "Root" at bounding box center [119, 79] width 12 height 8
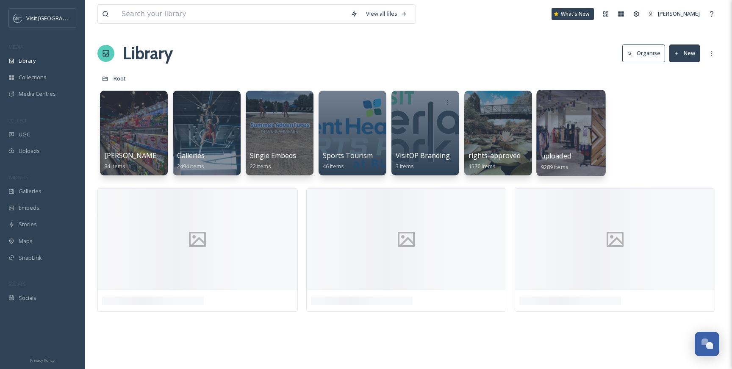
click at [561, 126] on div at bounding box center [570, 133] width 69 height 86
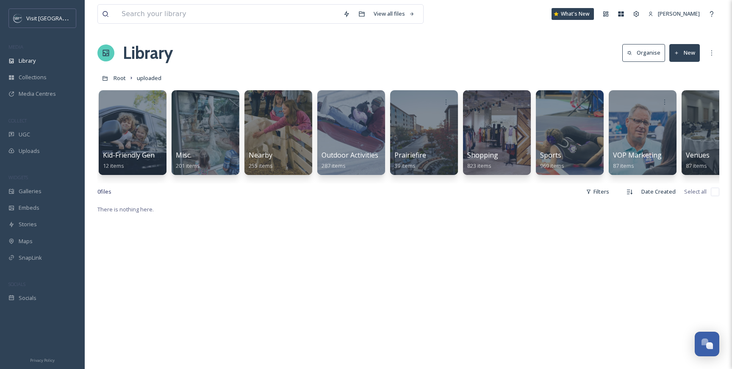
scroll to position [0, 980]
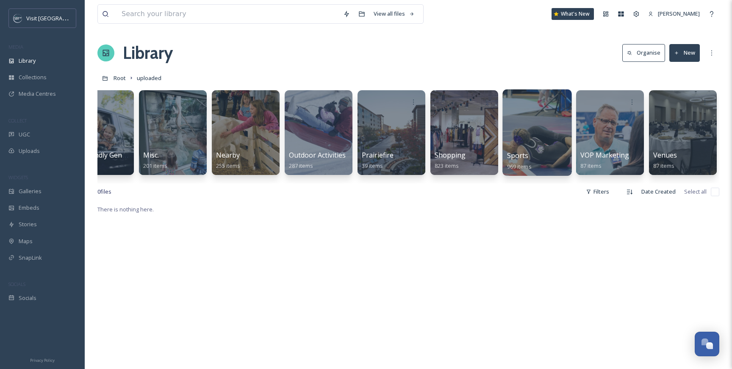
click at [530, 136] on div at bounding box center [536, 132] width 69 height 86
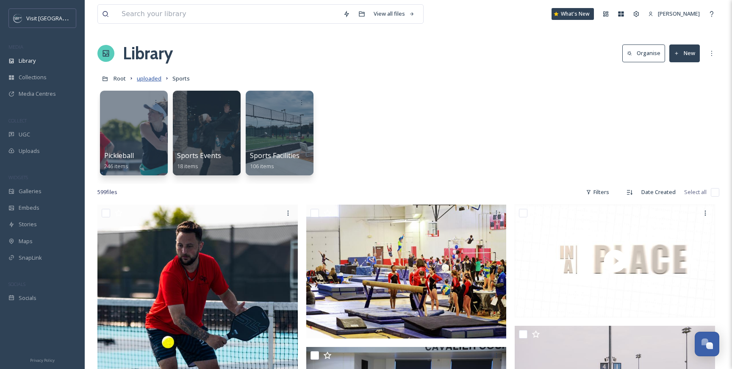
click at [149, 82] on span "uploaded" at bounding box center [149, 79] width 25 height 8
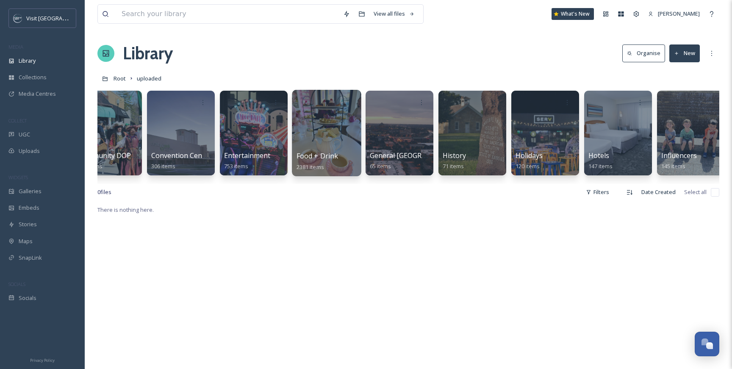
scroll to position [0, 273]
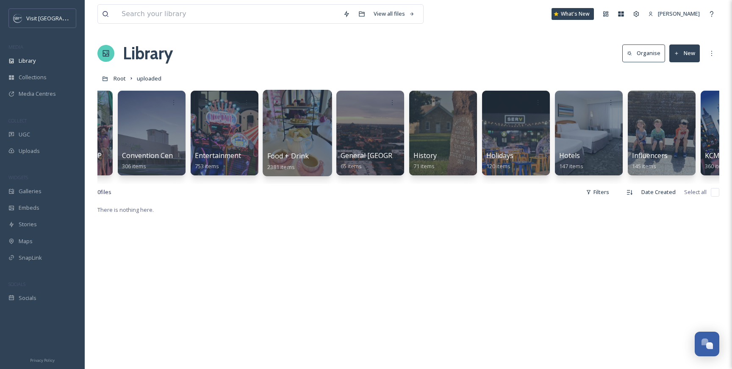
click at [284, 140] on div at bounding box center [296, 133] width 69 height 86
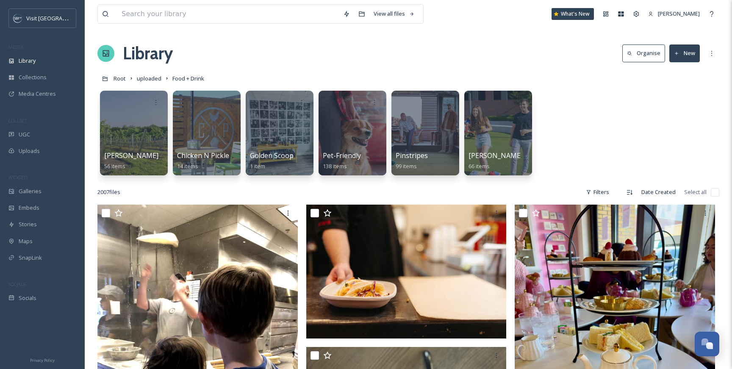
click at [577, 128] on div "[PERSON_NAME] 56 items Chicken N Pickle 14 items Golden Scoop 1 item Pet-Friend…" at bounding box center [407, 134] width 621 height 97
click at [154, 80] on span "uploaded" at bounding box center [149, 79] width 25 height 8
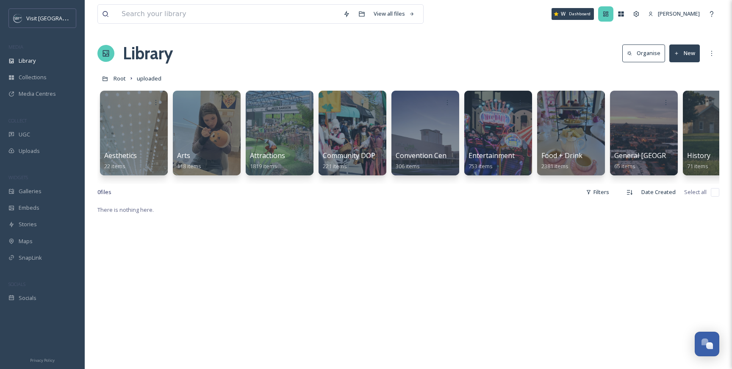
click at [604, 14] on icon at bounding box center [605, 14] width 7 height 7
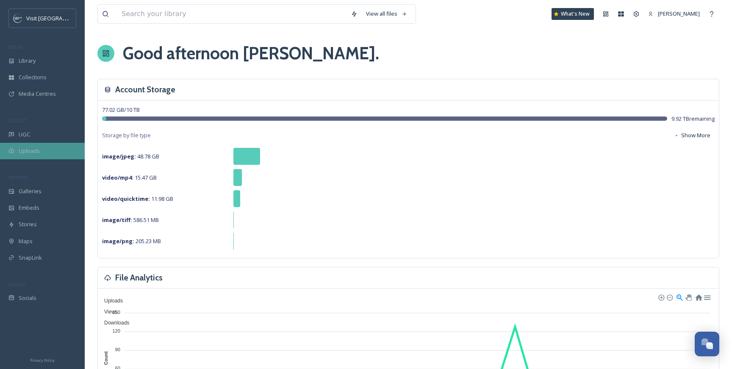
click at [54, 148] on div "Uploads" at bounding box center [42, 151] width 85 height 17
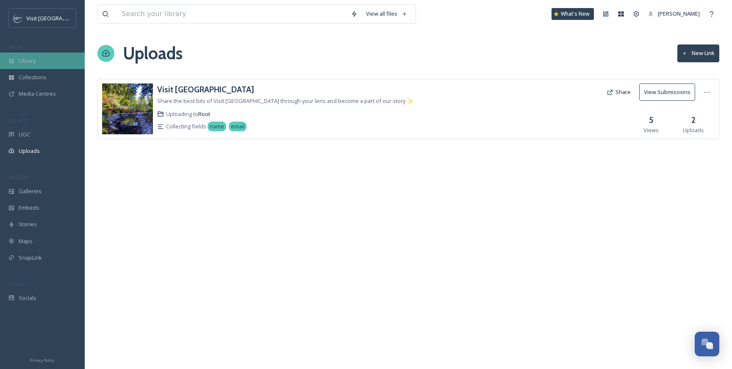
click at [33, 64] on span "Library" at bounding box center [27, 61] width 17 height 8
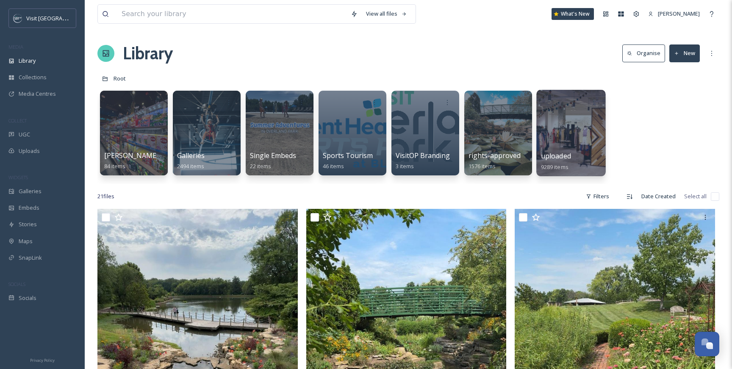
click at [547, 109] on div at bounding box center [571, 102] width 61 height 16
click at [569, 136] on div at bounding box center [570, 133] width 69 height 86
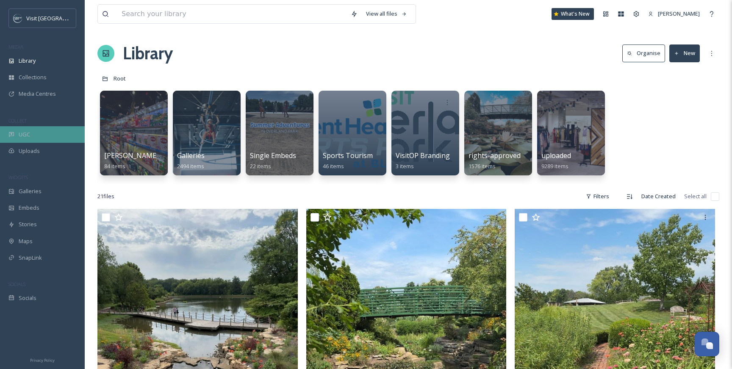
click at [42, 135] on div "UGC" at bounding box center [42, 134] width 85 height 17
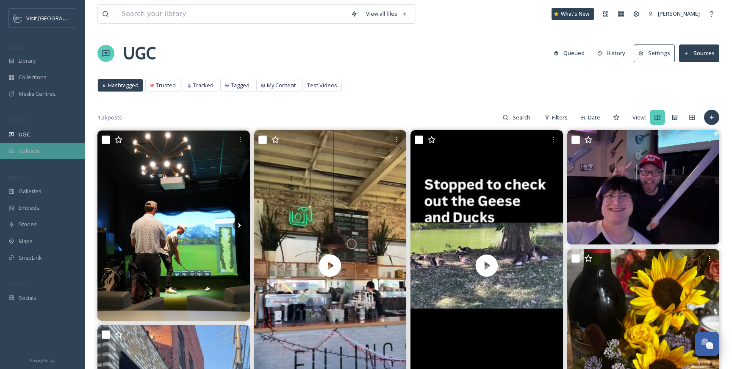
click at [45, 145] on div "Uploads" at bounding box center [42, 151] width 85 height 17
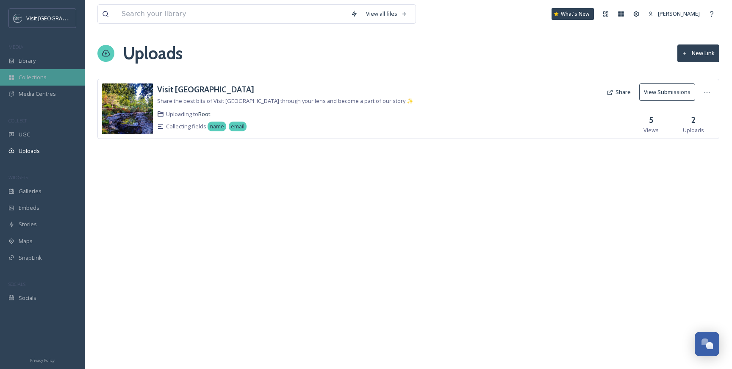
click at [34, 77] on span "Collections" at bounding box center [33, 77] width 28 height 8
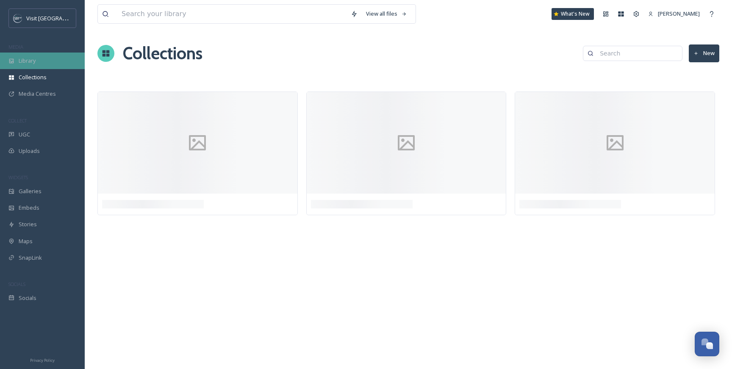
click at [32, 57] on span "Library" at bounding box center [27, 61] width 17 height 8
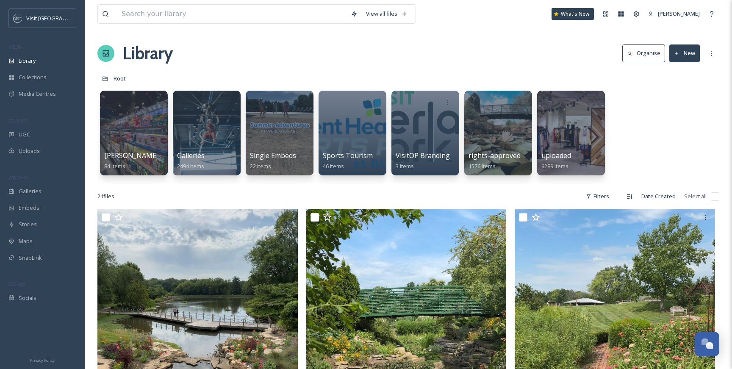
click at [229, 58] on div "Library Organise New" at bounding box center [407, 53] width 621 height 25
click at [184, 202] on div "21 file s Filters Date Created Select all" at bounding box center [407, 196] width 621 height 17
click at [177, 188] on div "21 file s Filters Date Created Select all" at bounding box center [407, 196] width 621 height 17
click at [630, 113] on div "[PERSON_NAME] Sponsored Trip 84 items Galleries 2494 items Single Embeds 22 ite…" at bounding box center [407, 134] width 621 height 97
click at [561, 140] on div at bounding box center [570, 133] width 69 height 86
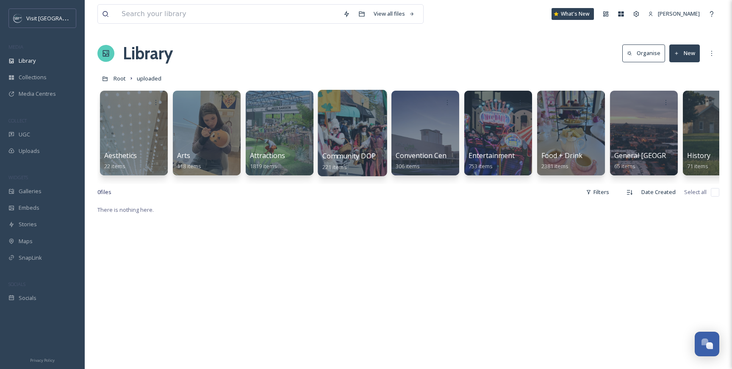
click at [366, 146] on div at bounding box center [352, 133] width 69 height 86
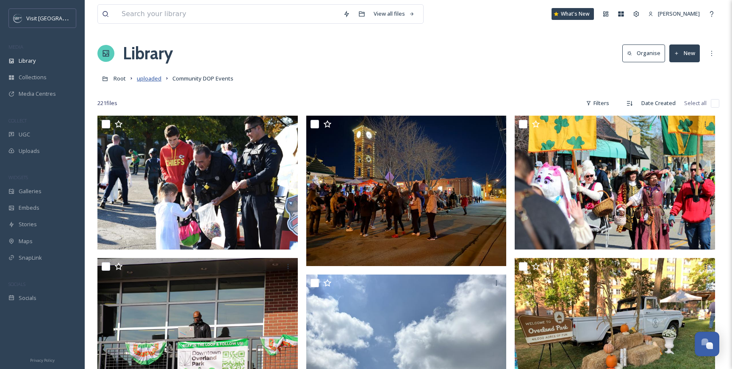
click at [151, 80] on span "uploaded" at bounding box center [149, 79] width 25 height 8
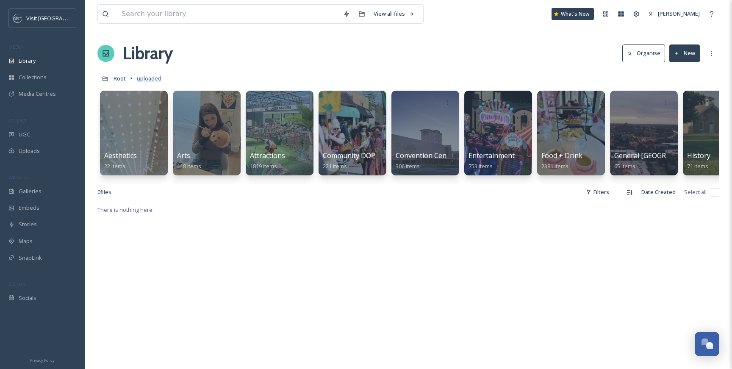
click at [139, 79] on span "uploaded" at bounding box center [149, 79] width 25 height 8
click at [119, 83] on link "Root" at bounding box center [119, 78] width 12 height 10
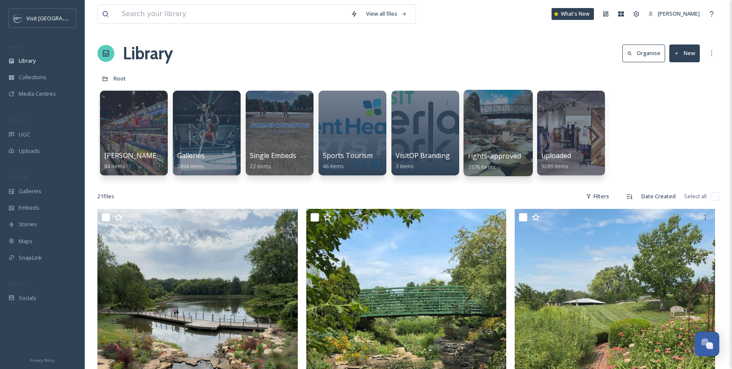
click at [495, 128] on div at bounding box center [497, 133] width 69 height 86
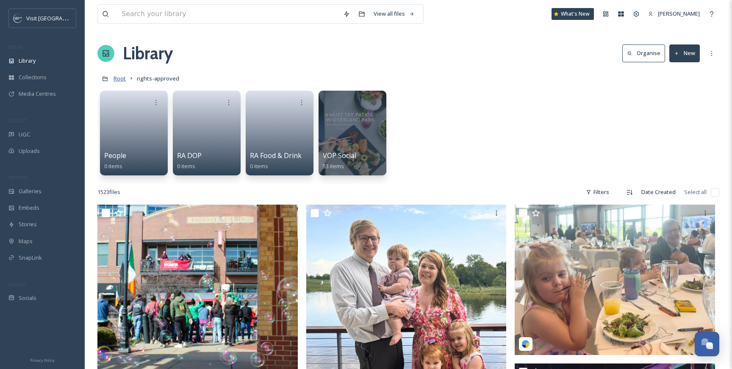
click at [119, 78] on span "Root" at bounding box center [119, 79] width 12 height 8
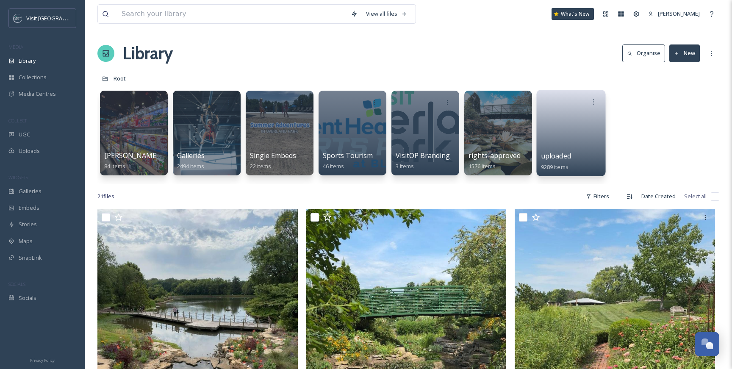
click at [586, 126] on link at bounding box center [571, 130] width 61 height 41
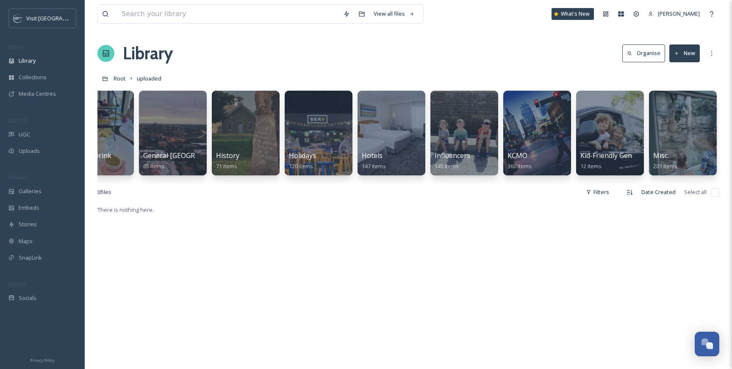
scroll to position [0, 561]
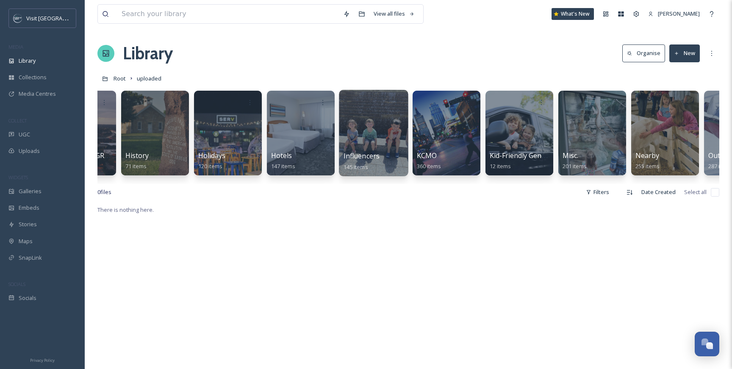
click at [386, 123] on div at bounding box center [373, 133] width 69 height 86
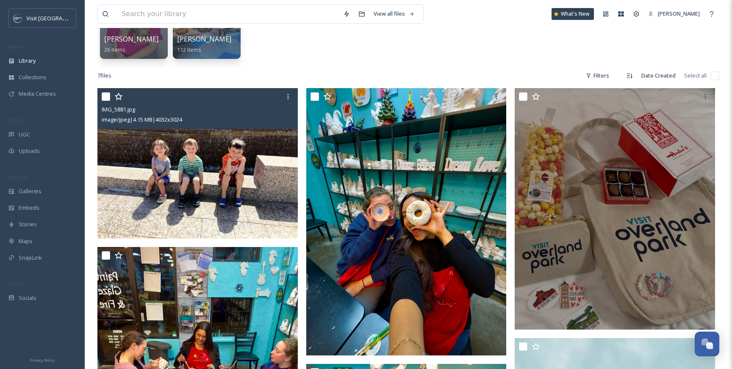
scroll to position [126, 0]
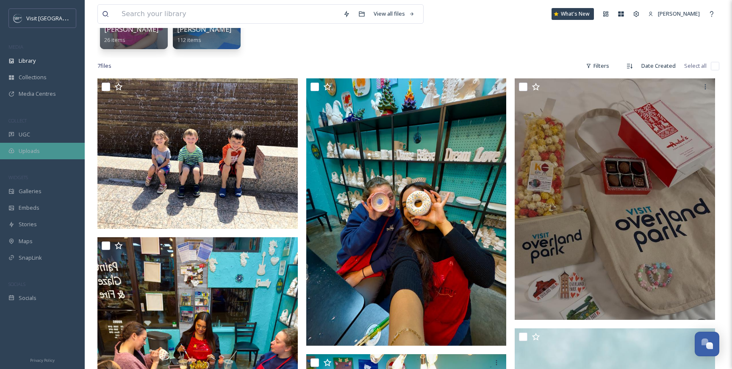
click at [42, 151] on div "Uploads" at bounding box center [42, 151] width 85 height 17
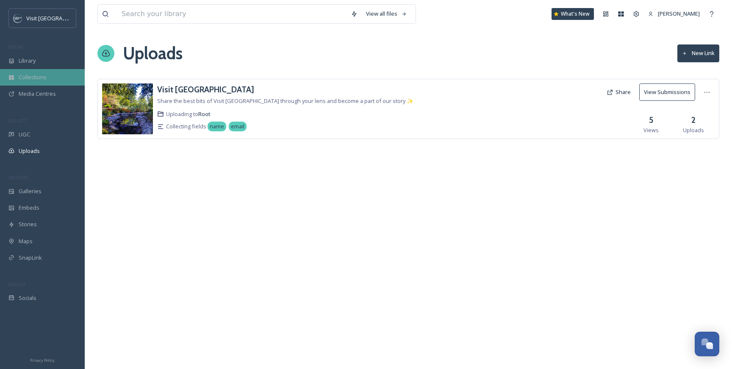
click at [52, 72] on div "Collections" at bounding box center [42, 77] width 85 height 17
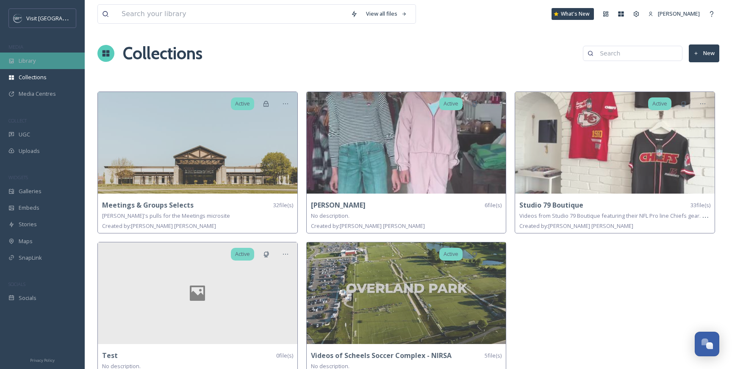
click at [49, 61] on div "Library" at bounding box center [42, 60] width 85 height 17
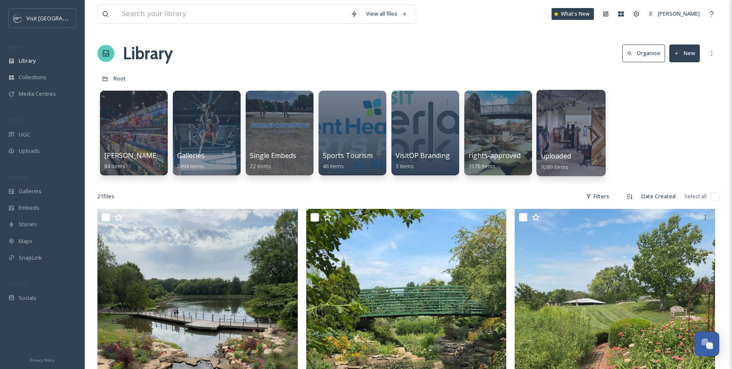
click at [547, 144] on div at bounding box center [570, 133] width 69 height 86
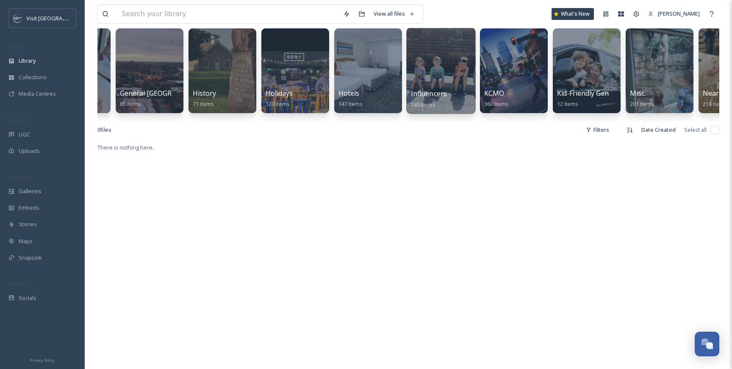
scroll to position [0, 498]
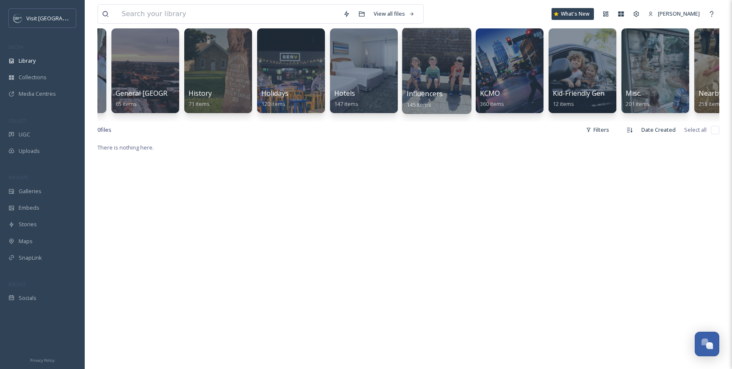
click at [453, 78] on div at bounding box center [436, 71] width 69 height 86
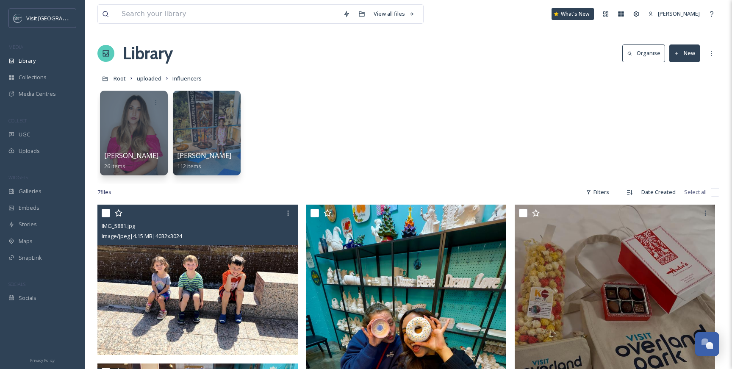
click at [160, 262] on img at bounding box center [197, 279] width 200 height 150
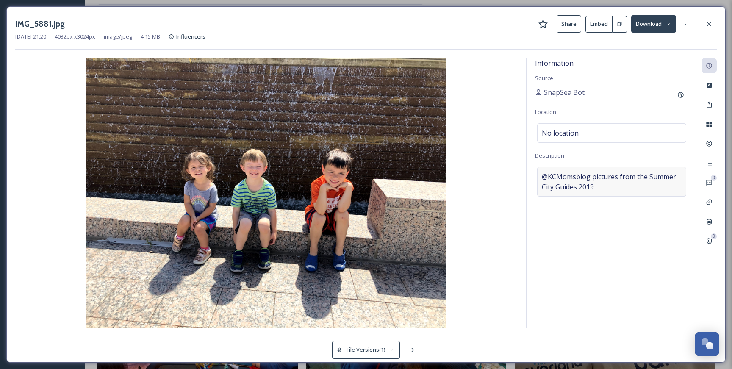
click at [574, 174] on span "@KCMomsblog pictures from the Summer City Guides 2019" at bounding box center [611, 181] width 140 height 20
click at [562, 175] on textarea "@KCMomsblog pictures from the Summer City Guides 2019" at bounding box center [611, 202] width 153 height 70
